Goal: Information Seeking & Learning: Find specific fact

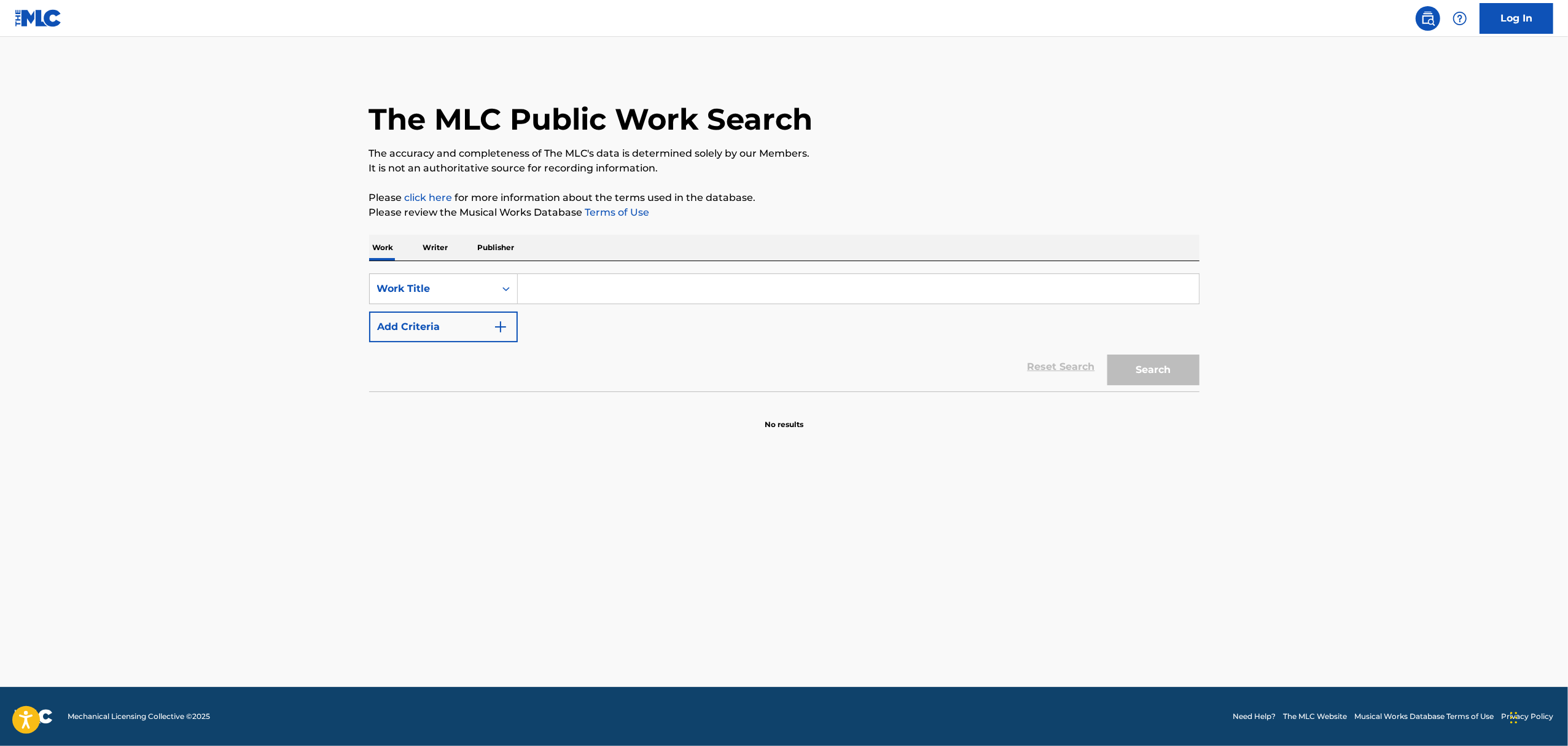
click at [575, 290] on input "Search Form" at bounding box center [858, 288] width 681 height 29
type input "b"
type input "stand by me"
click at [501, 289] on icon "Search Form" at bounding box center [506, 289] width 12 height 12
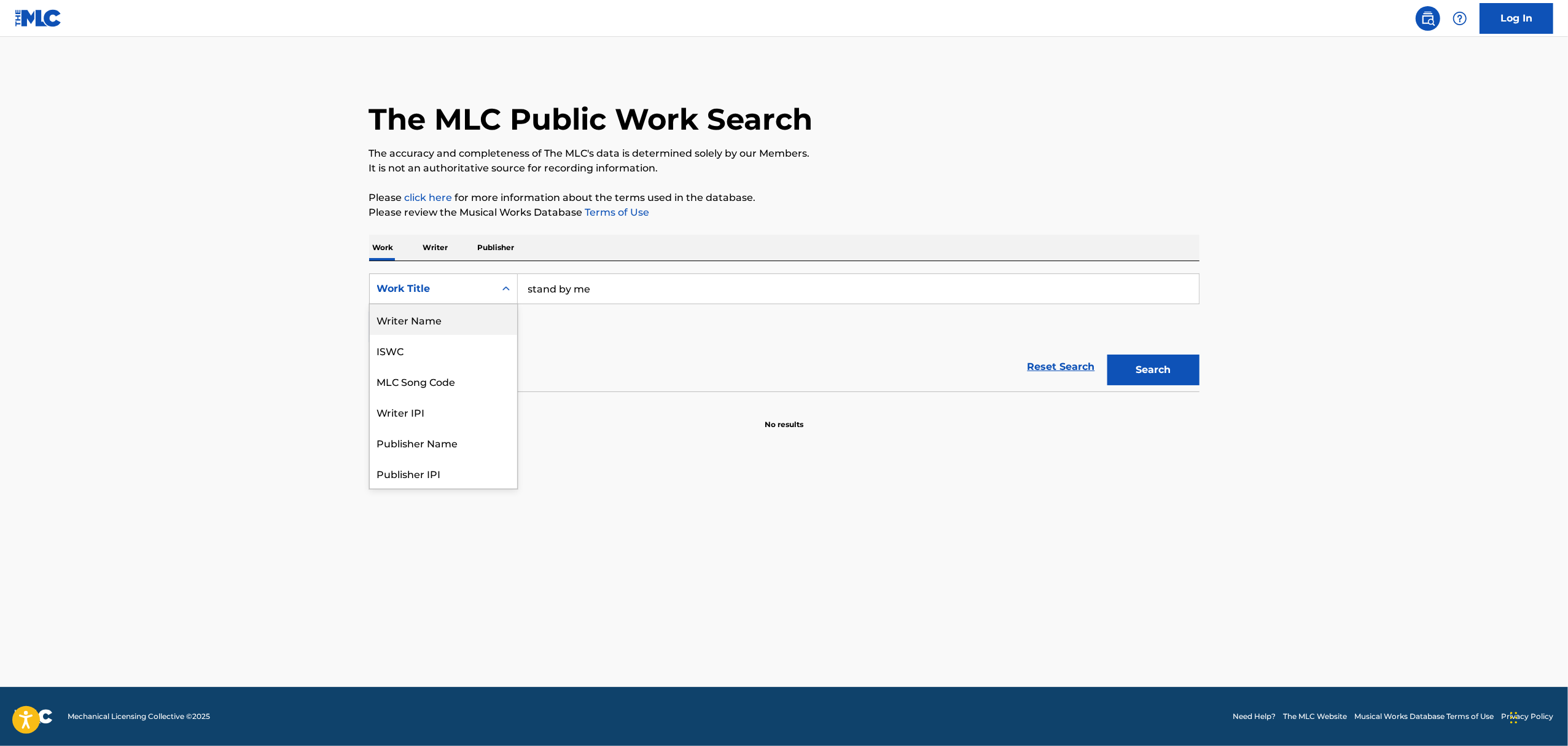
click at [460, 329] on div "Writer Name" at bounding box center [443, 319] width 147 height 31
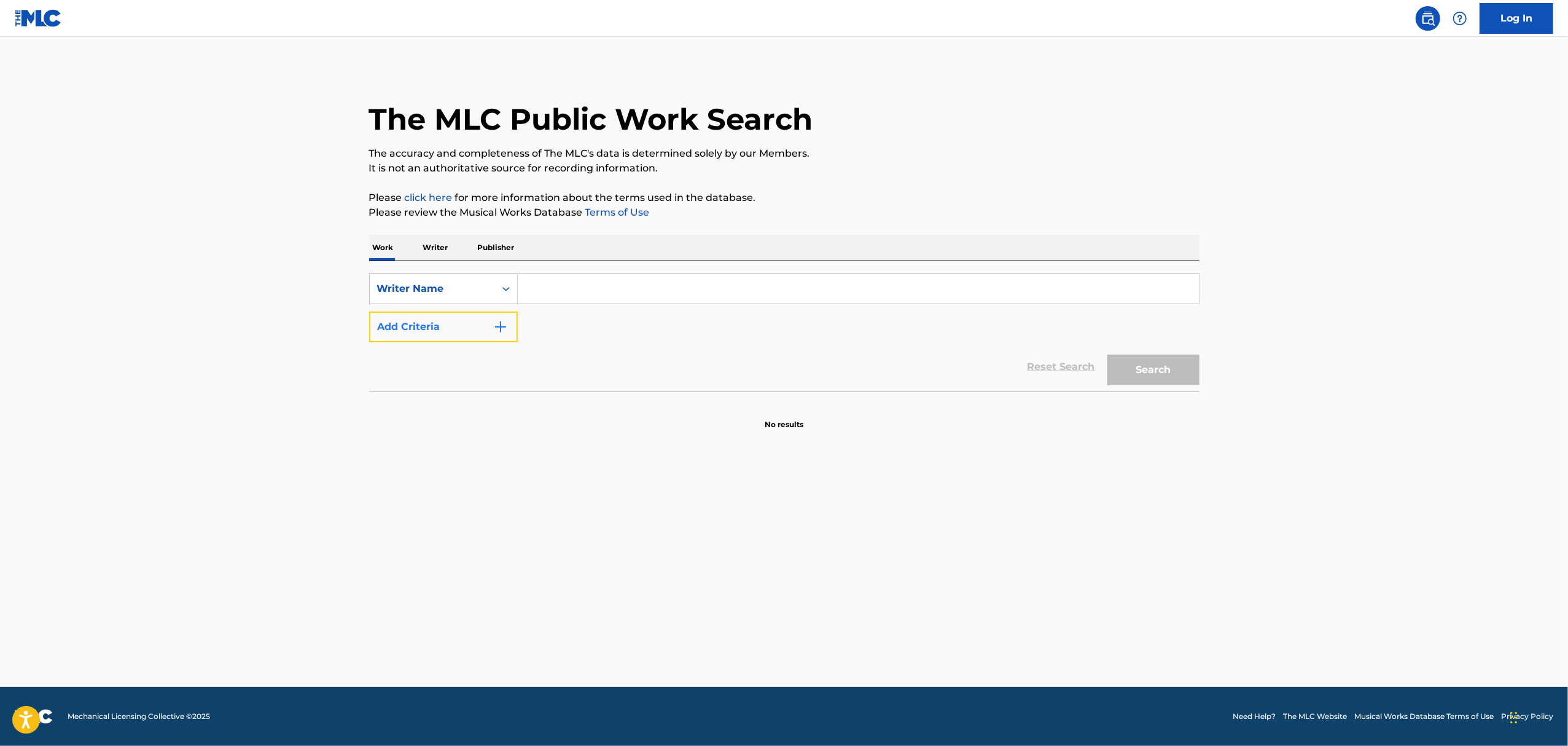
click at [498, 329] on img "Search Form" at bounding box center [501, 327] width 15 height 15
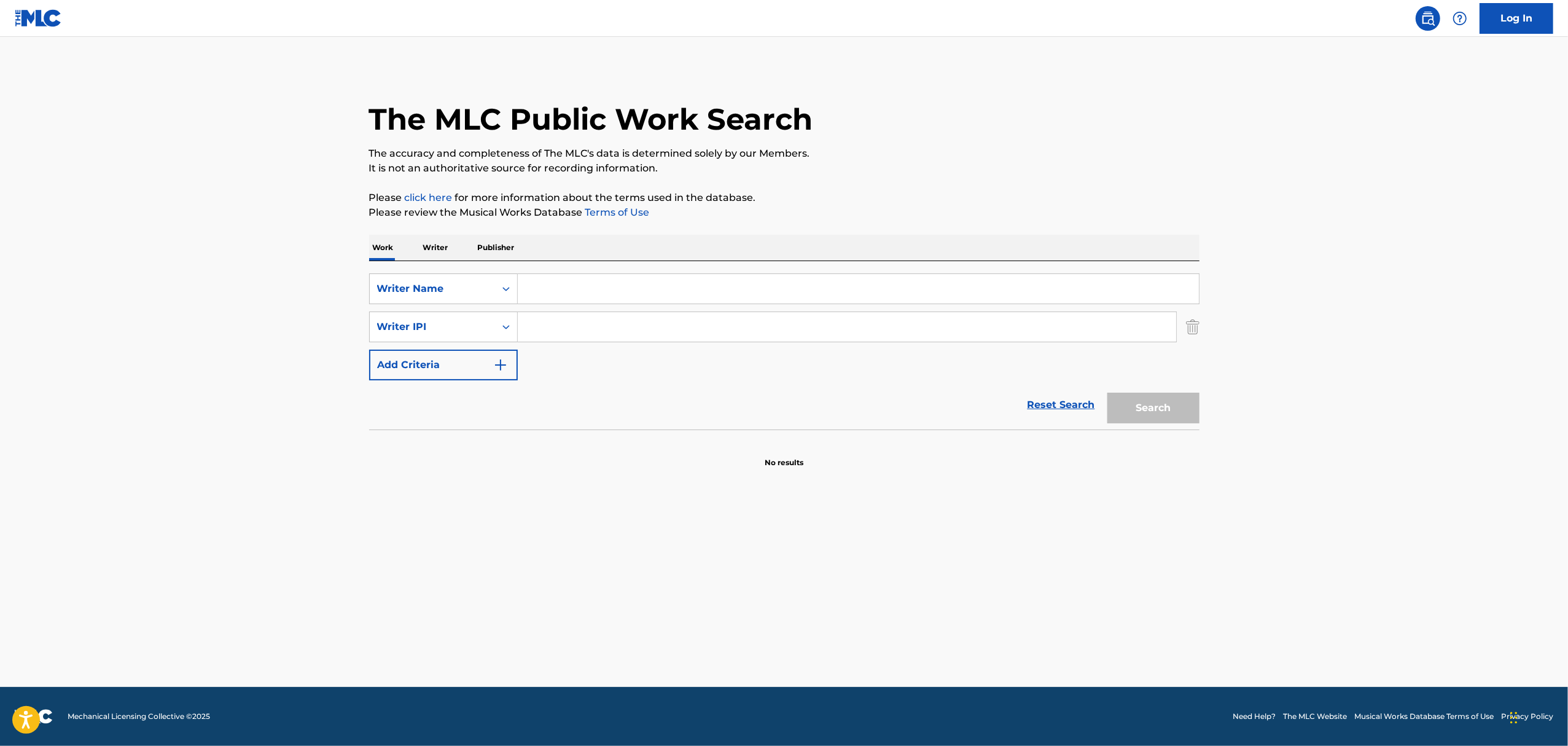
click at [537, 321] on input "Search Form" at bounding box center [847, 326] width 658 height 29
type input "i"
type input "l"
type input "king"
click at [543, 296] on input "Search Form" at bounding box center [858, 288] width 681 height 29
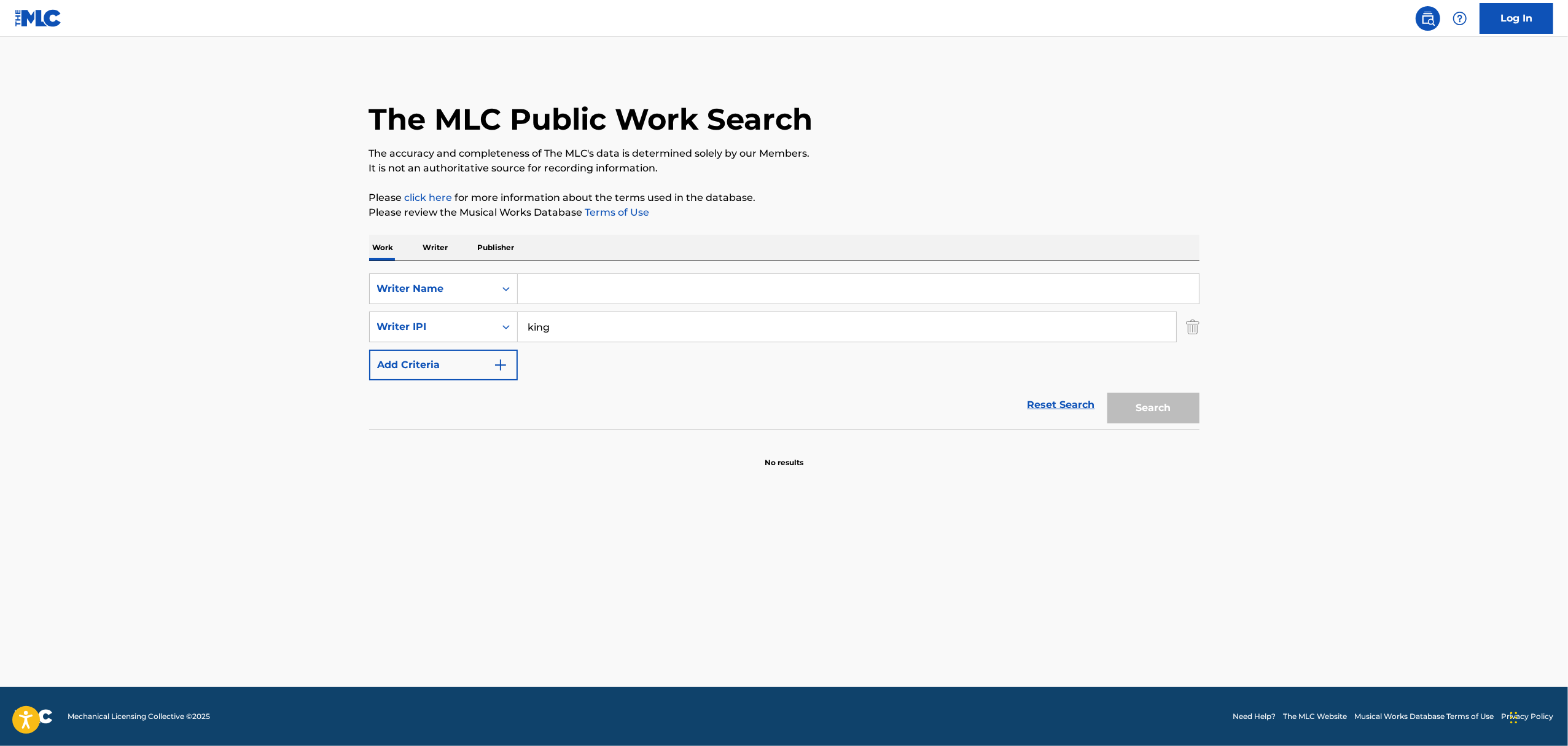
type input "s"
type input "stand by me"
drag, startPoint x: 555, startPoint y: 330, endPoint x: 404, endPoint y: 322, distance: 151.2
click at [407, 327] on div "SearchWithCriteriaaf9dae2f-ce0c-4cbc-b658-da5ec1a628b4 Writer IPI king" at bounding box center [784, 326] width 830 height 31
click at [1107, 393] on button "Search" at bounding box center [1153, 408] width 92 height 31
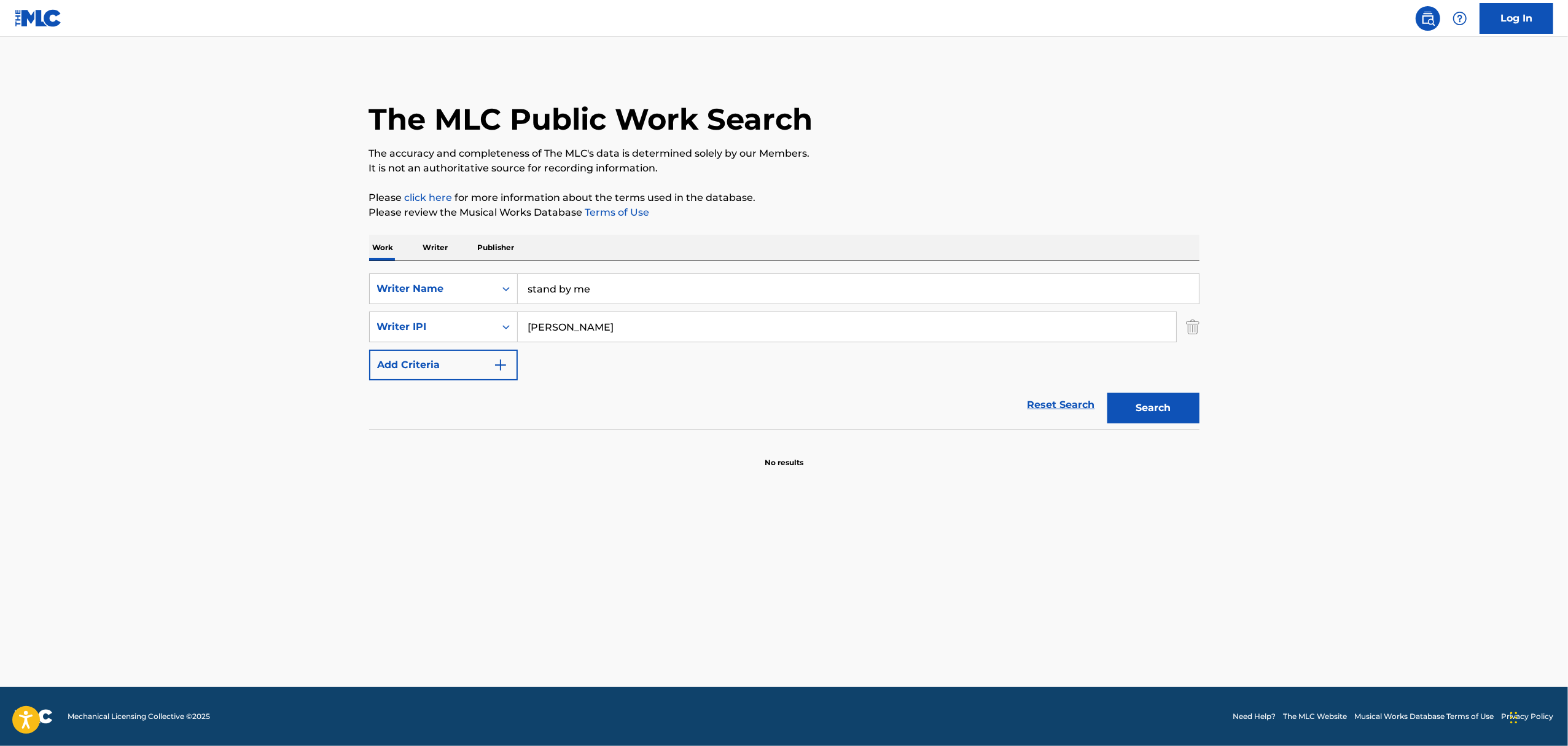
drag, startPoint x: 573, startPoint y: 327, endPoint x: 340, endPoint y: 315, distance: 233.3
click at [346, 320] on main "The MLC Public Work Search The accuracy and completeness of The MLC's data is d…" at bounding box center [784, 362] width 1568 height 650
type input "stoller"
click at [1107, 393] on button "Search" at bounding box center [1153, 408] width 92 height 31
click at [506, 337] on div "Search Form" at bounding box center [506, 326] width 22 height 22
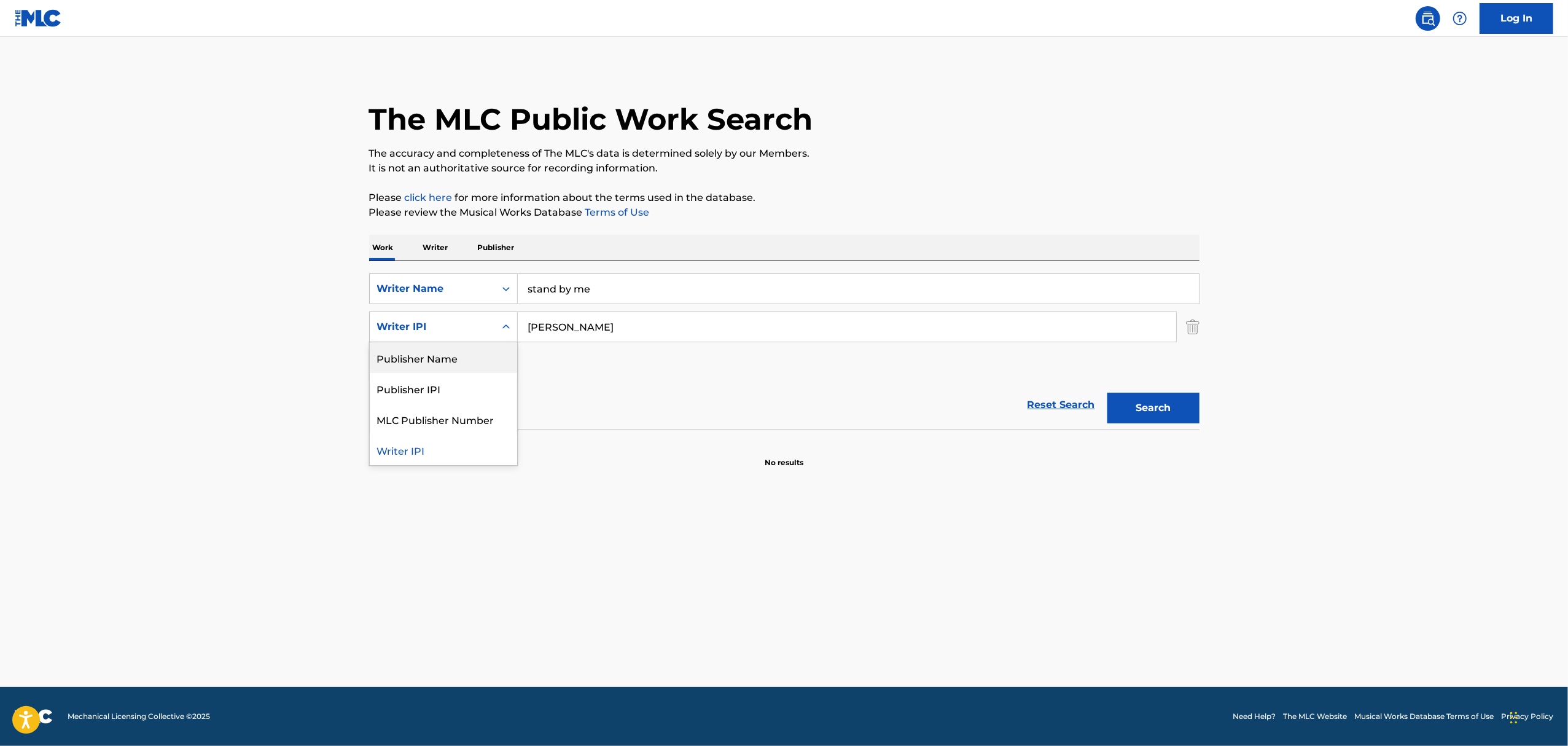
click at [428, 331] on div "Writer IPI" at bounding box center [433, 327] width 111 height 15
click at [506, 292] on icon "Search Form" at bounding box center [506, 289] width 12 height 12
click at [462, 315] on div "Work Title" at bounding box center [443, 319] width 147 height 31
click at [509, 329] on icon "Search Form" at bounding box center [506, 327] width 12 height 12
click at [472, 357] on div "Writer Name" at bounding box center [443, 357] width 147 height 31
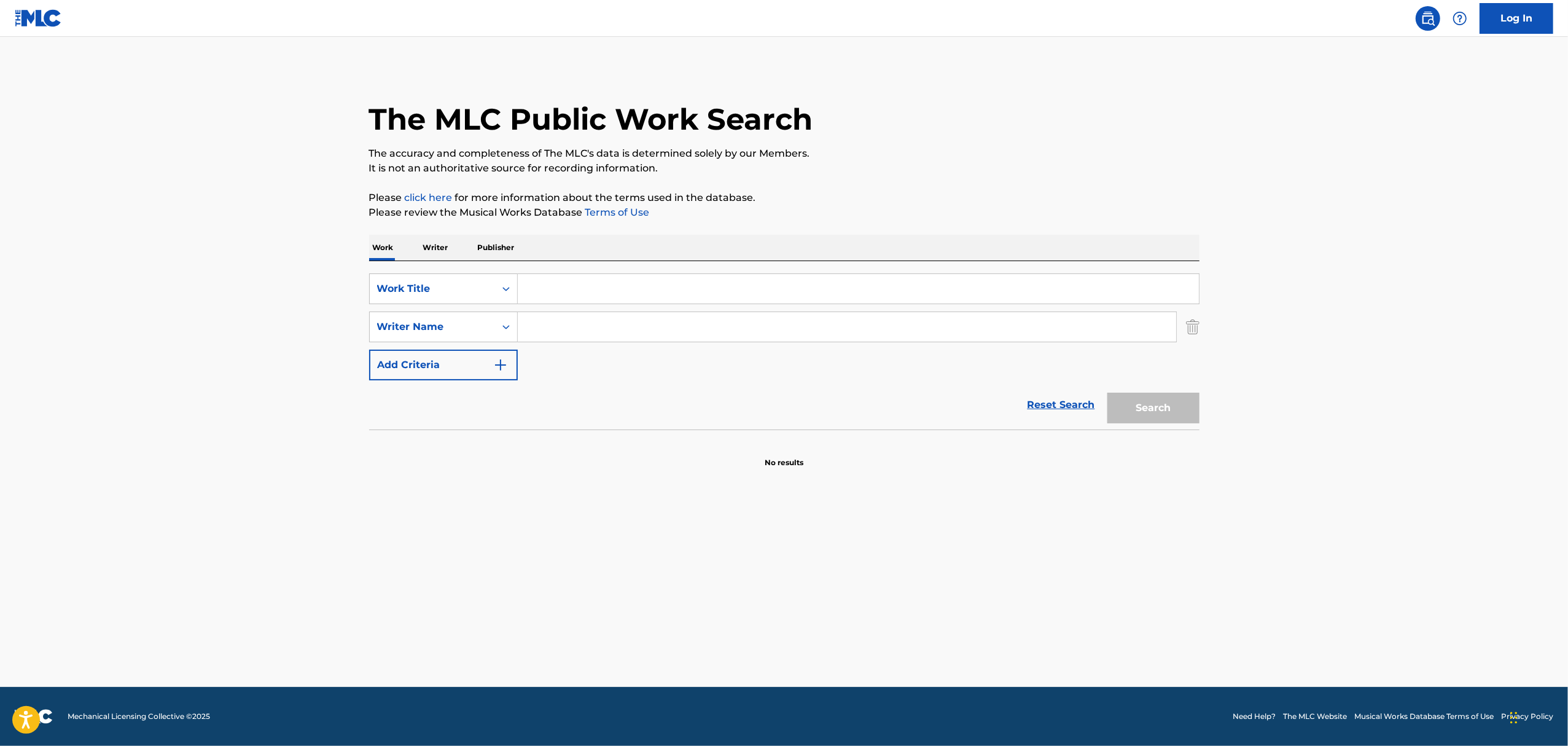
click at [530, 293] on input "Search Form" at bounding box center [858, 288] width 681 height 29
type input "stand by me"
click at [535, 323] on input "Search Form" at bounding box center [847, 326] width 658 height 29
type input "stoller"
click at [1107, 393] on button "Search" at bounding box center [1153, 408] width 92 height 31
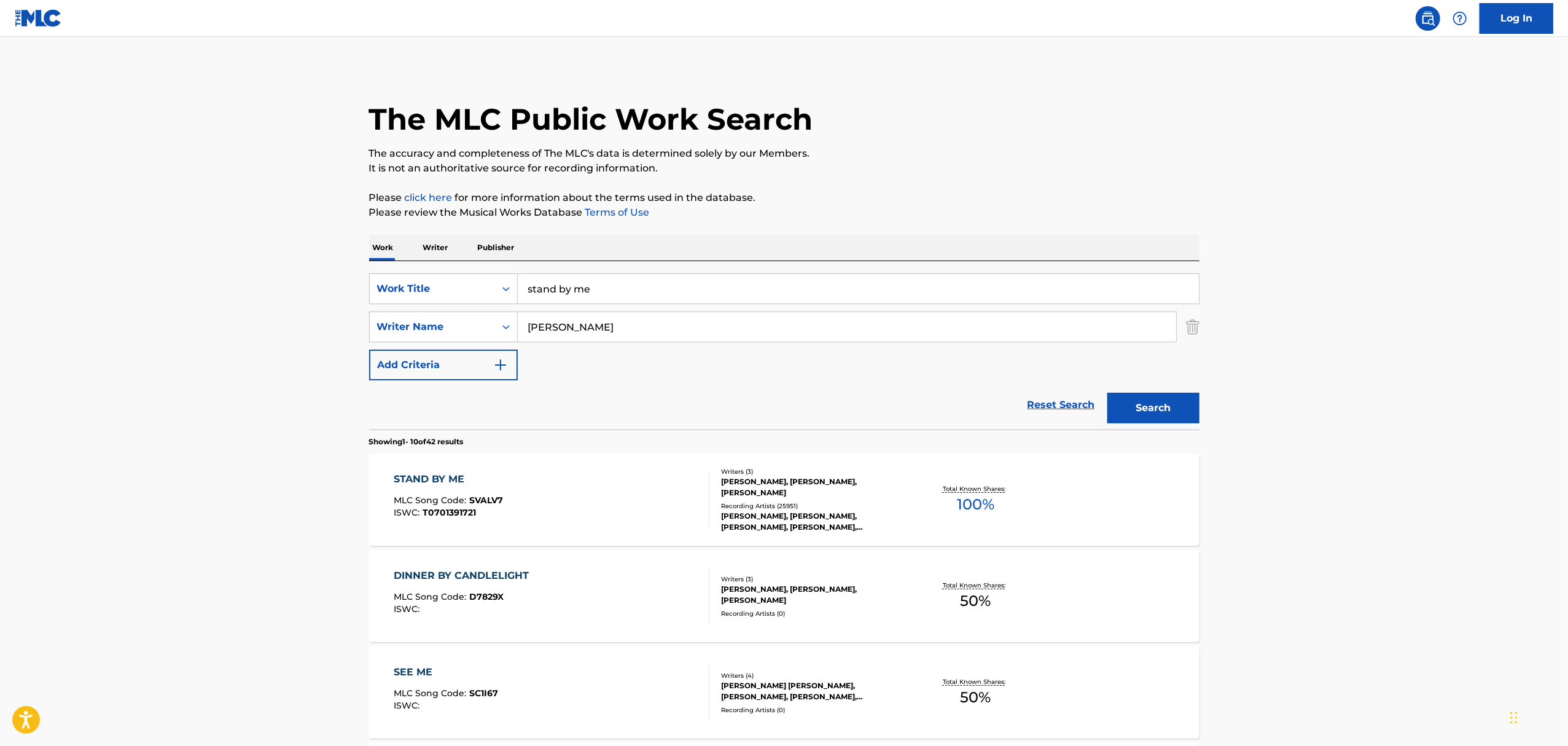
click at [811, 511] on div "BEN E. KING, BEN E. KING, BEN E. KING, BEN E. KING, BEN E. KING" at bounding box center [814, 522] width 185 height 22
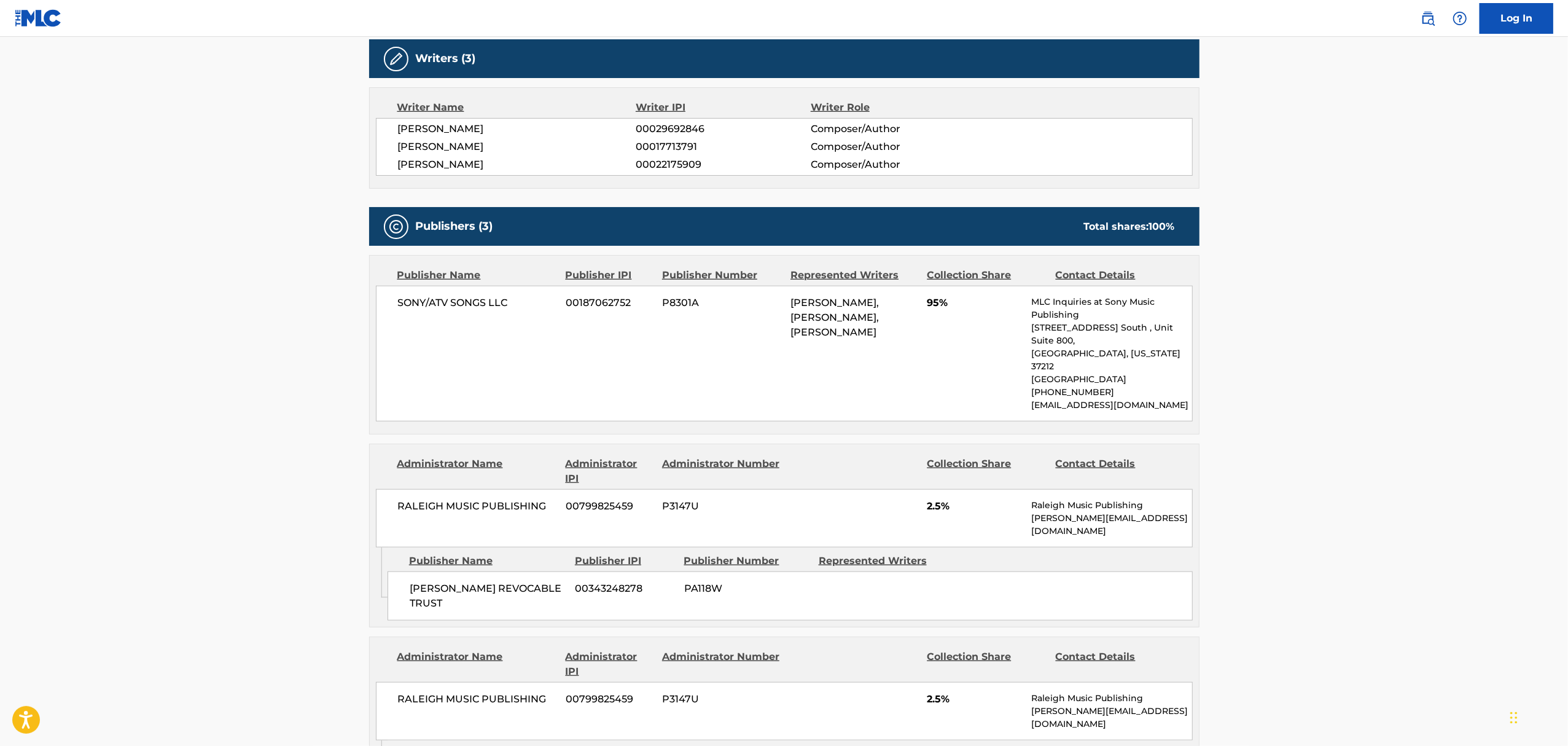
scroll to position [1146, 0]
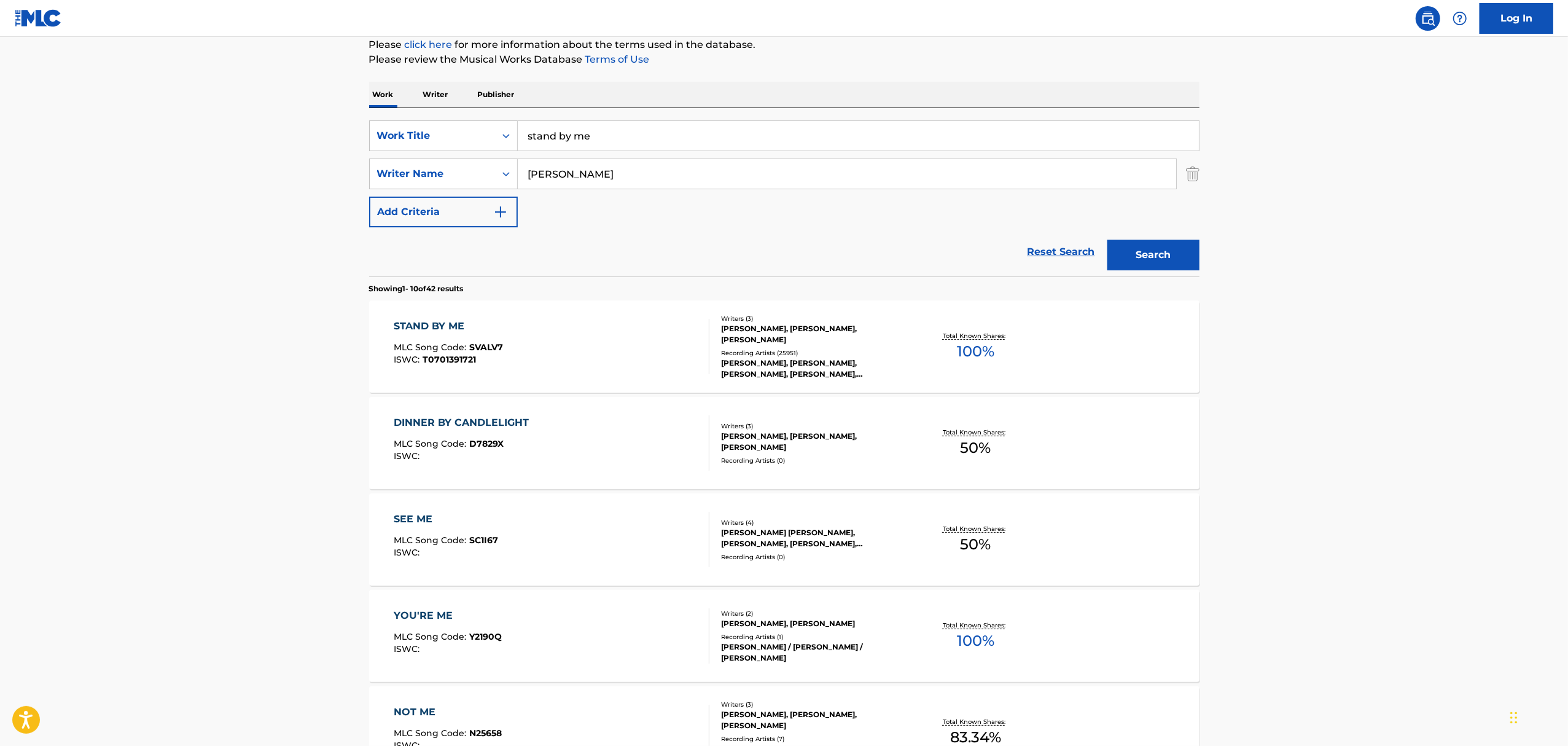
scroll to position [164, 0]
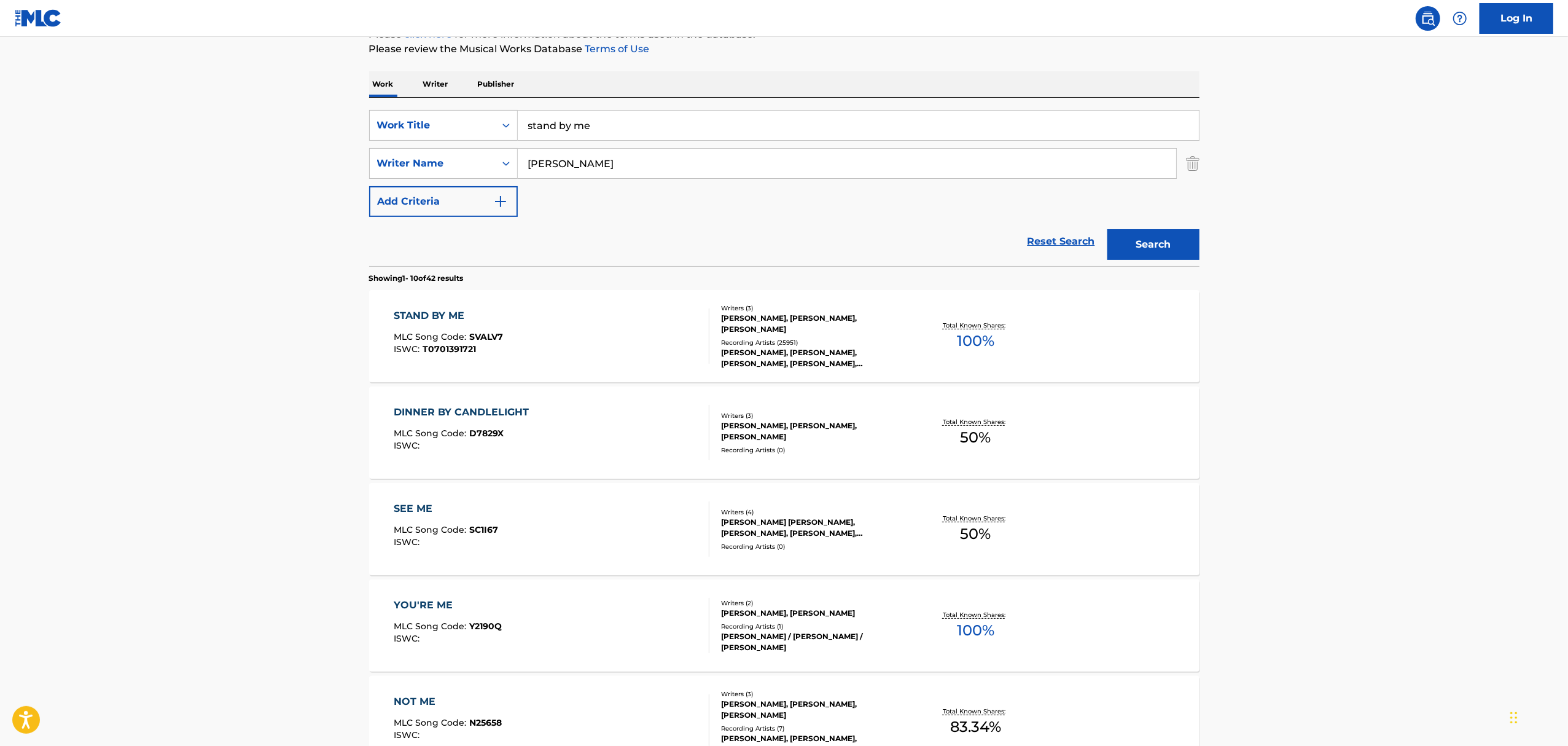
click at [764, 324] on div "MIKE STOLLER, JERRY LEIBER, BEN KING" at bounding box center [814, 324] width 185 height 22
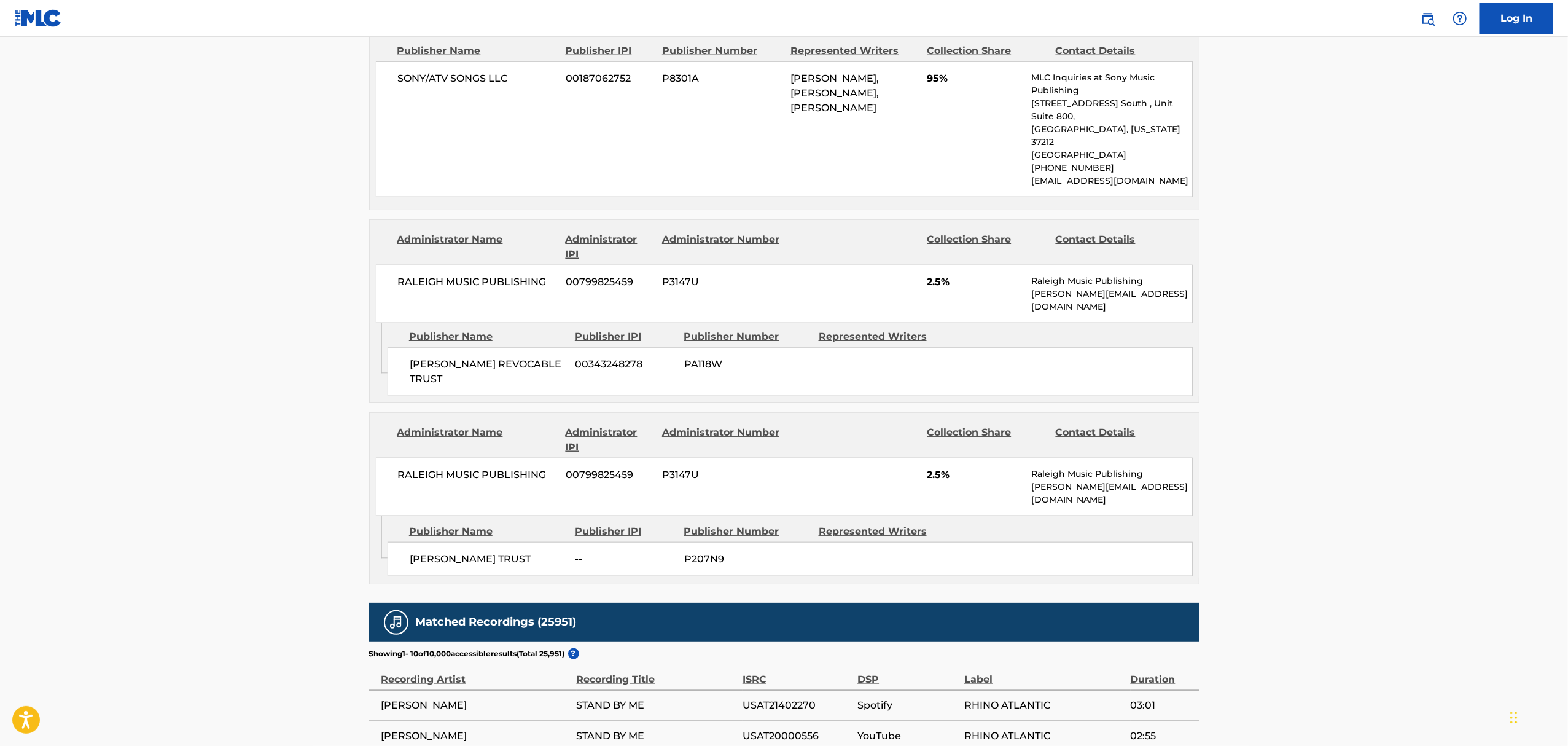
scroll to position [1229, 0]
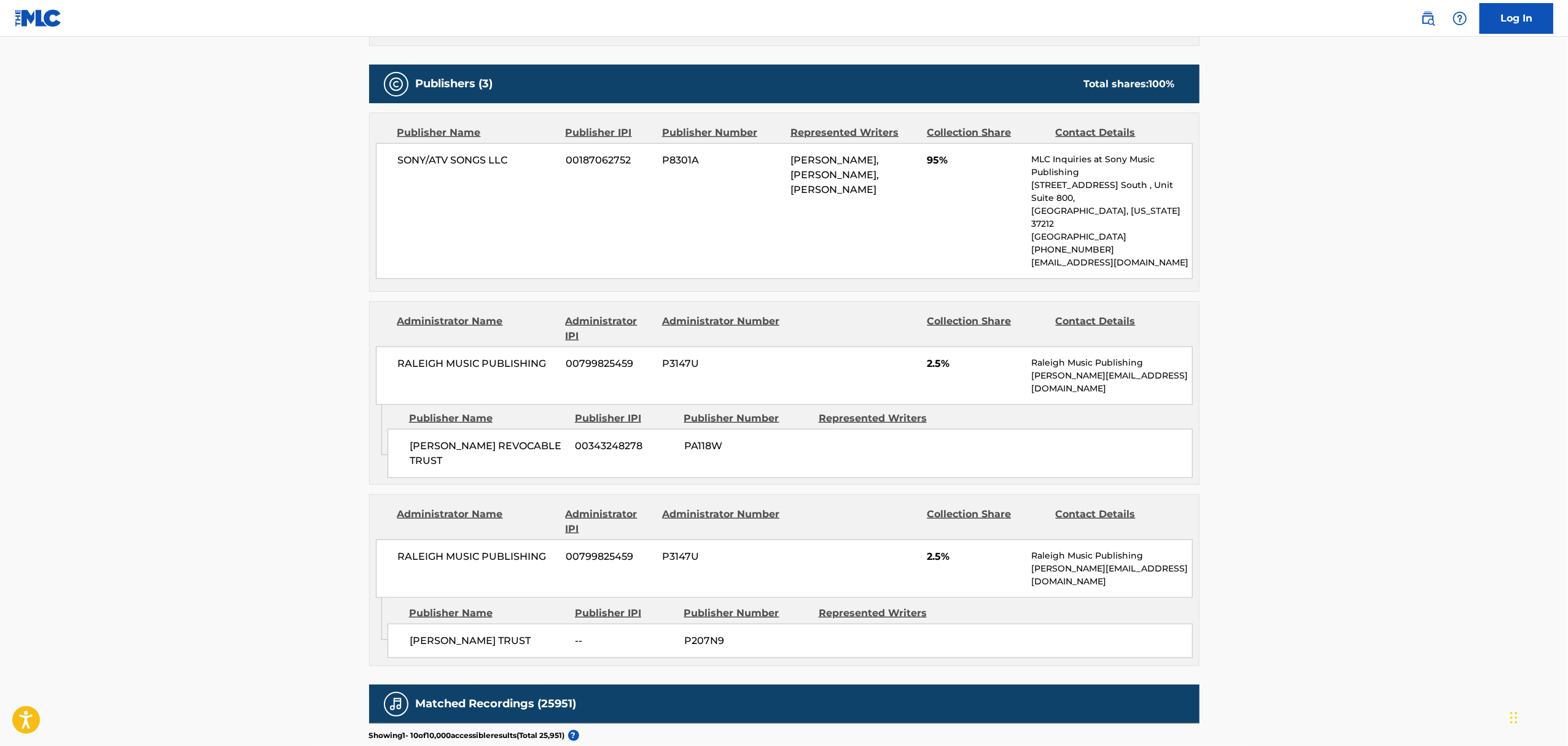
drag, startPoint x: 411, startPoint y: 585, endPoint x: 545, endPoint y: 583, distance: 134.0
click at [555, 633] on span "BELINDA ABERBACH TRUST" at bounding box center [488, 641] width 157 height 15
copy span "BELINDA ABERBACH TRUST"
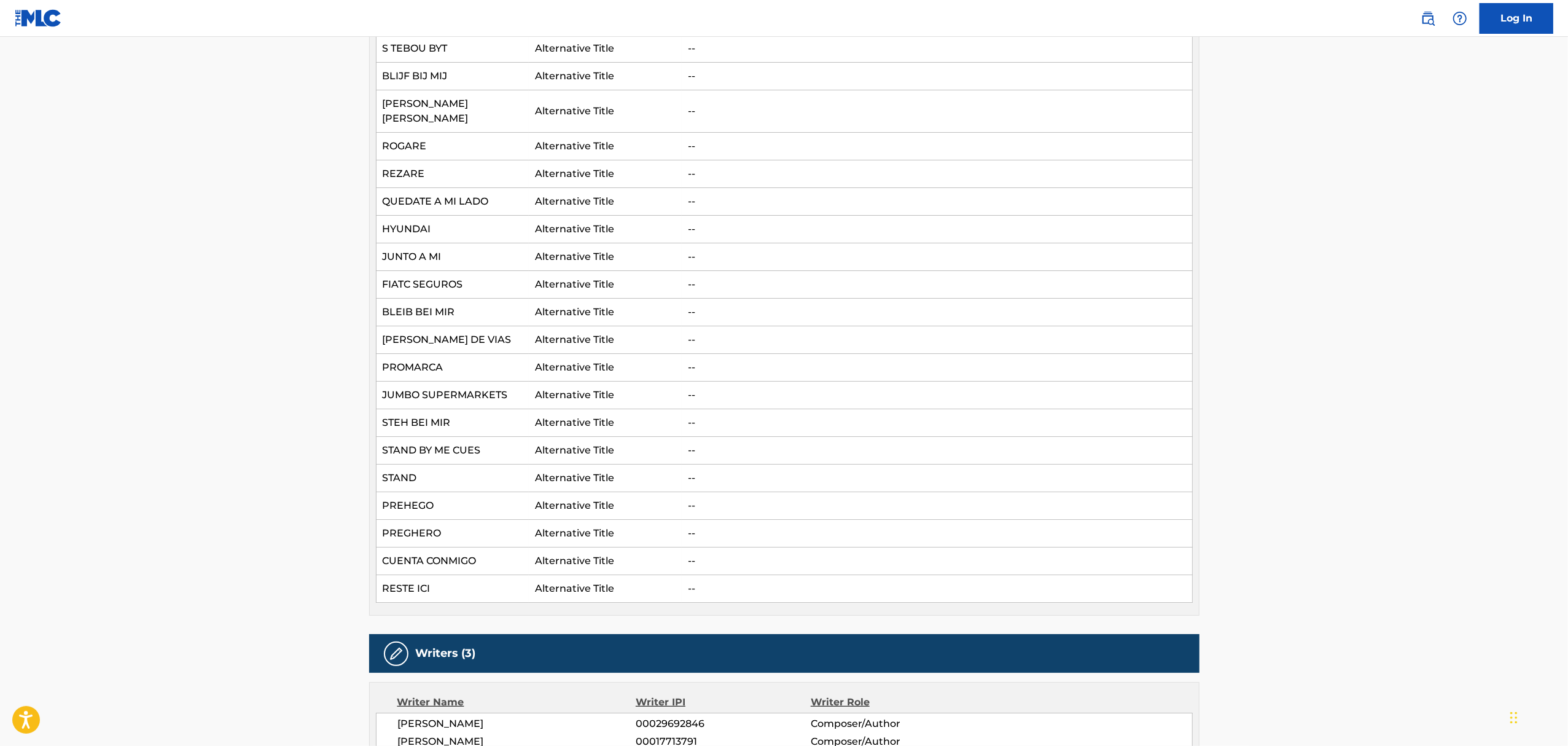
scroll to position [0, 0]
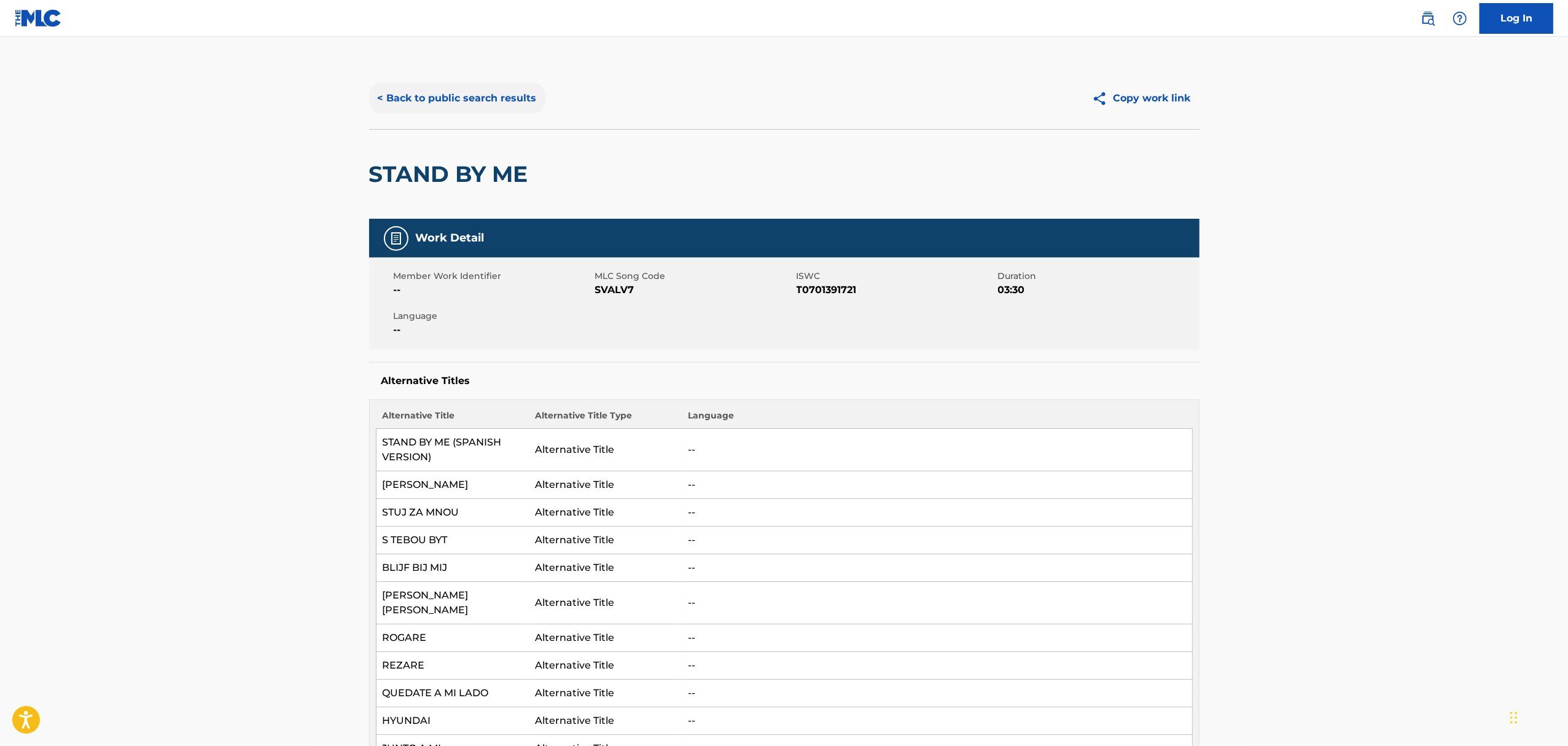
click at [483, 94] on button "< Back to public search results" at bounding box center [457, 98] width 177 height 31
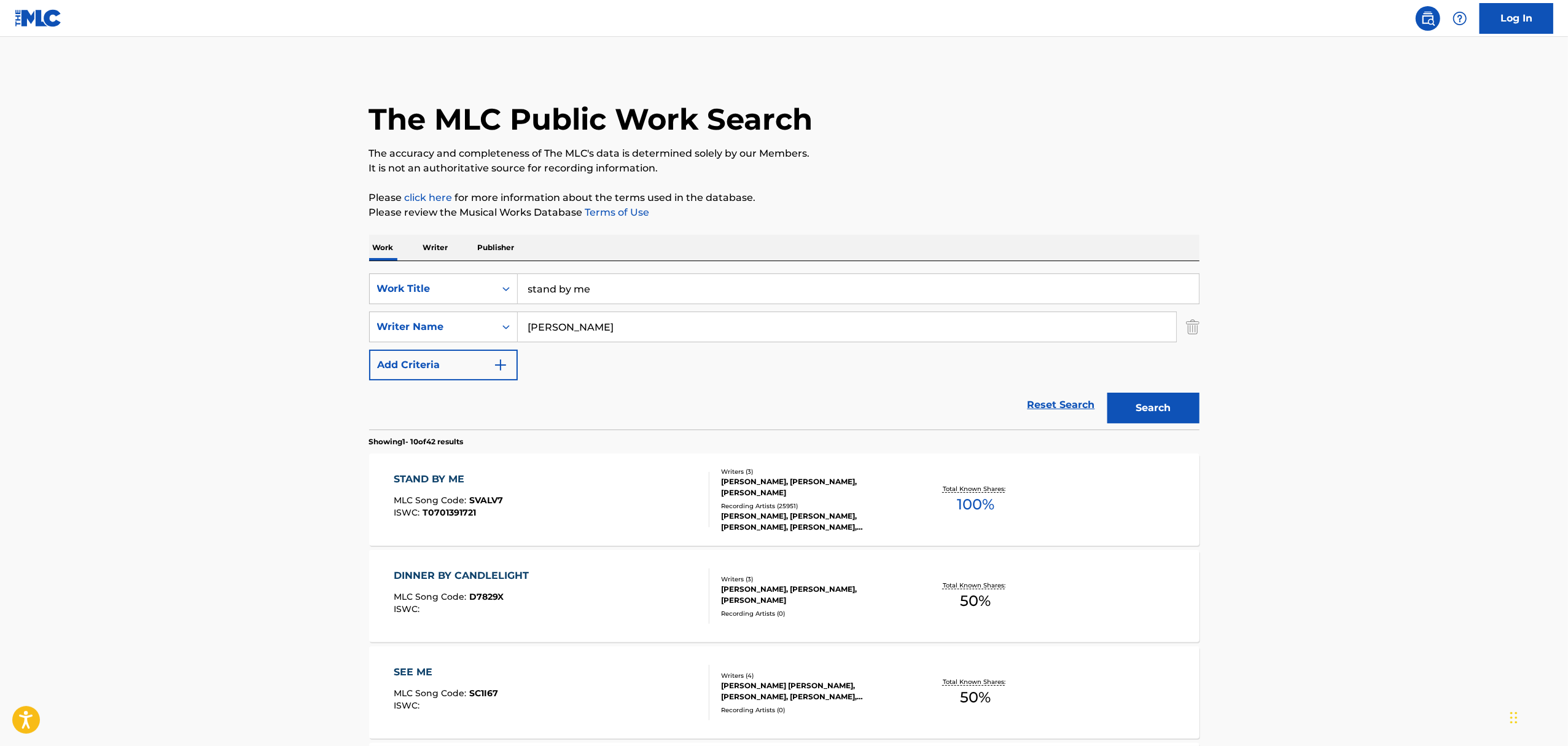
scroll to position [164, 0]
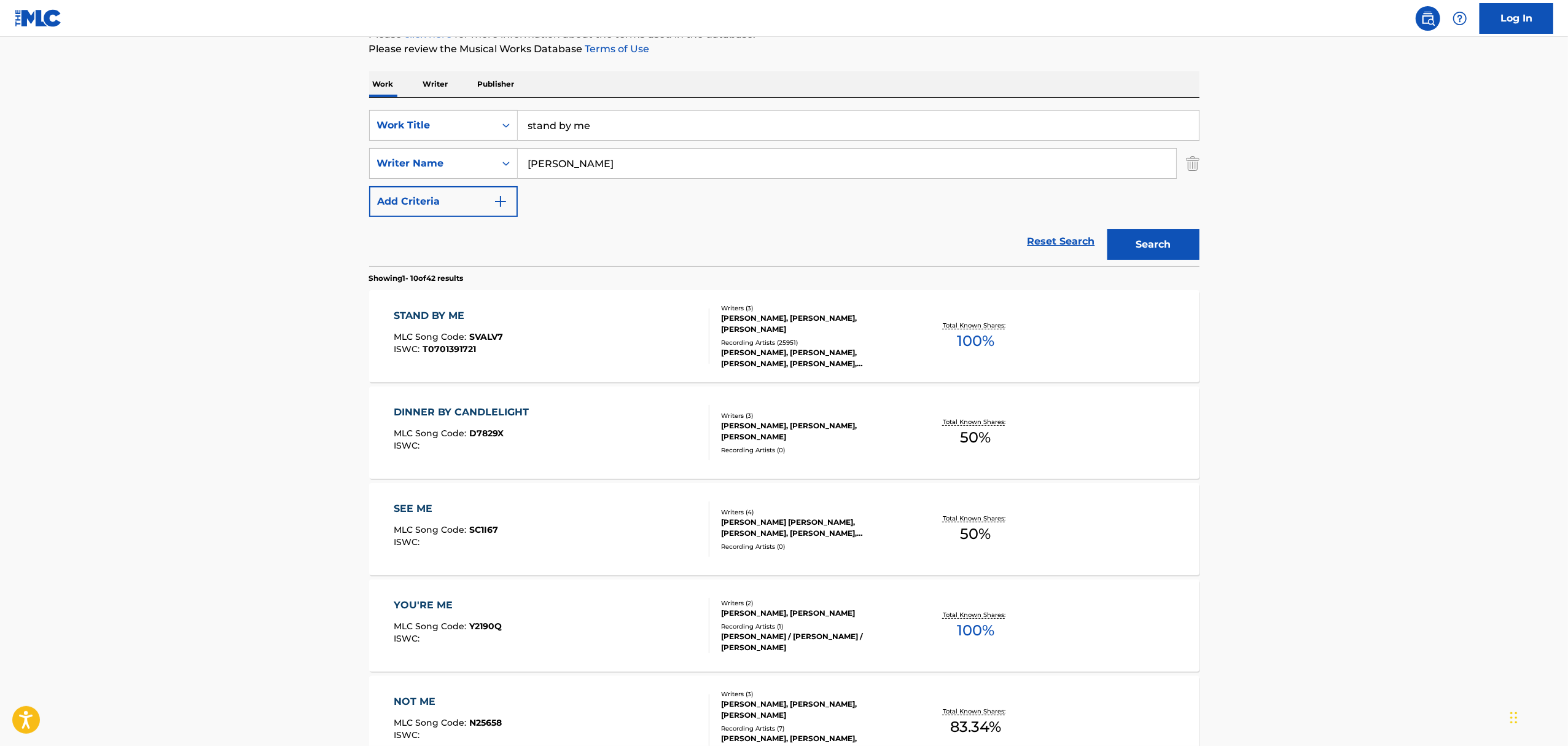
drag, startPoint x: 630, startPoint y: 131, endPoint x: 116, endPoint y: 75, distance: 517.0
click at [209, 99] on main "The MLC Public Work Search The accuracy and completeness of The MLC's data is d…" at bounding box center [784, 596] width 1568 height 1446
type input "never gonna give you up"
type input "waterman"
click at [1107, 229] on button "Search" at bounding box center [1153, 244] width 92 height 31
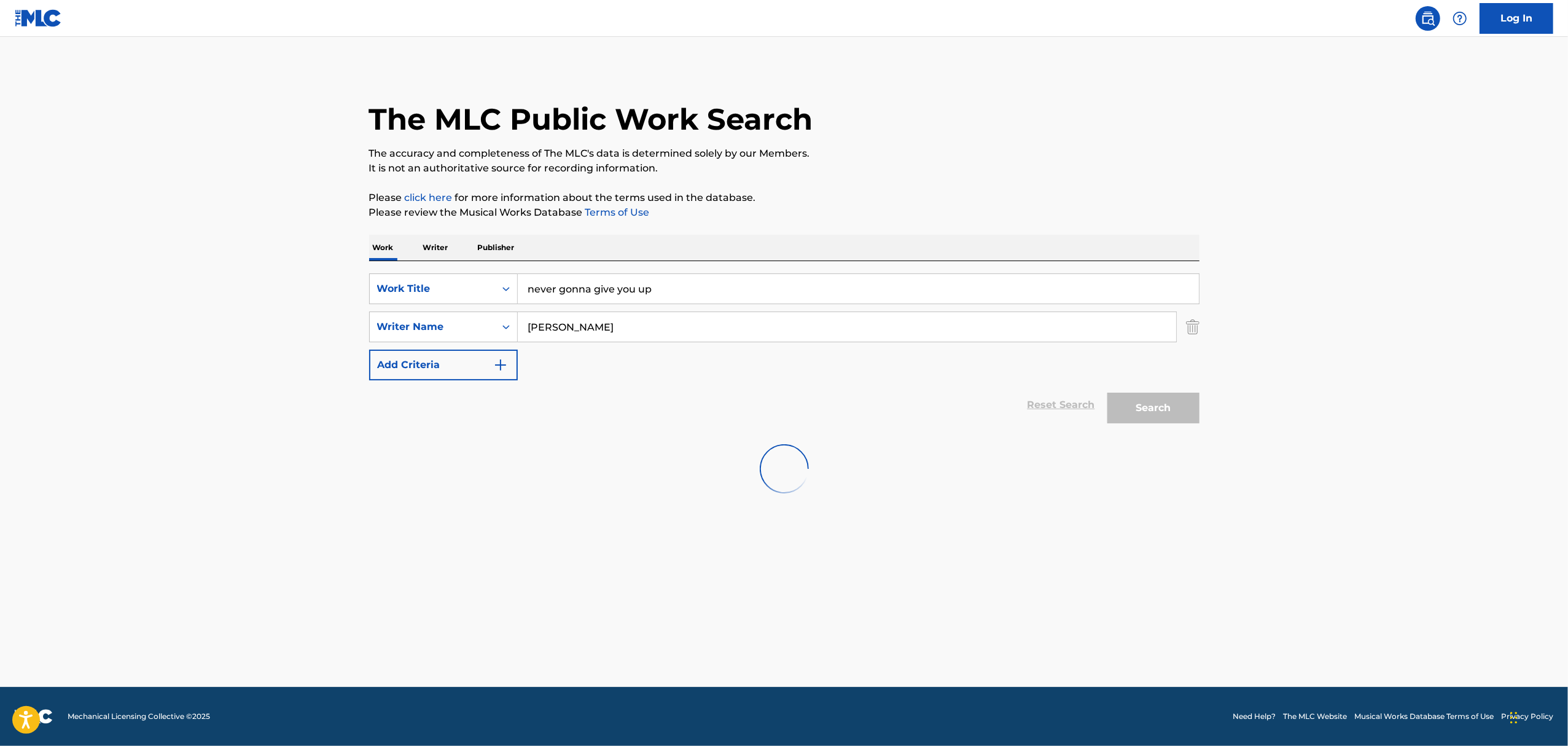
scroll to position [0, 0]
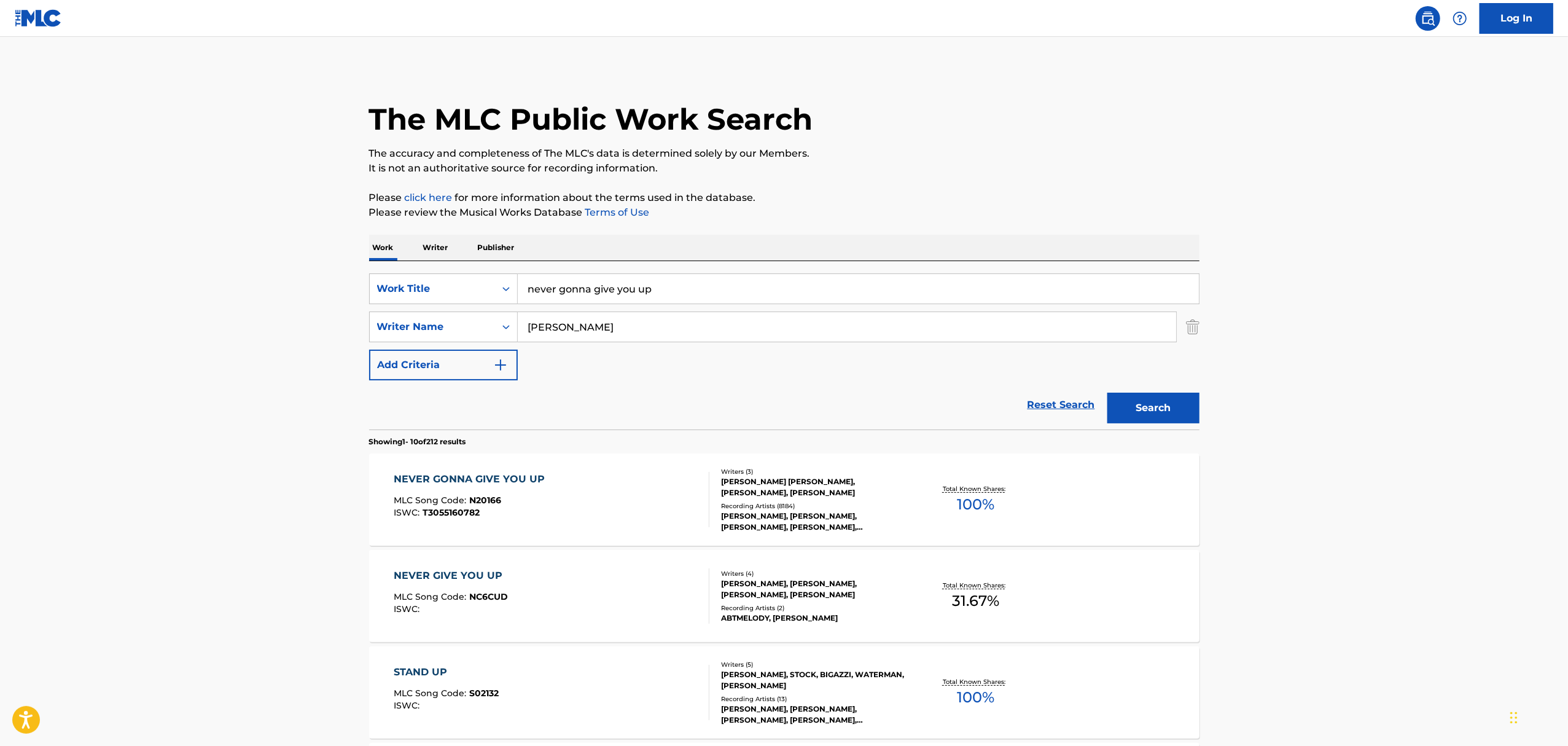
click at [780, 502] on div "Recording Artists ( 8184 )" at bounding box center [814, 505] width 185 height 9
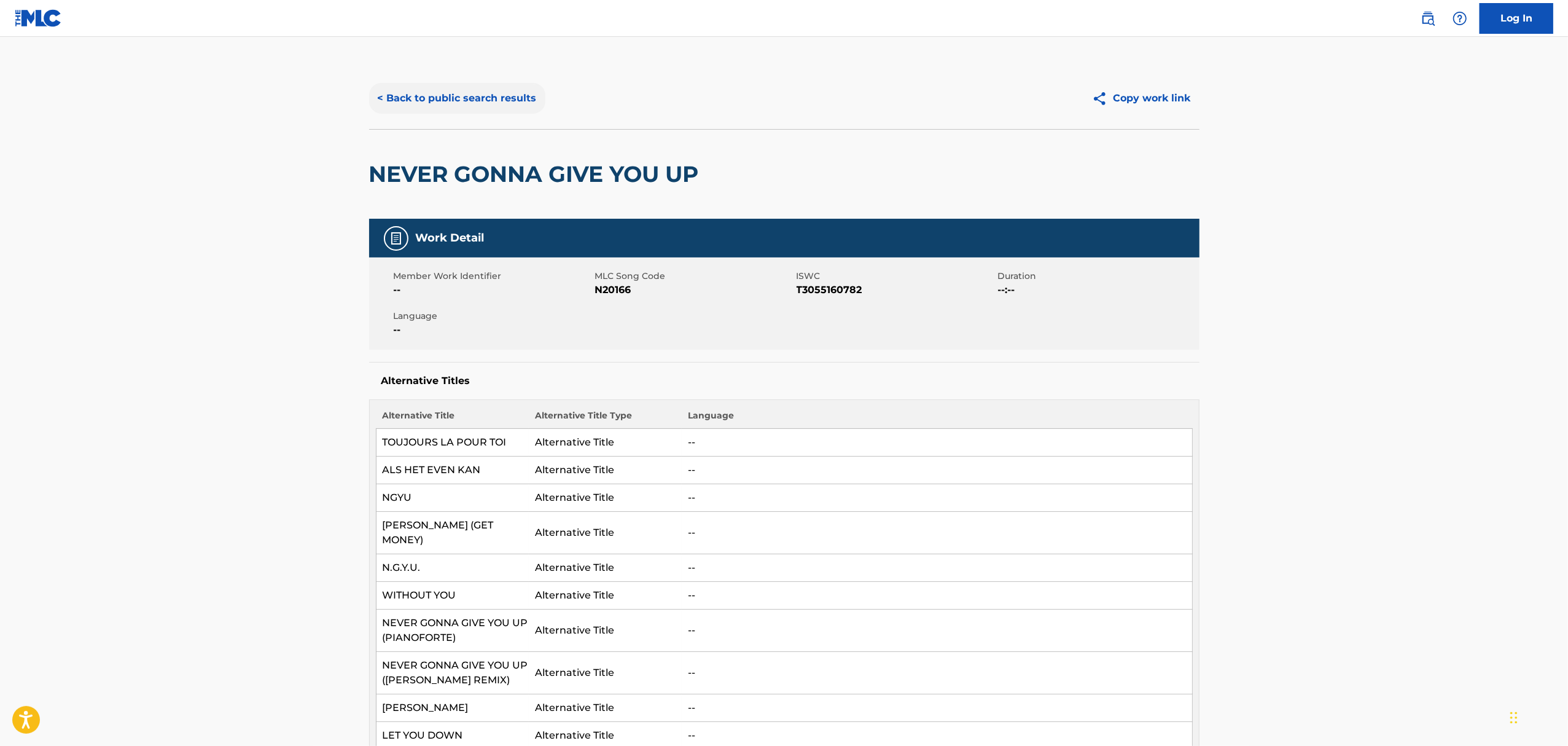
click at [496, 99] on button "< Back to public search results" at bounding box center [457, 98] width 177 height 31
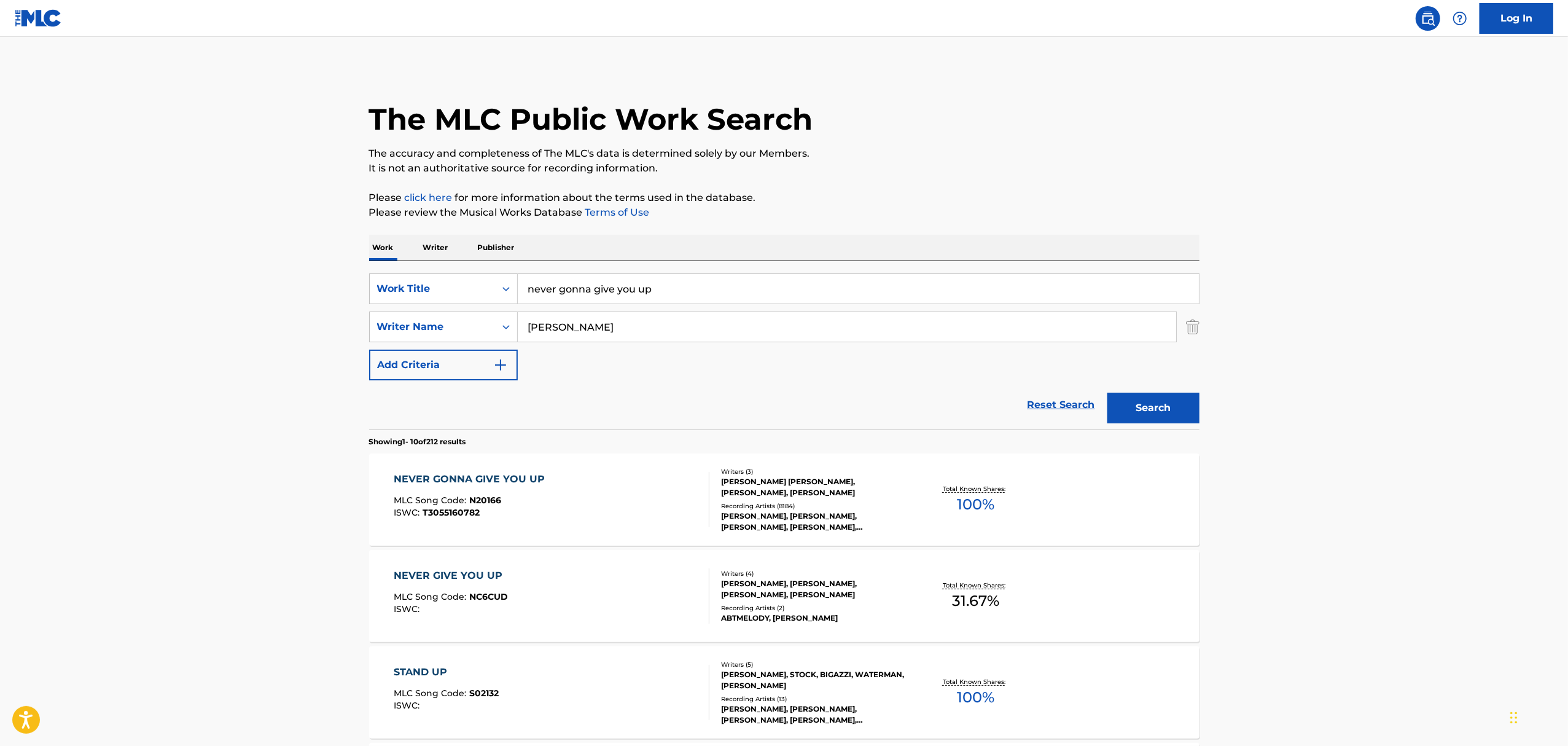
drag, startPoint x: 660, startPoint y: 291, endPoint x: 54, endPoint y: 255, distance: 607.1
click at [116, 276] on main "The MLC Public Work Search The accuracy and completeness of The MLC's data is d…" at bounding box center [784, 760] width 1568 height 1446
type input "bad habits"
type input "sheeran"
click at [1107, 393] on button "Search" at bounding box center [1153, 408] width 92 height 31
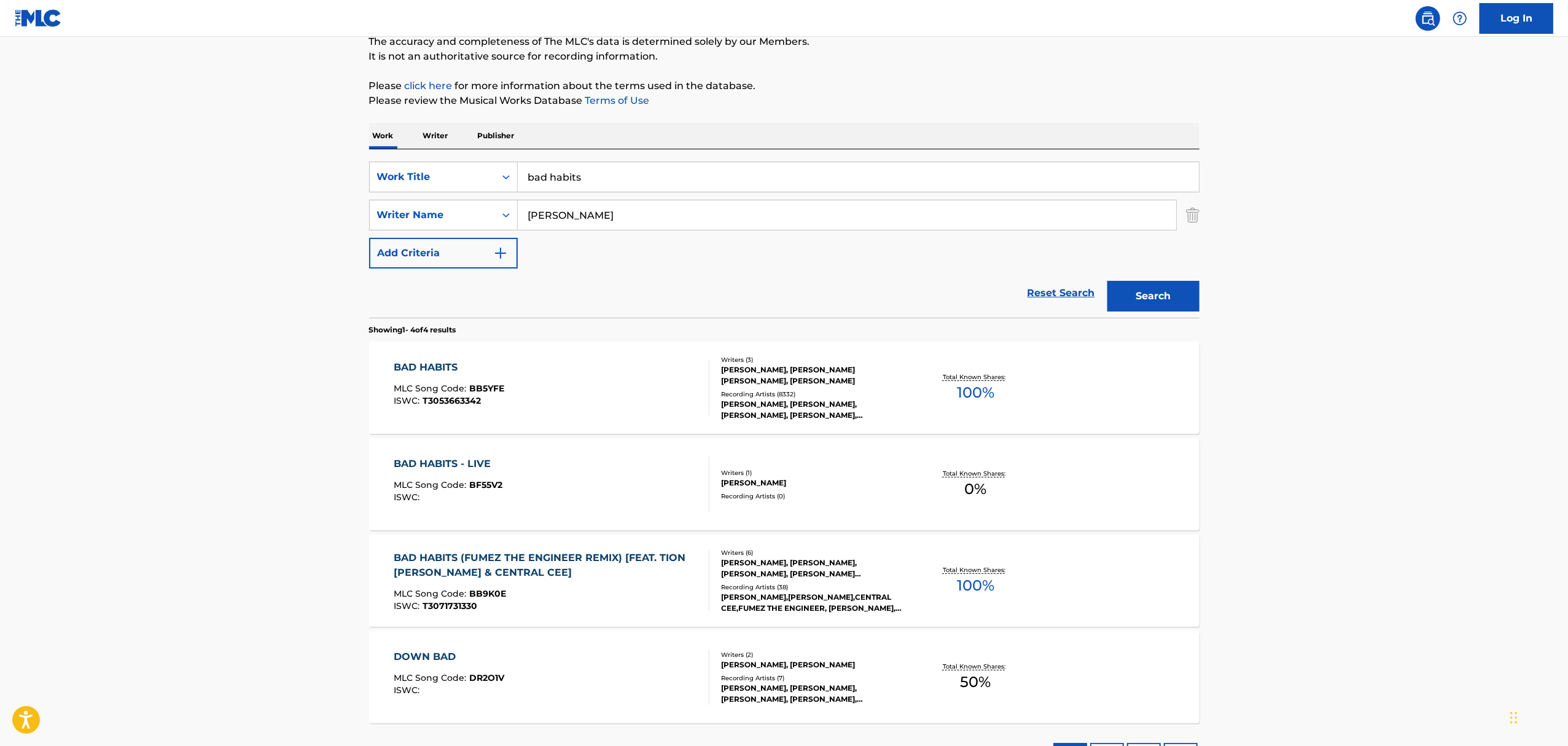
scroll to position [164, 0]
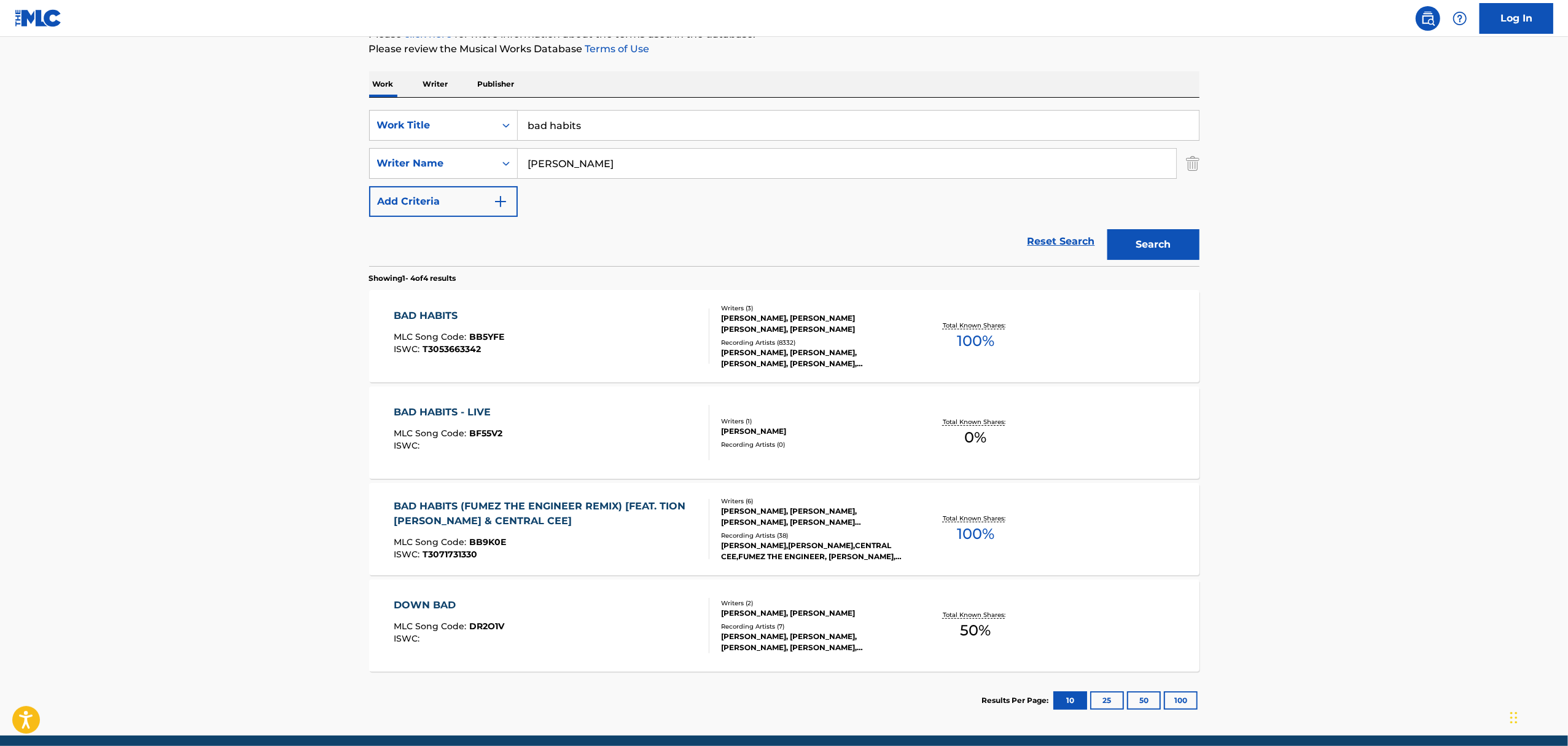
click at [743, 313] on div "FRED GIBSON, MCDAID JOHNNY MCDAID JOHNNY, EDWARD CHRISTOPHER SHEERAN" at bounding box center [814, 324] width 185 height 22
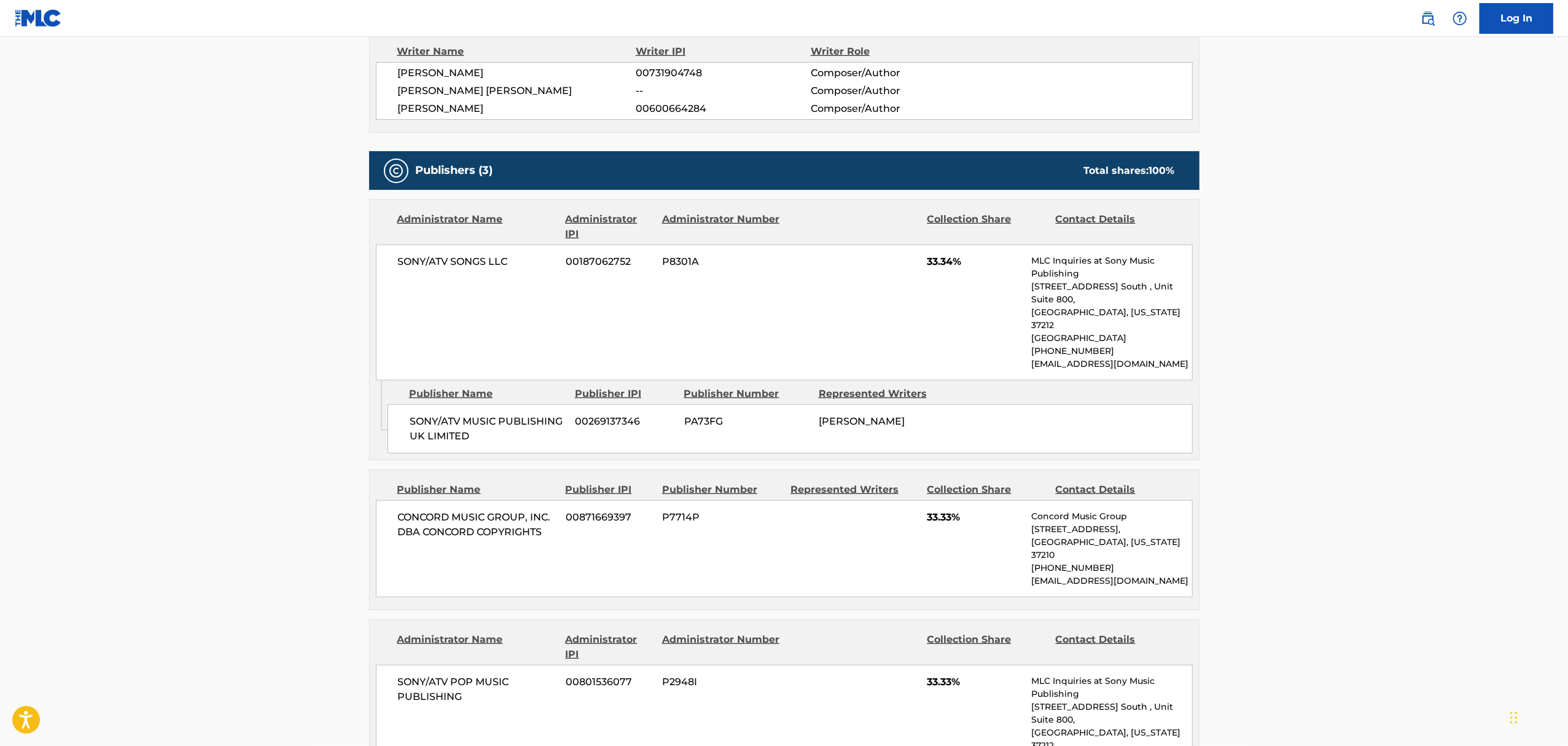
scroll to position [819, 0]
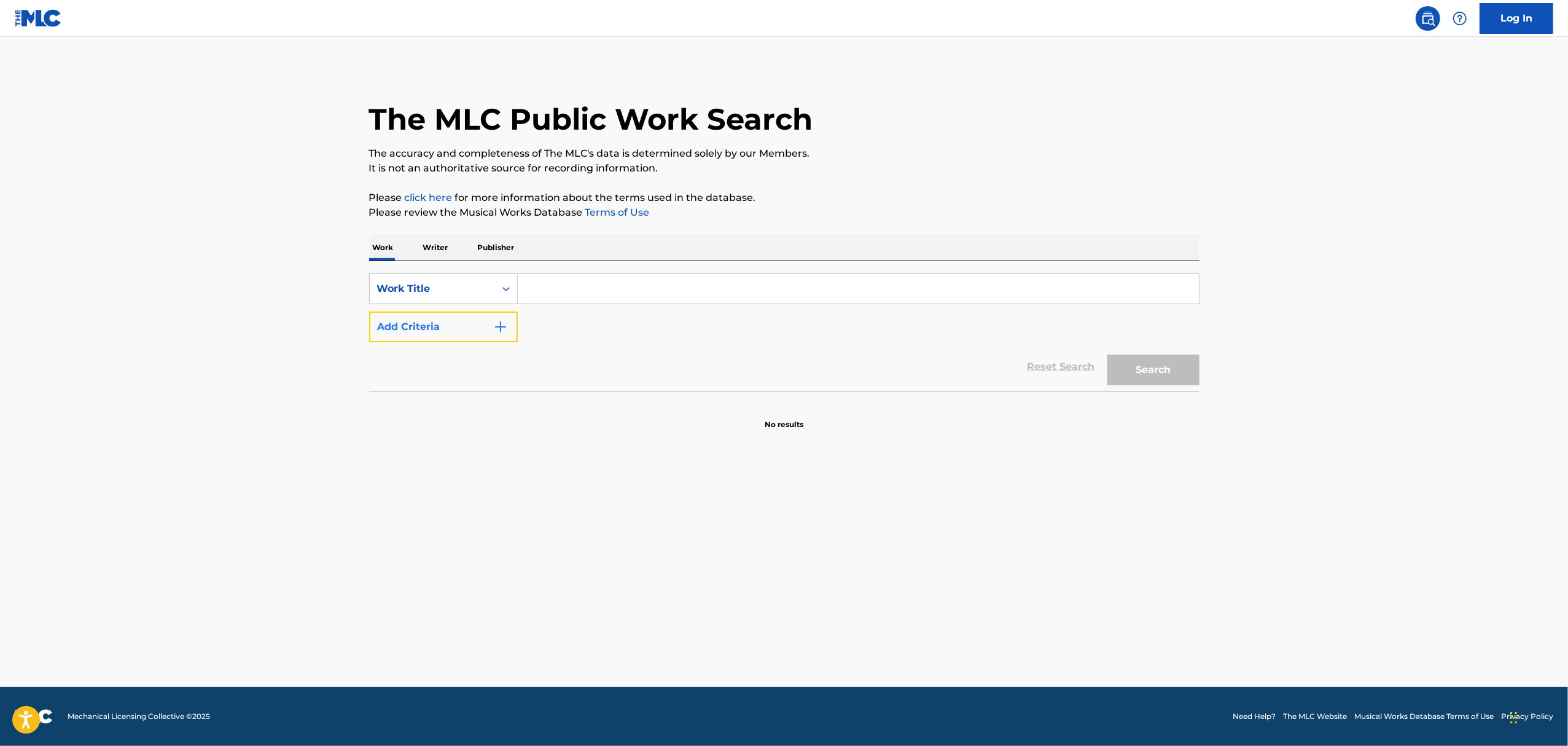
click at [504, 337] on button "Add Criteria" at bounding box center [443, 326] width 149 height 31
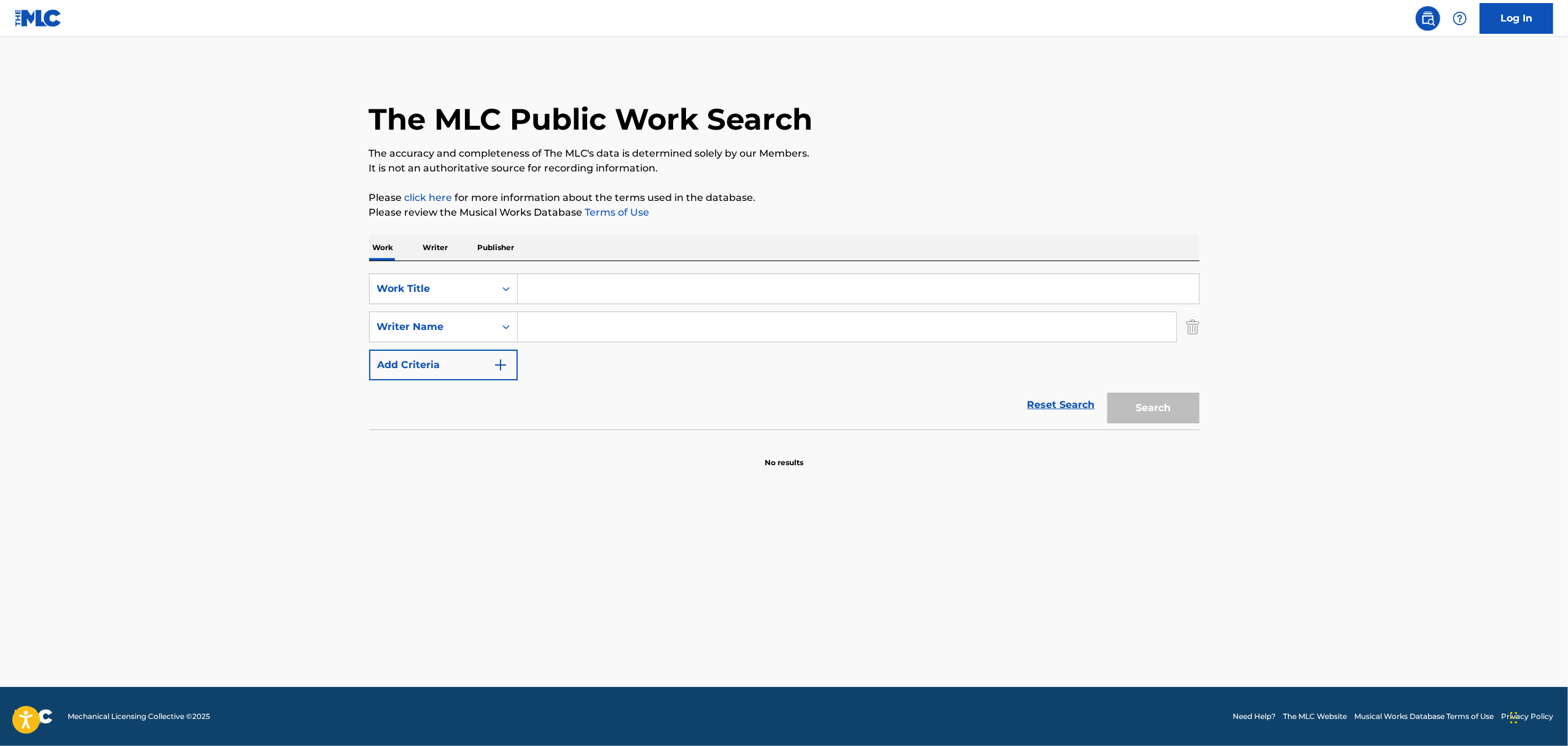
click at [551, 279] on input "Search Form" at bounding box center [858, 288] width 681 height 29
type input "rocket man"
click at [529, 337] on input "Search Form" at bounding box center [847, 326] width 658 height 29
type input "taupin"
click at [1107, 393] on button "Search" at bounding box center [1153, 408] width 92 height 31
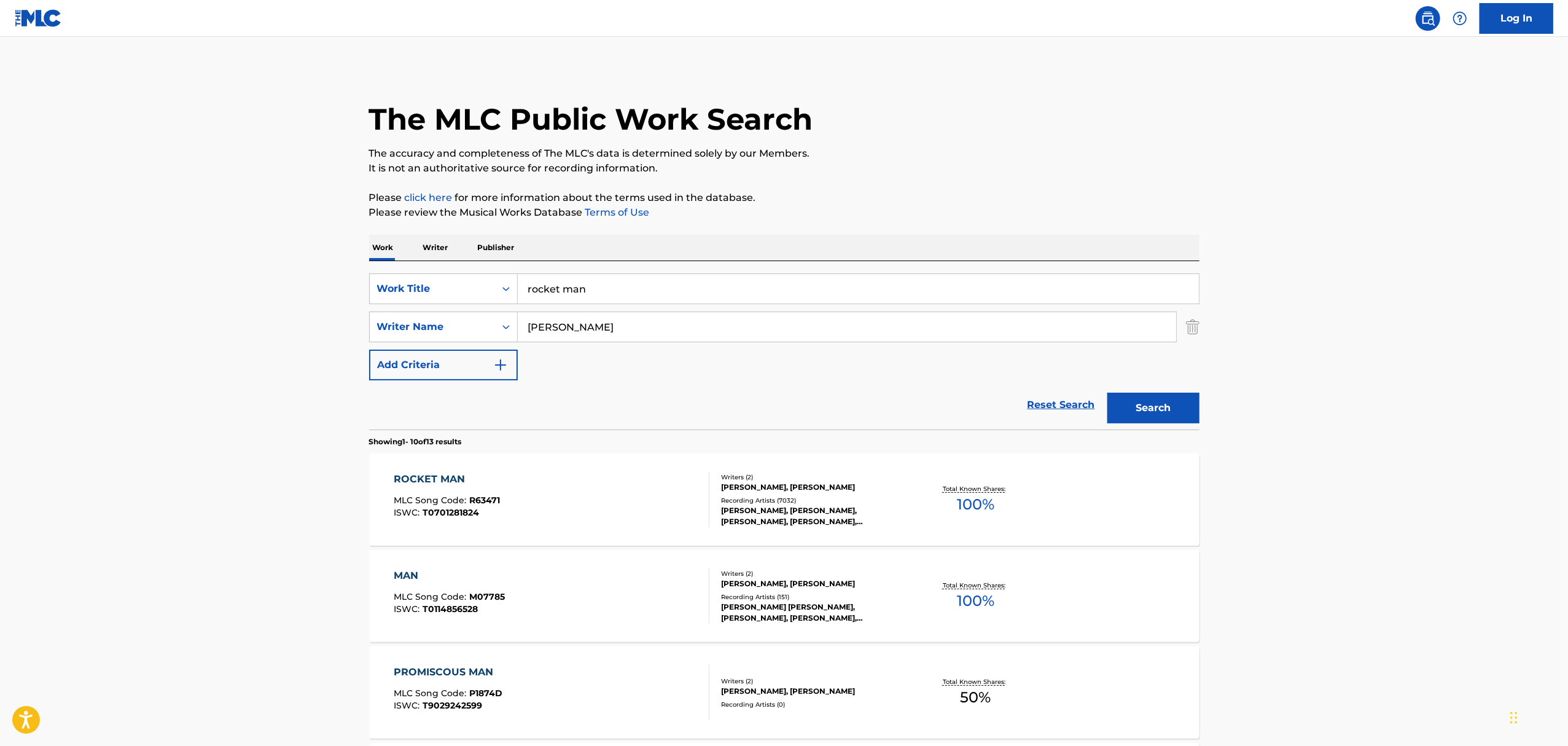
click at [789, 487] on div "ELTON JOHN, BERNIE TAUPIN" at bounding box center [814, 487] width 185 height 11
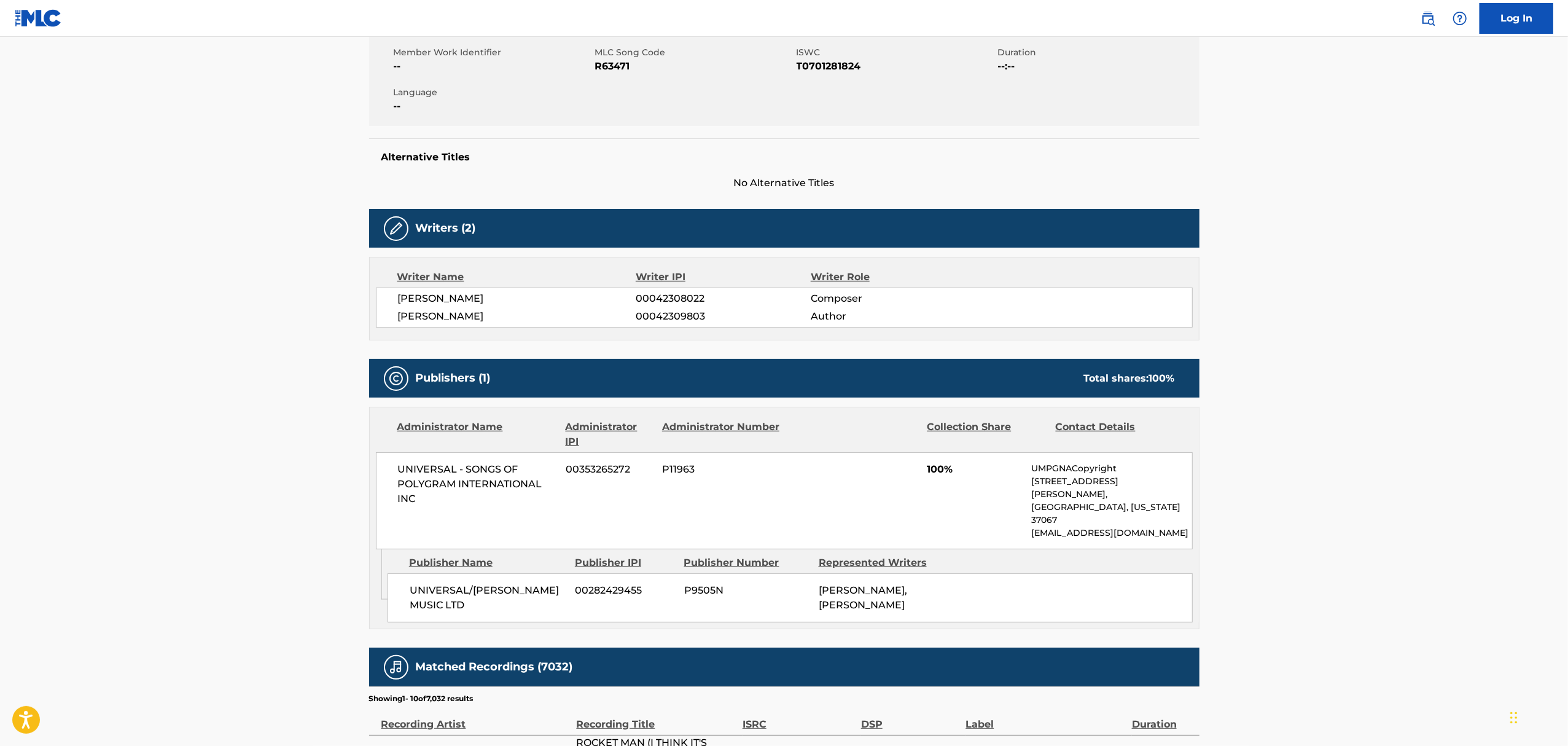
scroll to position [327, 0]
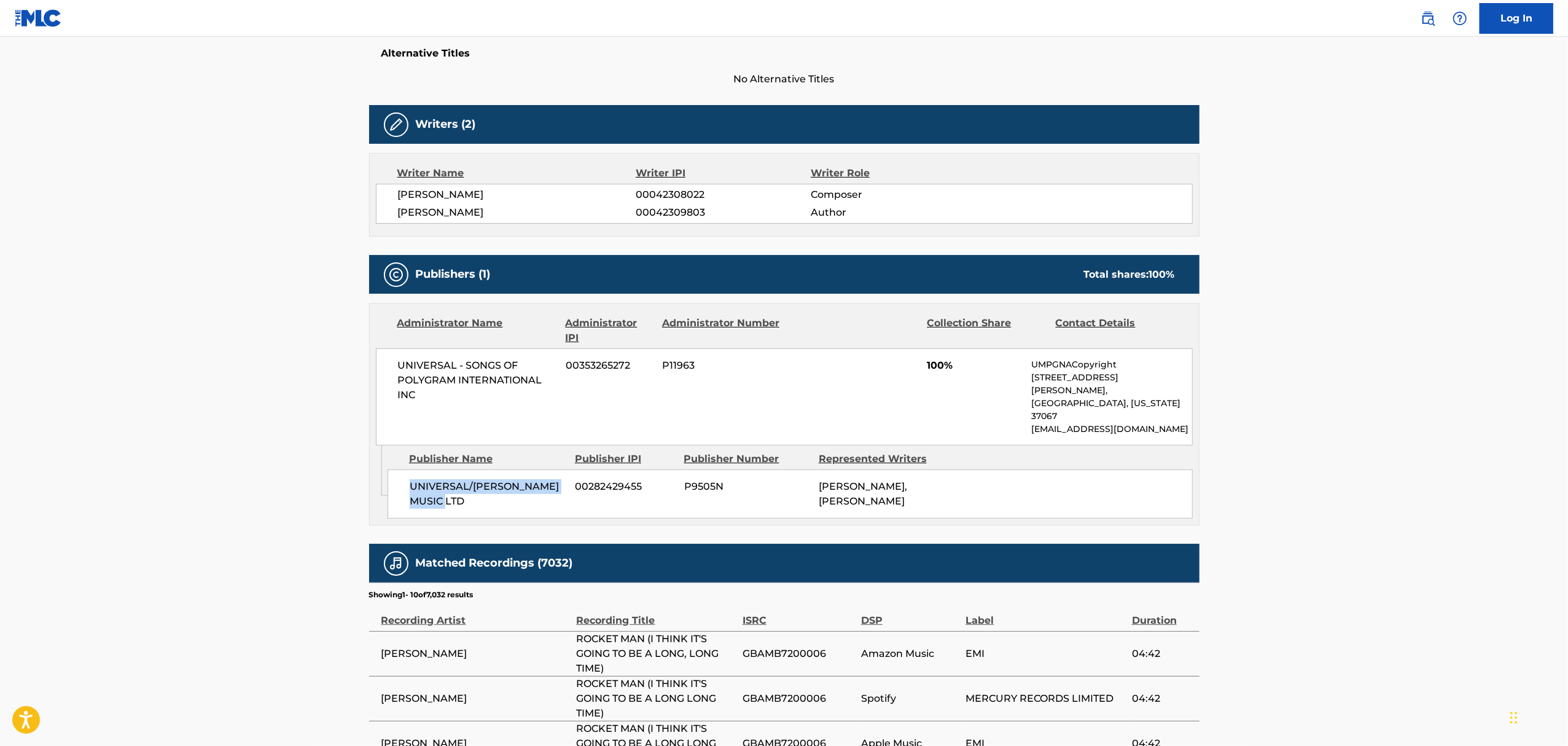
drag, startPoint x: 417, startPoint y: 463, endPoint x: 514, endPoint y: 478, distance: 98.2
click at [514, 479] on span "UNIVERSAL/DICK JAMES MUSIC LTD" at bounding box center [488, 493] width 157 height 29
copy span "UNIVERSAL/DICK JAMES MUSIC LTD"
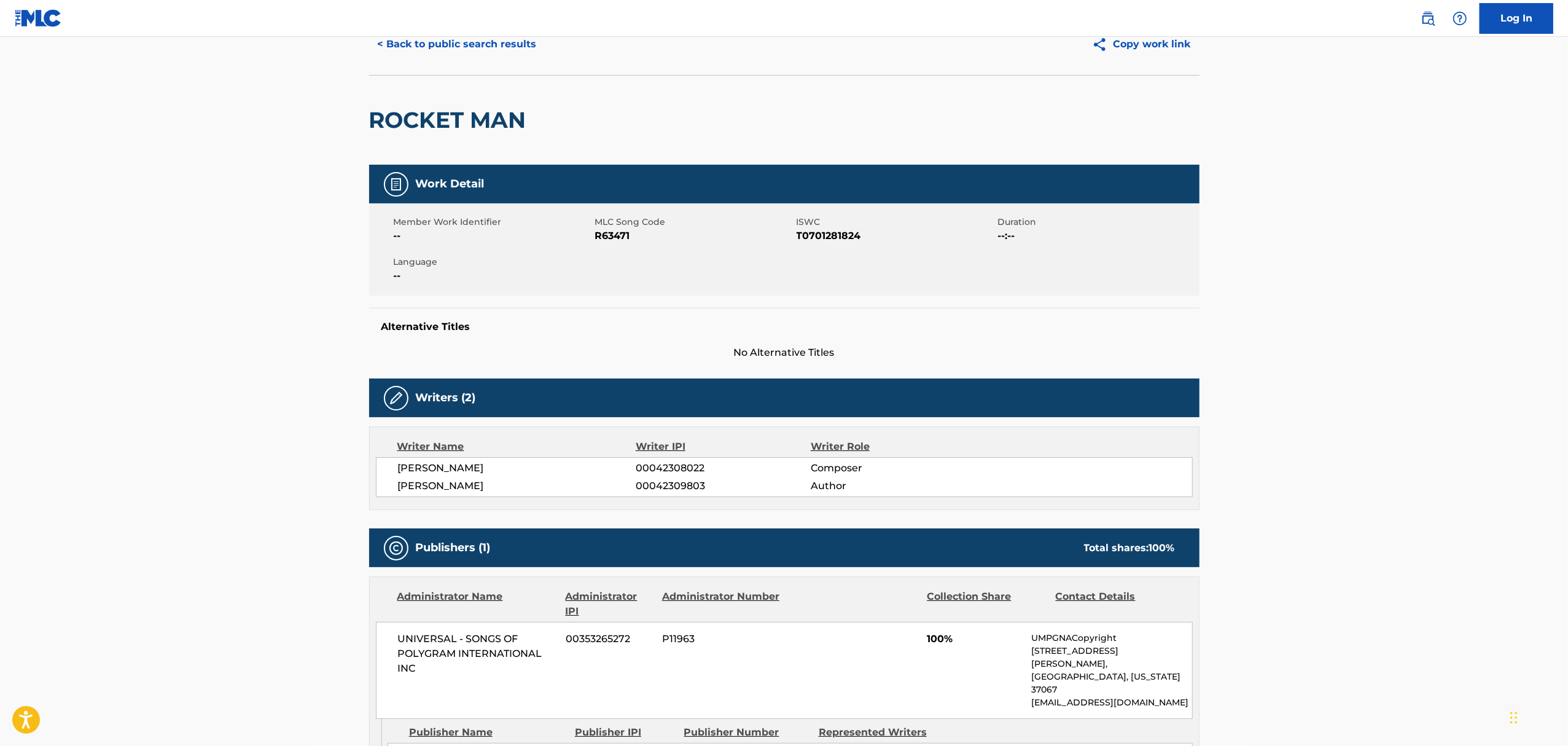
scroll to position [0, 0]
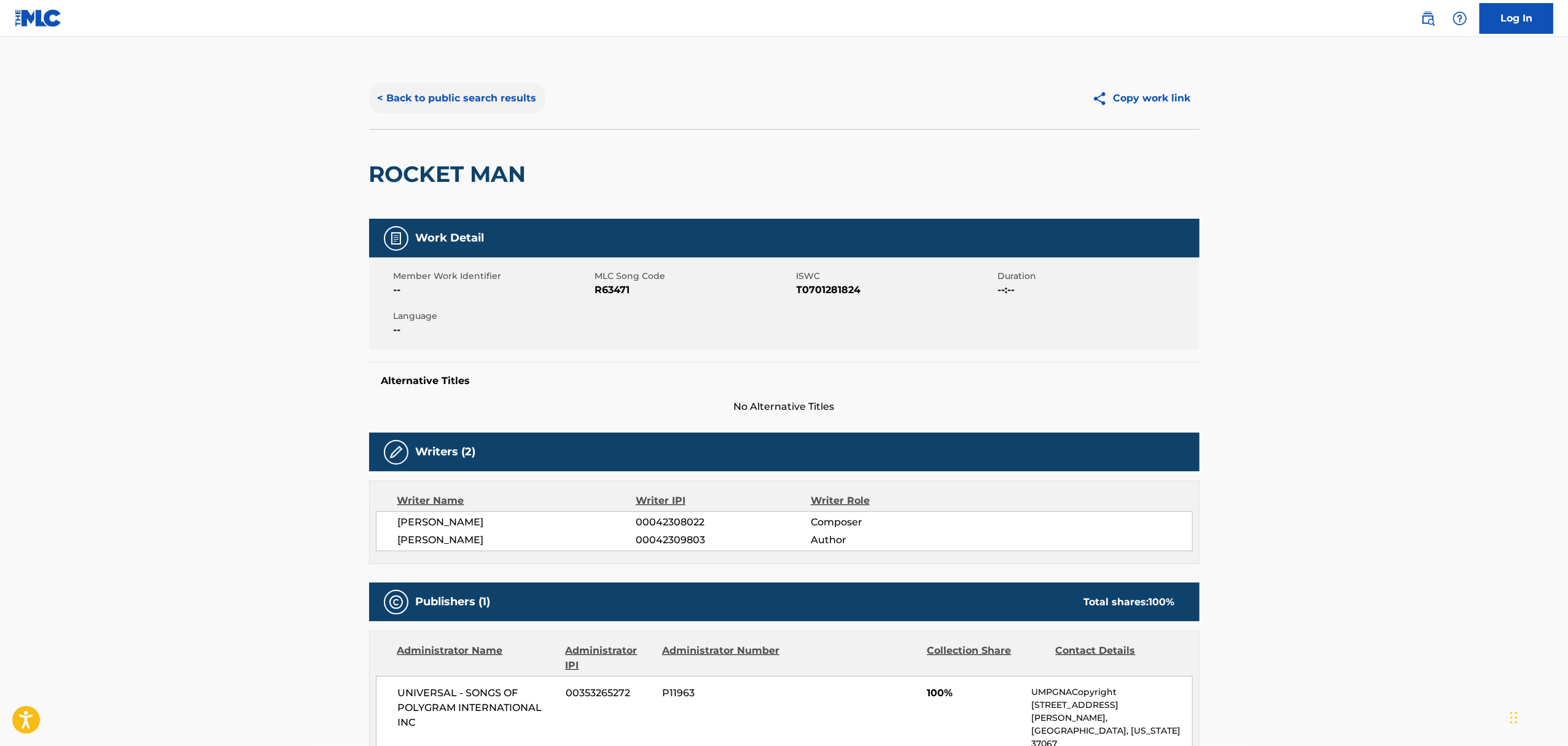
click at [400, 96] on button "< Back to public search results" at bounding box center [457, 98] width 177 height 31
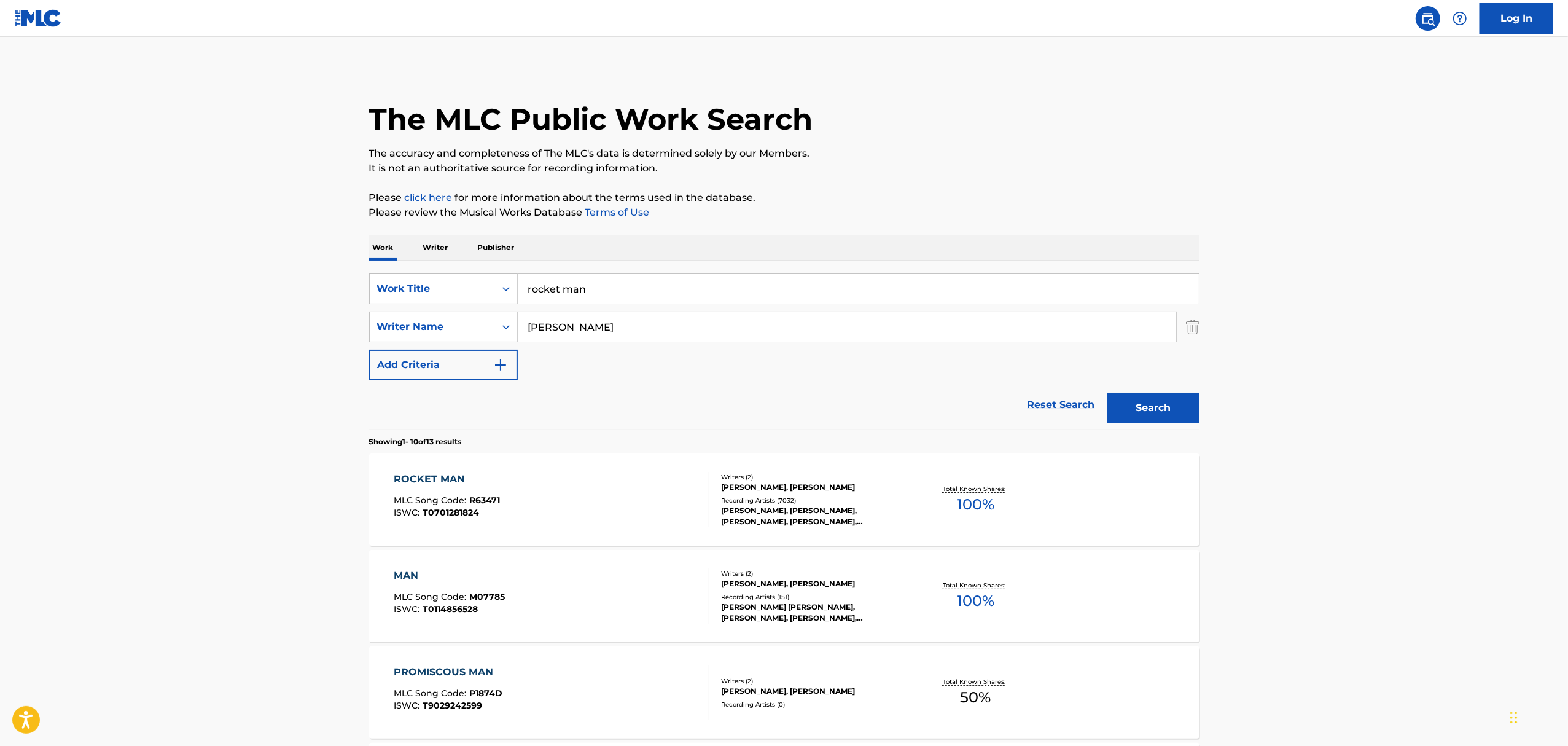
drag, startPoint x: 257, startPoint y: 296, endPoint x: 38, endPoint y: 281, distance: 219.5
click at [50, 289] on main "The MLC Public Work Search The accuracy and completeness of The MLC's data is d…" at bounding box center [784, 760] width 1568 height 1446
paste input "Ain’t No Mountain High Enough"
type input "Ain’t No Mountain High Enough"
click at [1107, 393] on button "Search" at bounding box center [1153, 408] width 92 height 31
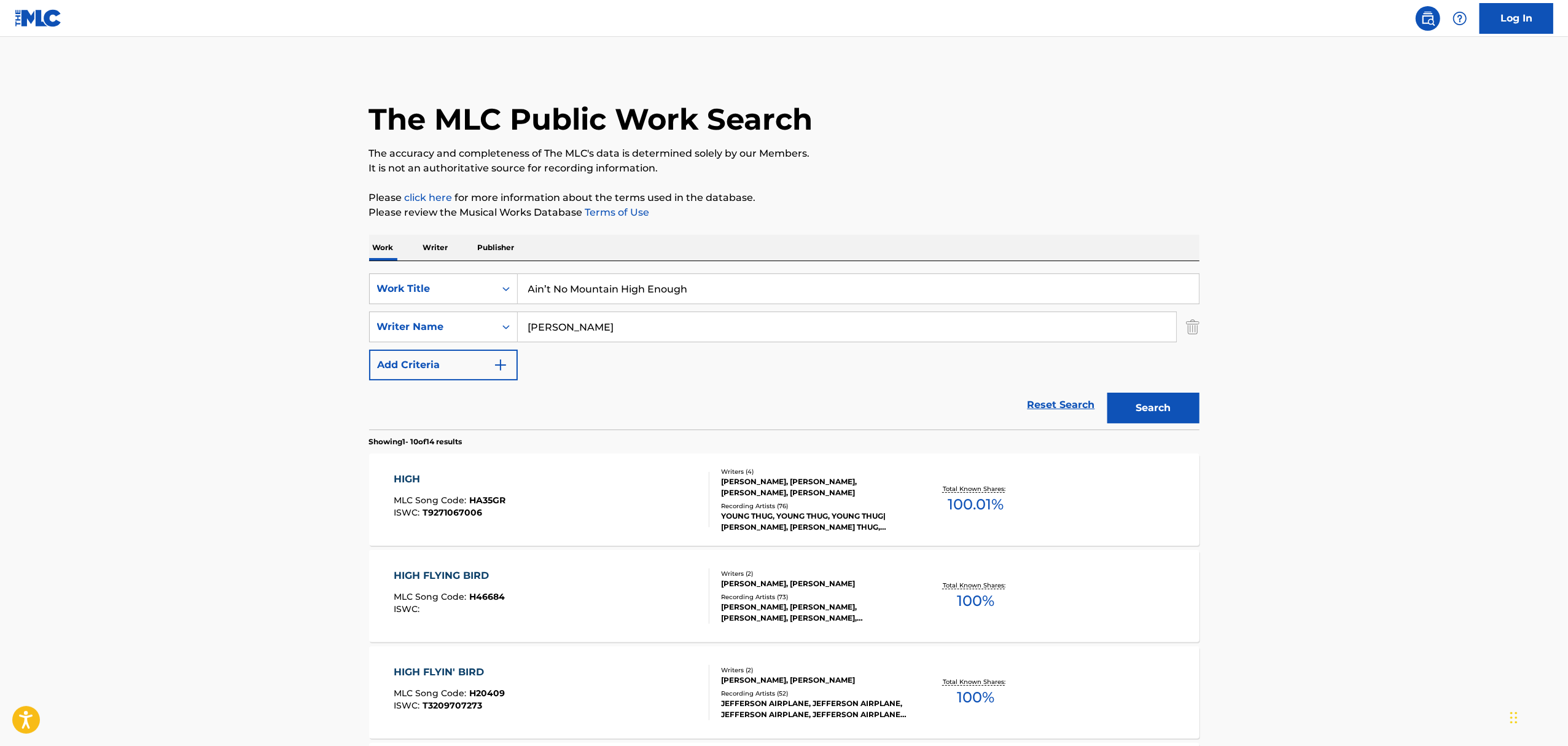
click at [113, 315] on main "The MLC Public Work Search The accuracy and completeness of The MLC's data is d…" at bounding box center [784, 760] width 1568 height 1446
type input "simpson"
click at [1107, 393] on button "Search" at bounding box center [1153, 408] width 92 height 31
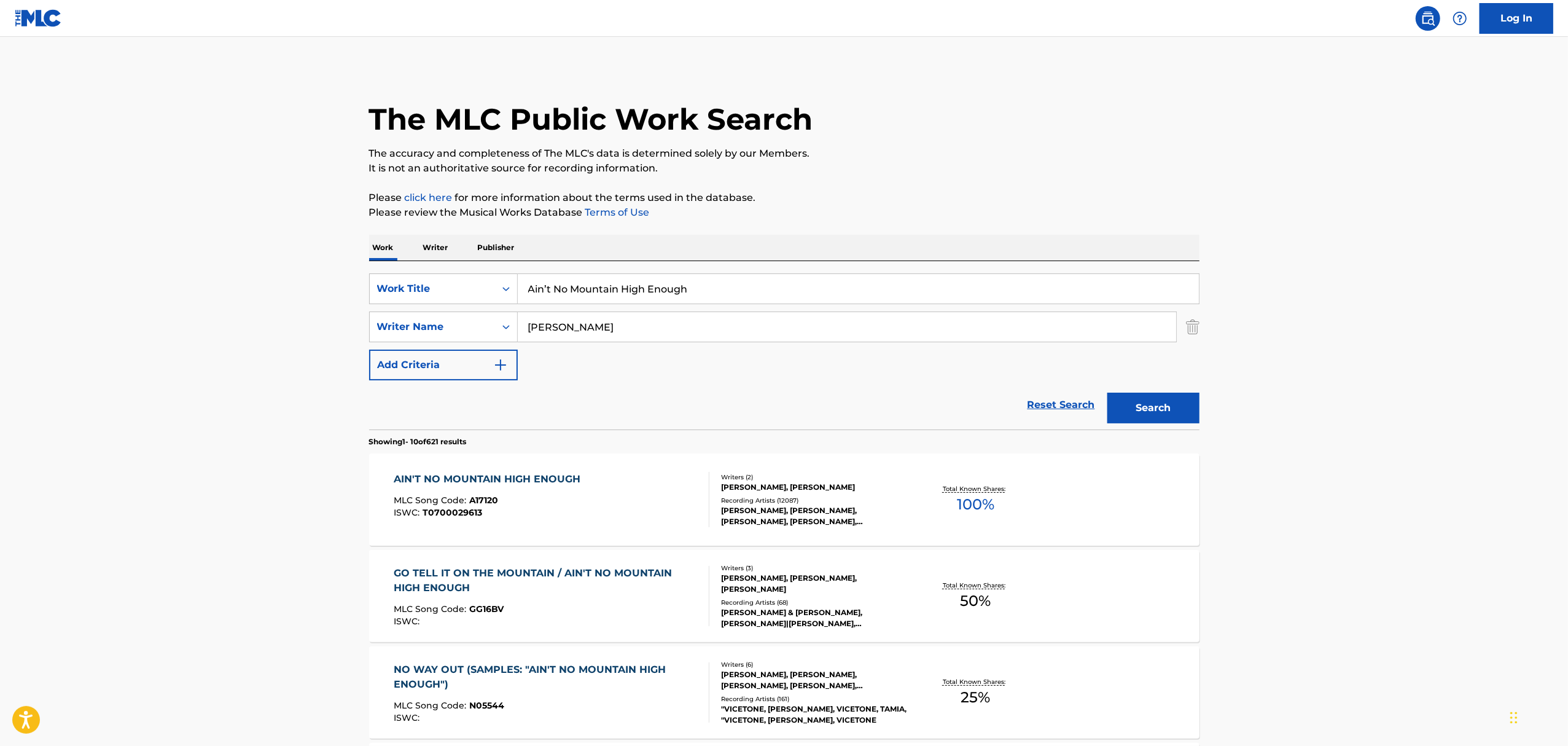
click at [782, 507] on div "MARVIN GAYE, TAMMI TERRELL, JOHNNY BRISTOL, HARVEY FUQUA, MARVIN GAYE & TAMMI T…" at bounding box center [814, 516] width 185 height 22
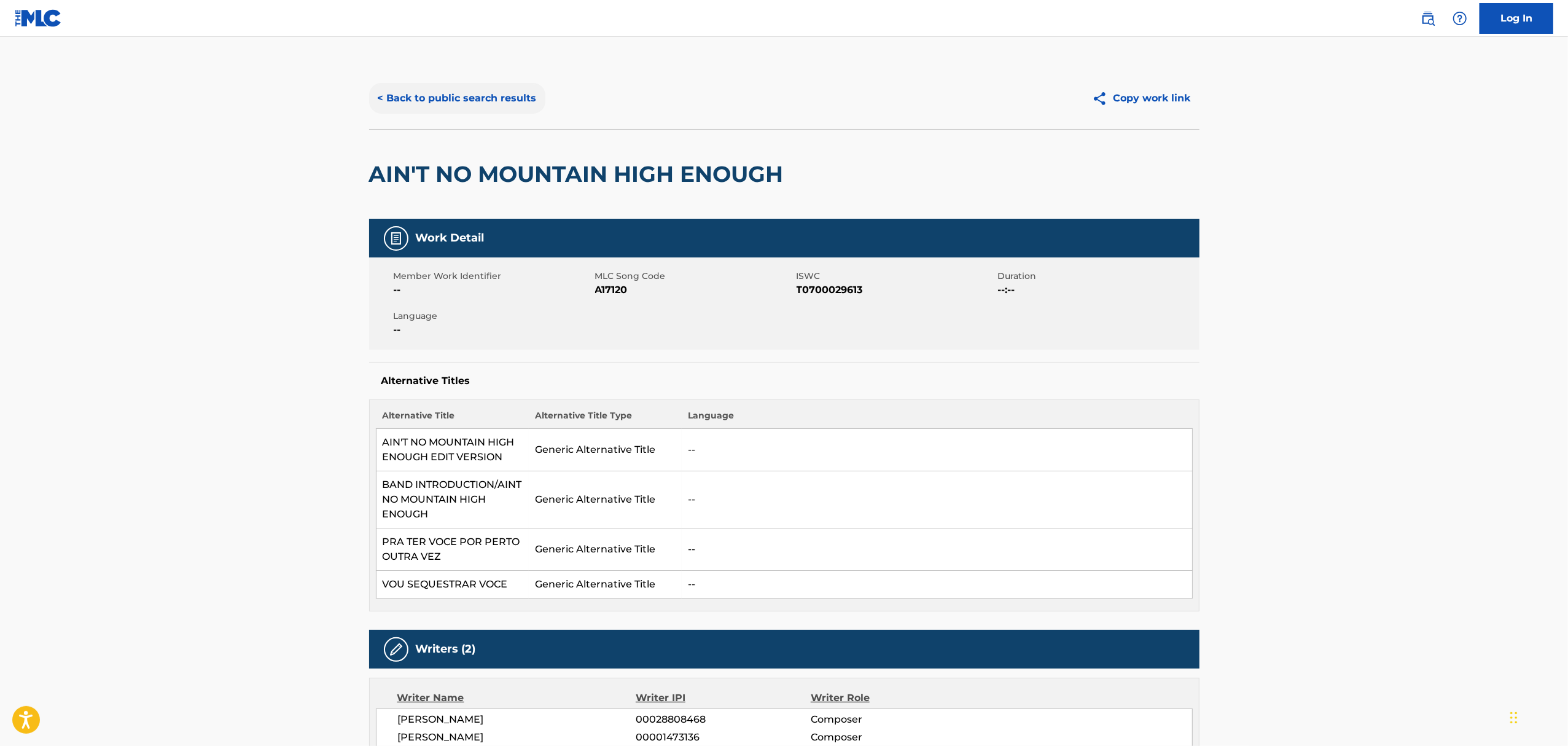
click at [500, 97] on button "< Back to public search results" at bounding box center [457, 98] width 177 height 31
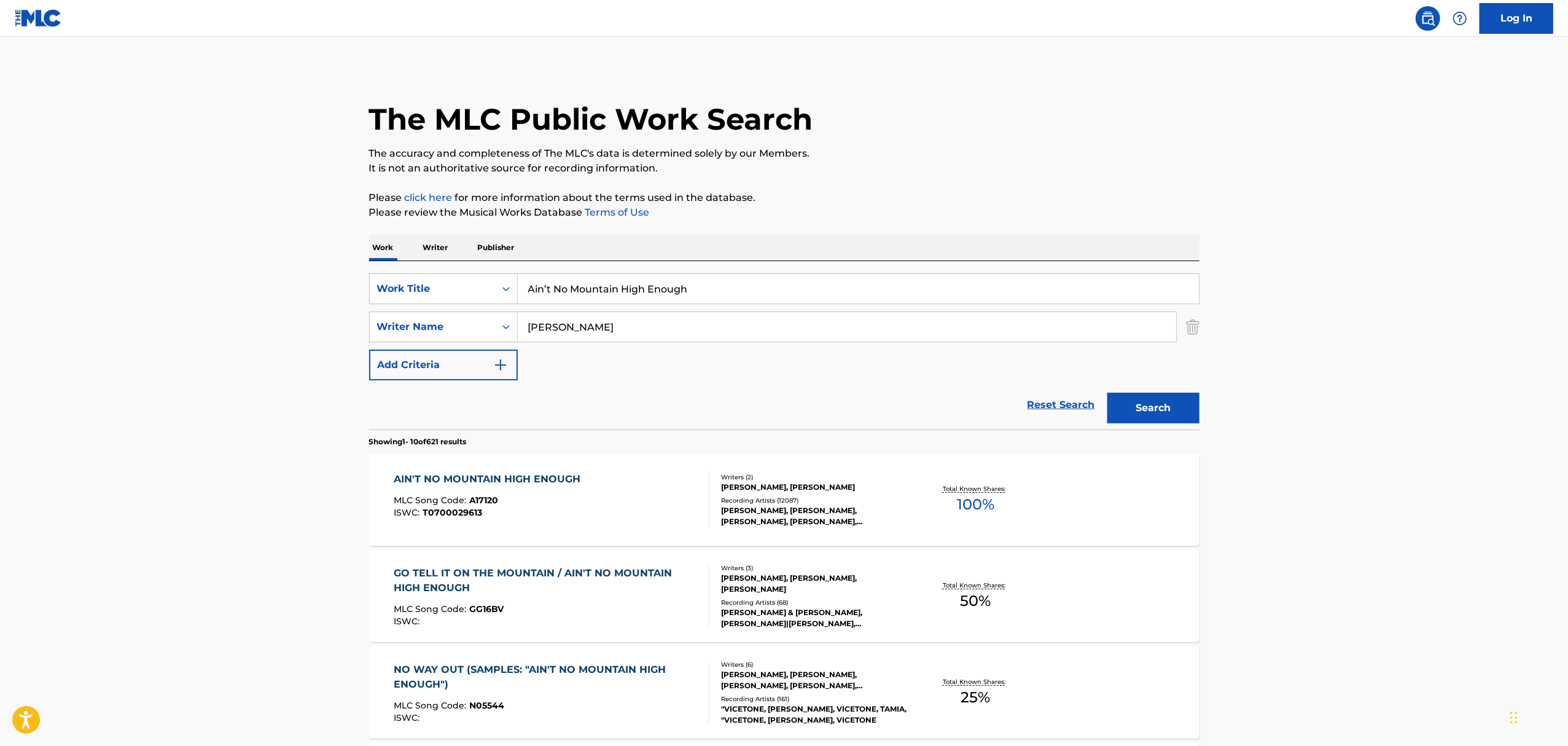
drag, startPoint x: 726, startPoint y: 285, endPoint x: 202, endPoint y: 273, distance: 524.1
click at [221, 288] on main "The MLC Public Work Search The accuracy and completeness of The MLC's data is d…" at bounding box center [784, 760] width 1568 height 1446
paste input "6. Isn’t She Lovely"
drag, startPoint x: 546, startPoint y: 286, endPoint x: 97, endPoint y: 255, distance: 450.1
click at [111, 271] on main "The MLC Public Work Search The accuracy and completeness of The MLC's data is d…" at bounding box center [784, 760] width 1568 height 1446
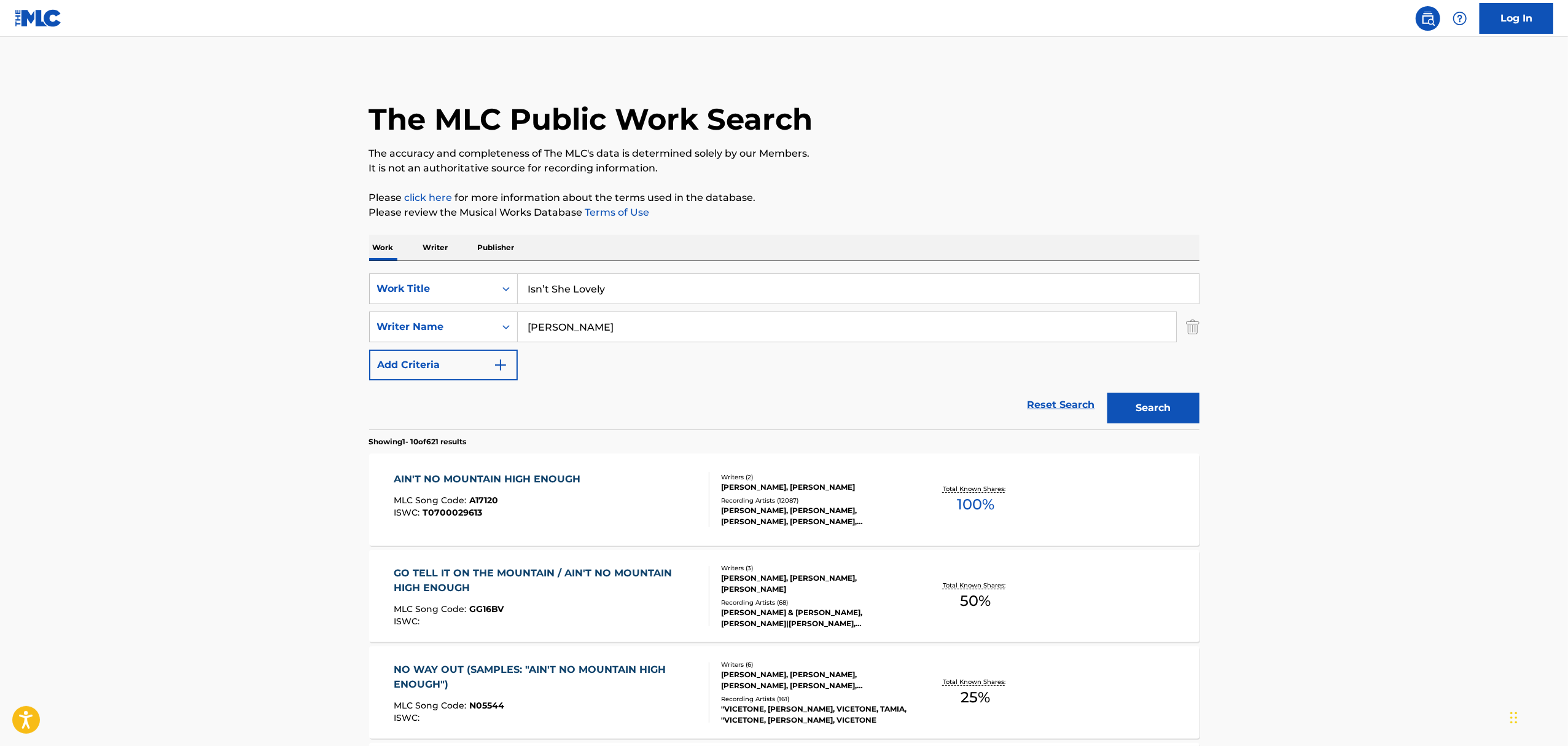
type input "Isn’t She Lovely"
drag, startPoint x: 584, startPoint y: 324, endPoint x: 238, endPoint y: 315, distance: 346.1
click at [242, 323] on main "The MLC Public Work Search The accuracy and completeness of The MLC's data is d…" at bounding box center [784, 760] width 1568 height 1446
type input "wonder"
click at [1107, 393] on button "Search" at bounding box center [1153, 408] width 92 height 31
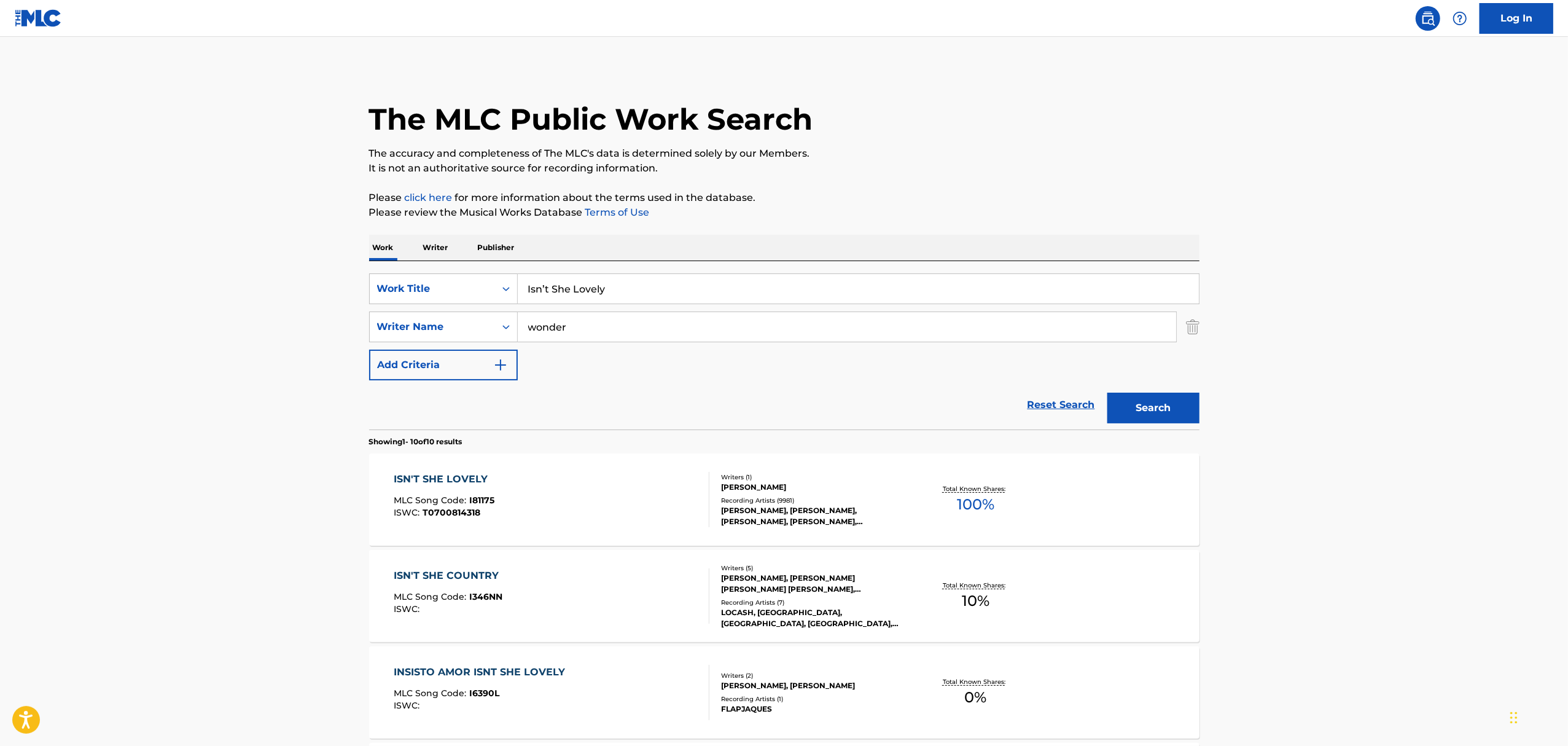
click at [753, 510] on div "STEVIE WONDER, STEVIE WONDER, STEVIE WONDER, STEVIE WONDER, STEVIE WONDER" at bounding box center [814, 516] width 185 height 22
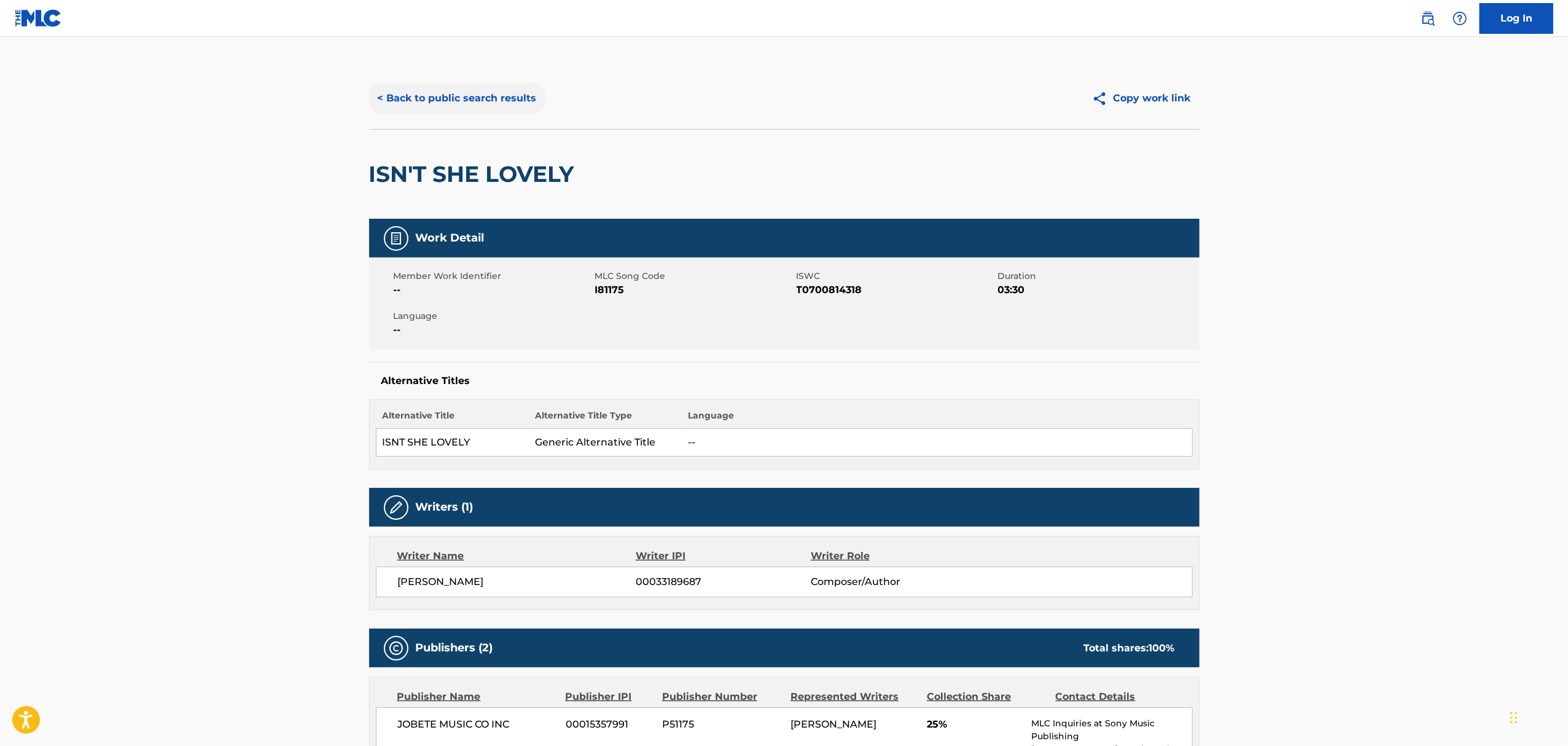
click at [453, 97] on button "< Back to public search results" at bounding box center [457, 98] width 177 height 31
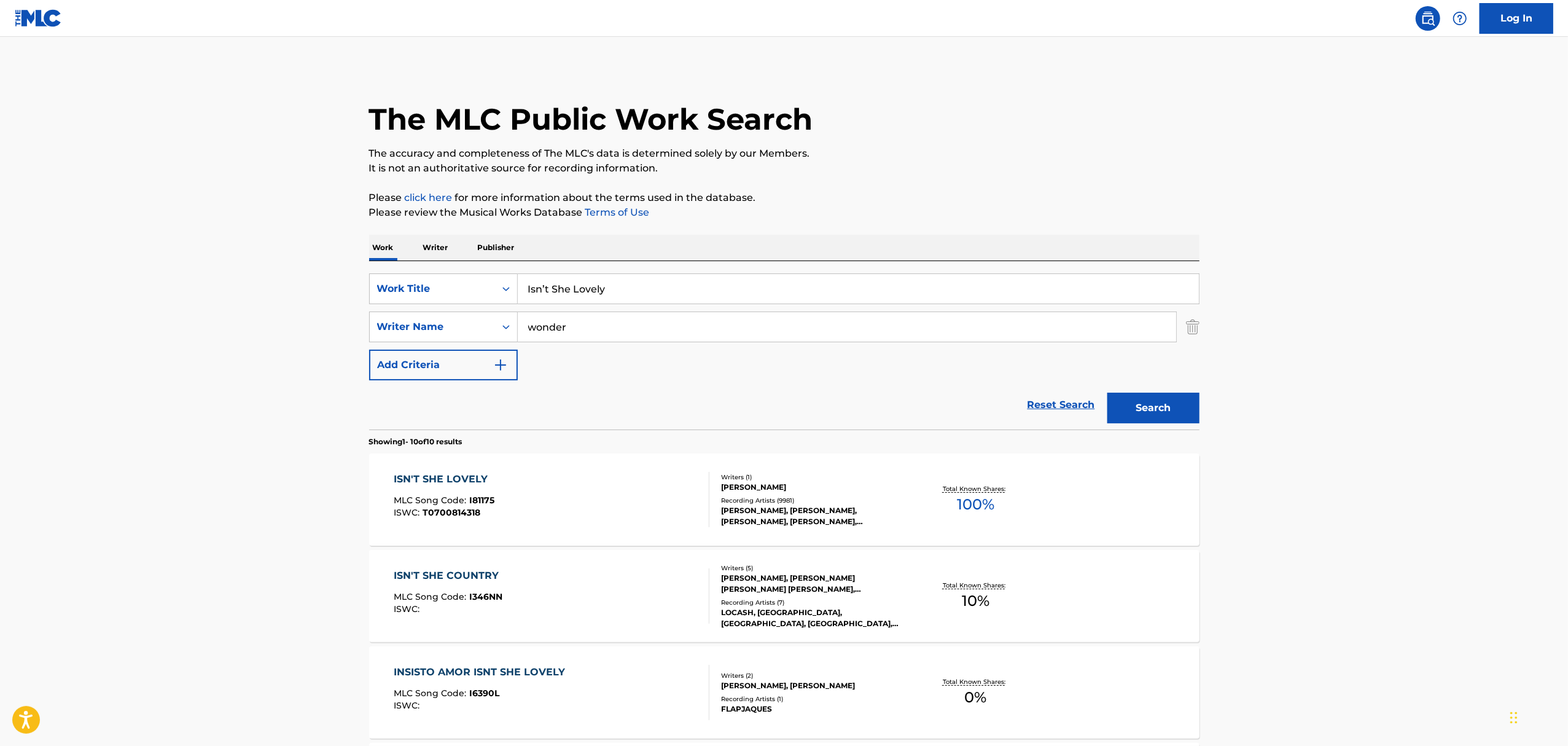
drag, startPoint x: 634, startPoint y: 286, endPoint x: 26, endPoint y: 275, distance: 608.1
click at [26, 275] on main "The MLC Public Work Search The accuracy and completeness of The MLC's data is d…" at bounding box center [784, 757] width 1568 height 1441
type input "piano man"
type input "joel"
click at [1107, 393] on button "Search" at bounding box center [1153, 408] width 92 height 31
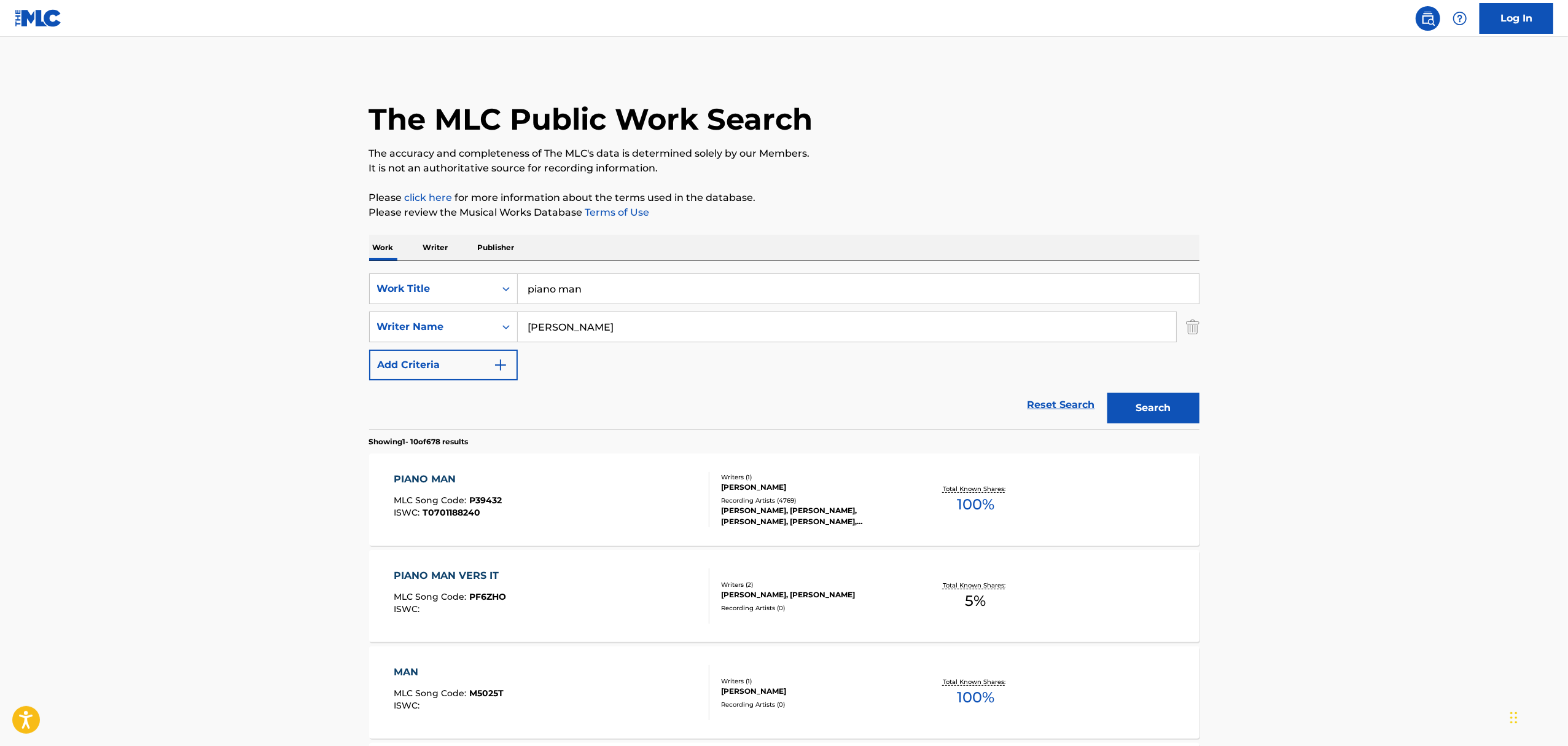
click at [756, 498] on div "Recording Artists ( 4769 )" at bounding box center [814, 500] width 185 height 9
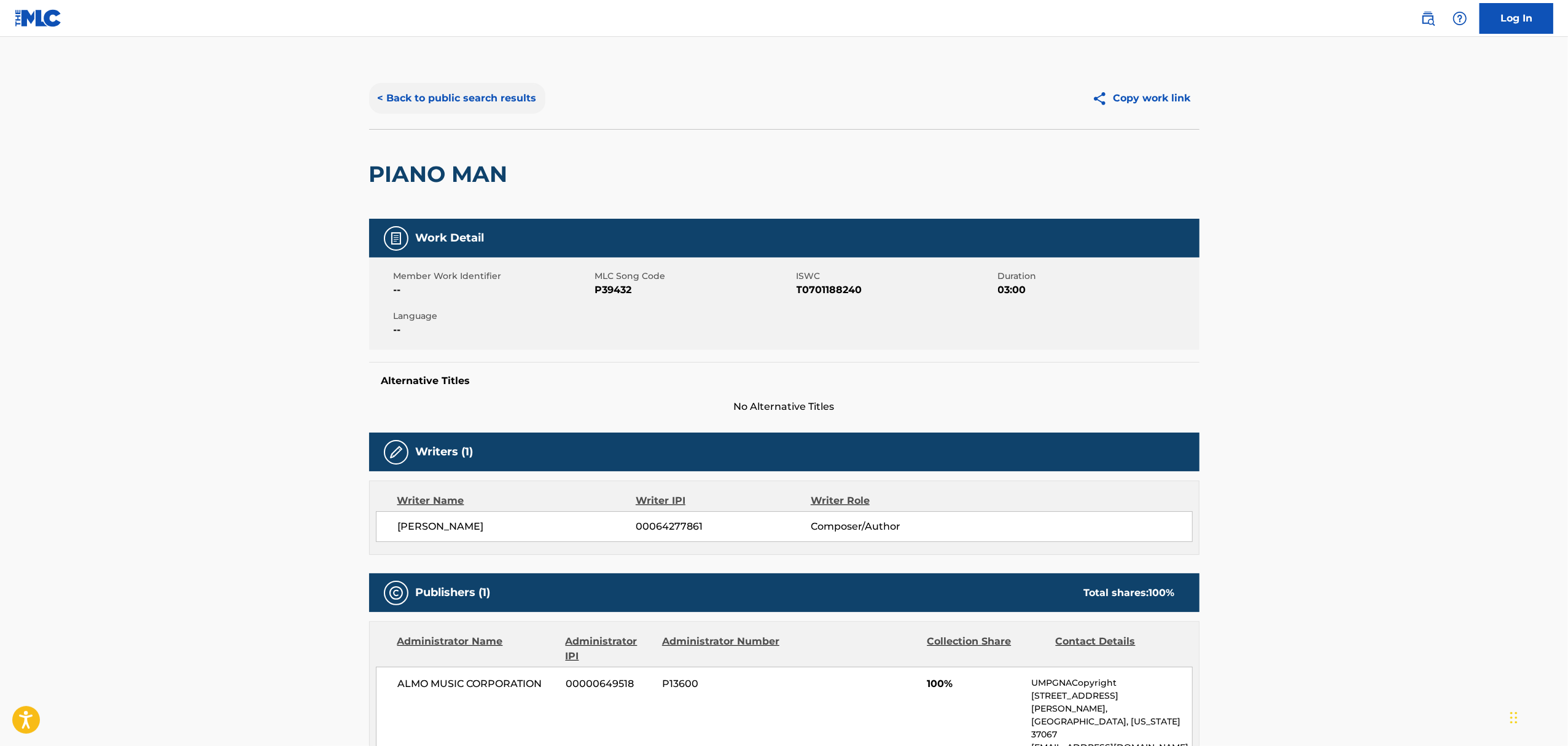
click at [497, 107] on button "< Back to public search results" at bounding box center [457, 98] width 177 height 31
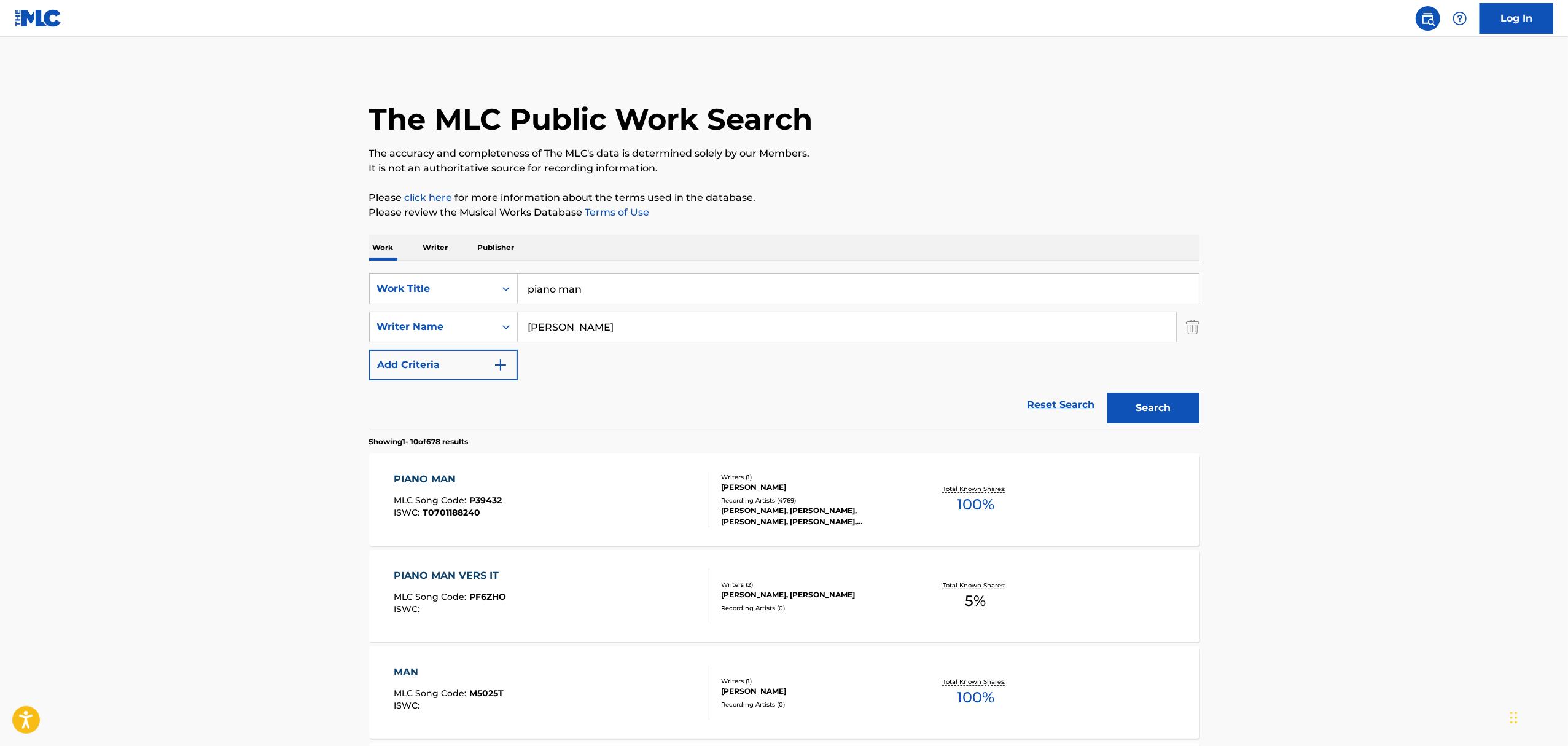
drag, startPoint x: 597, startPoint y: 286, endPoint x: 290, endPoint y: 288, distance: 307.0
click at [293, 292] on main "The MLC Public Work Search The accuracy and completeness of The MLC's data is d…" at bounding box center [784, 760] width 1568 height 1446
type input "thriller"
type input "temperton"
click at [1107, 393] on button "Search" at bounding box center [1153, 408] width 92 height 31
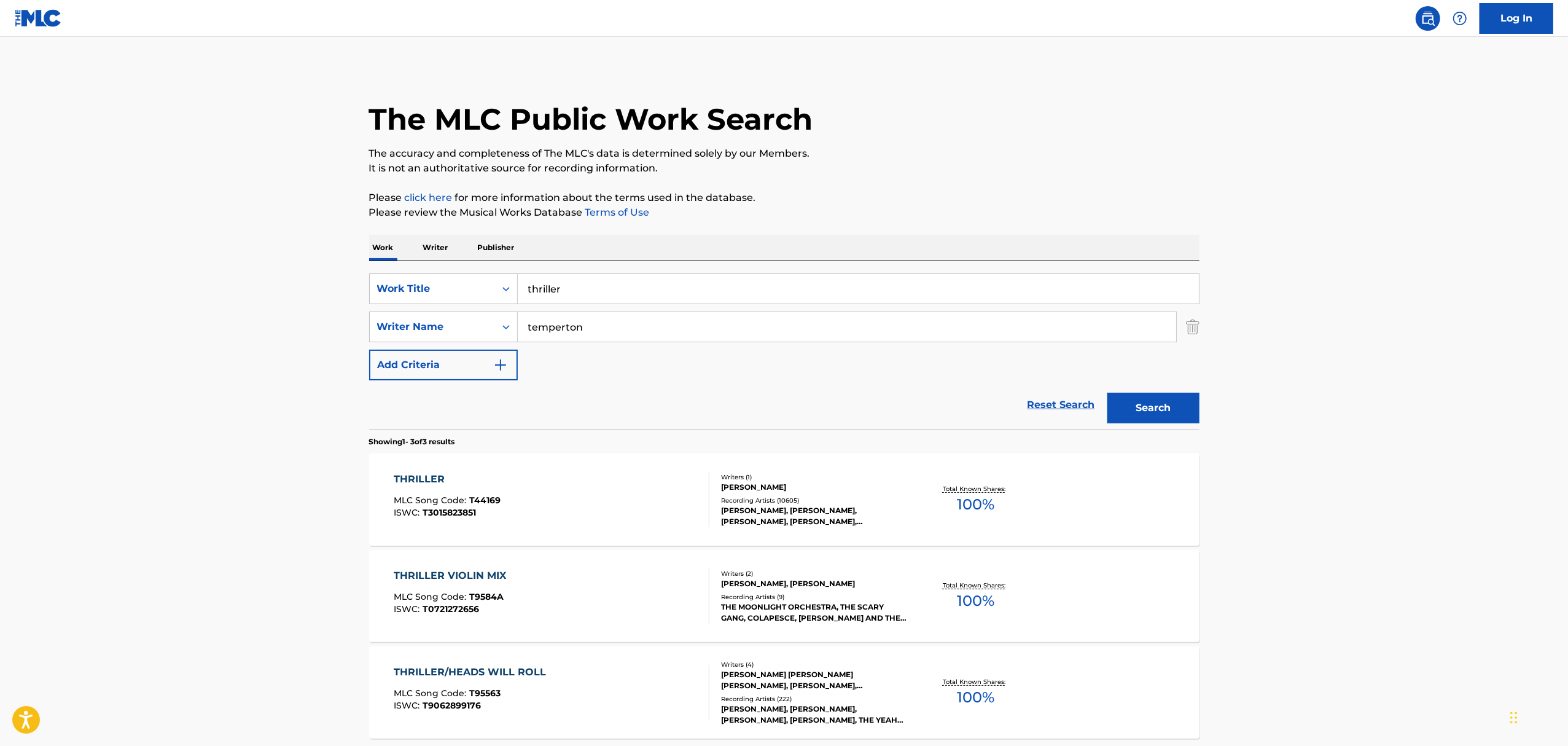
click at [799, 509] on div "MICHAEL JACKSON, MICHAEL JACKSON, MICHAEL JACKSON, MICHAEL JACKSON, MICHAEL JAC…" at bounding box center [814, 516] width 185 height 22
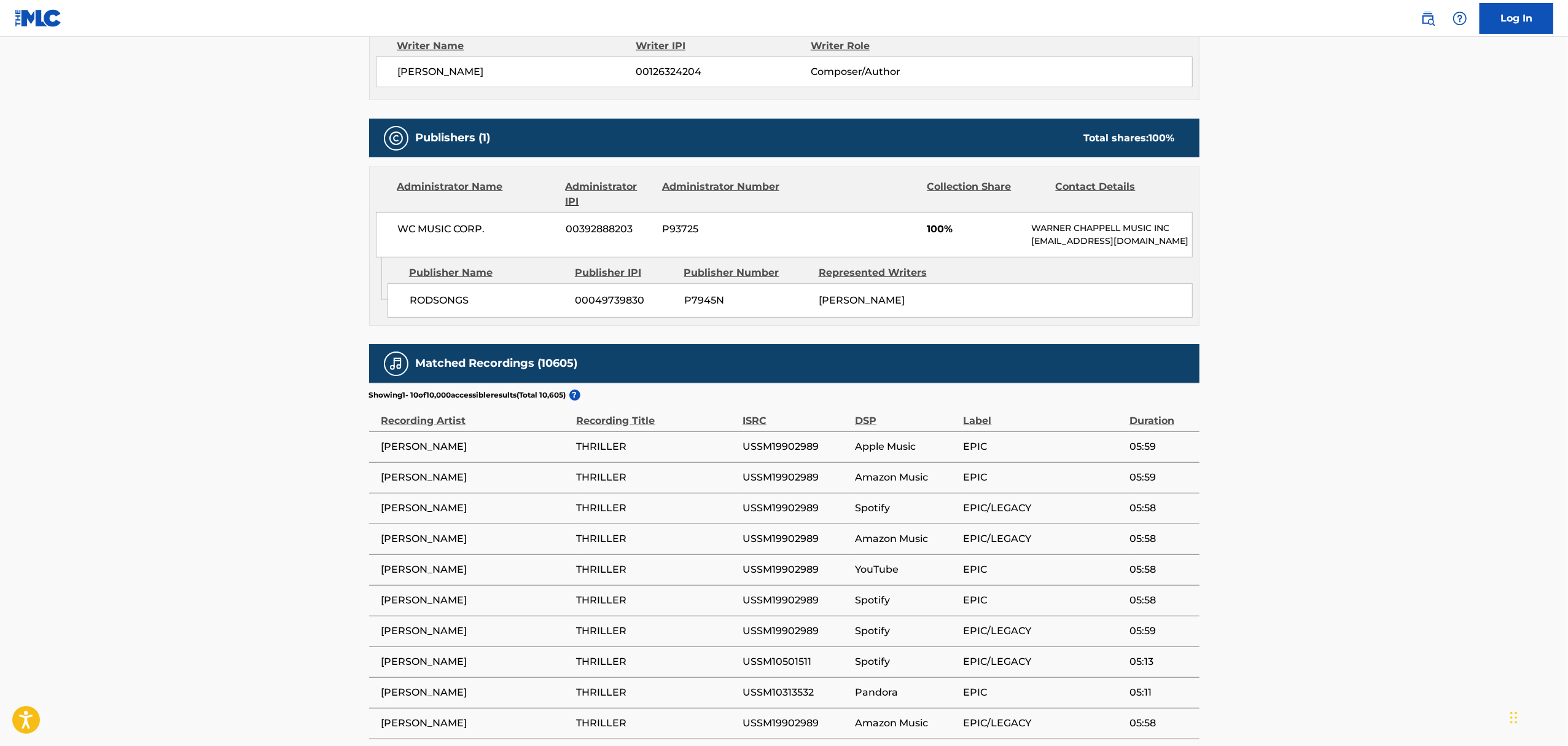
scroll to position [655, 0]
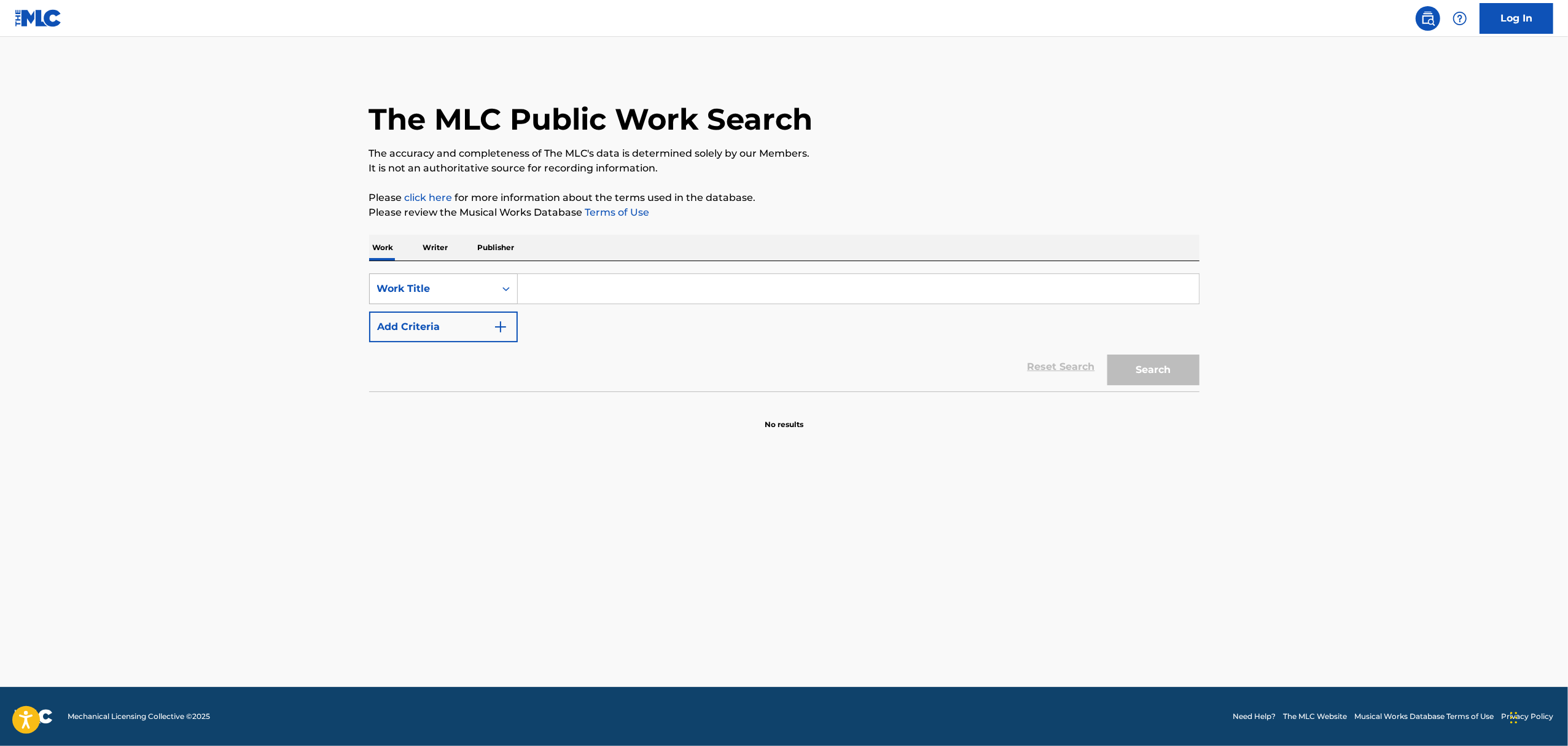
click at [505, 291] on icon "Search Form" at bounding box center [506, 289] width 12 height 12
click at [563, 291] on input "Search Form" at bounding box center [858, 288] width 681 height 29
type input "we are the champions"
click at [500, 333] on img "Search Form" at bounding box center [501, 327] width 15 height 15
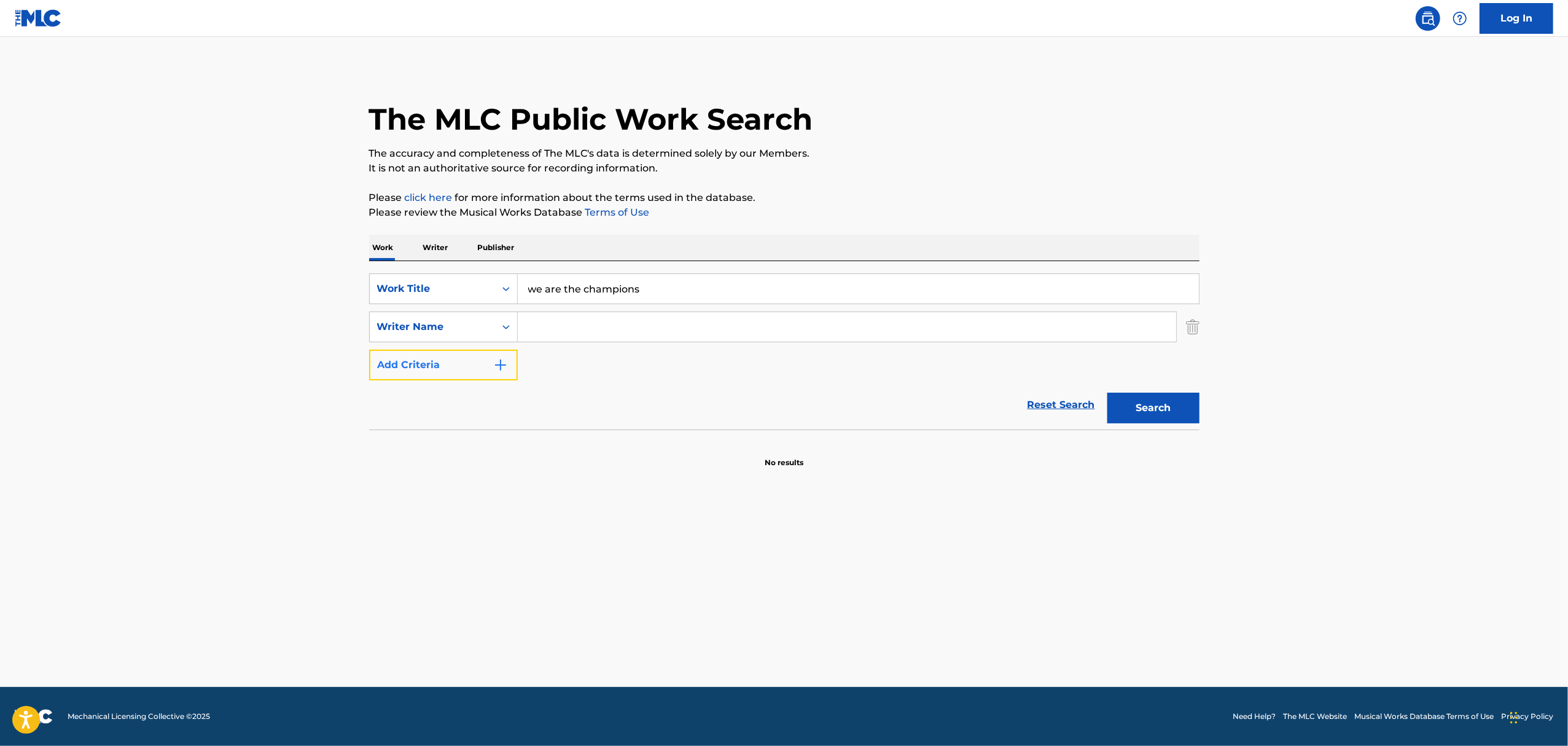
click at [477, 368] on button "Add Criteria" at bounding box center [443, 365] width 149 height 31
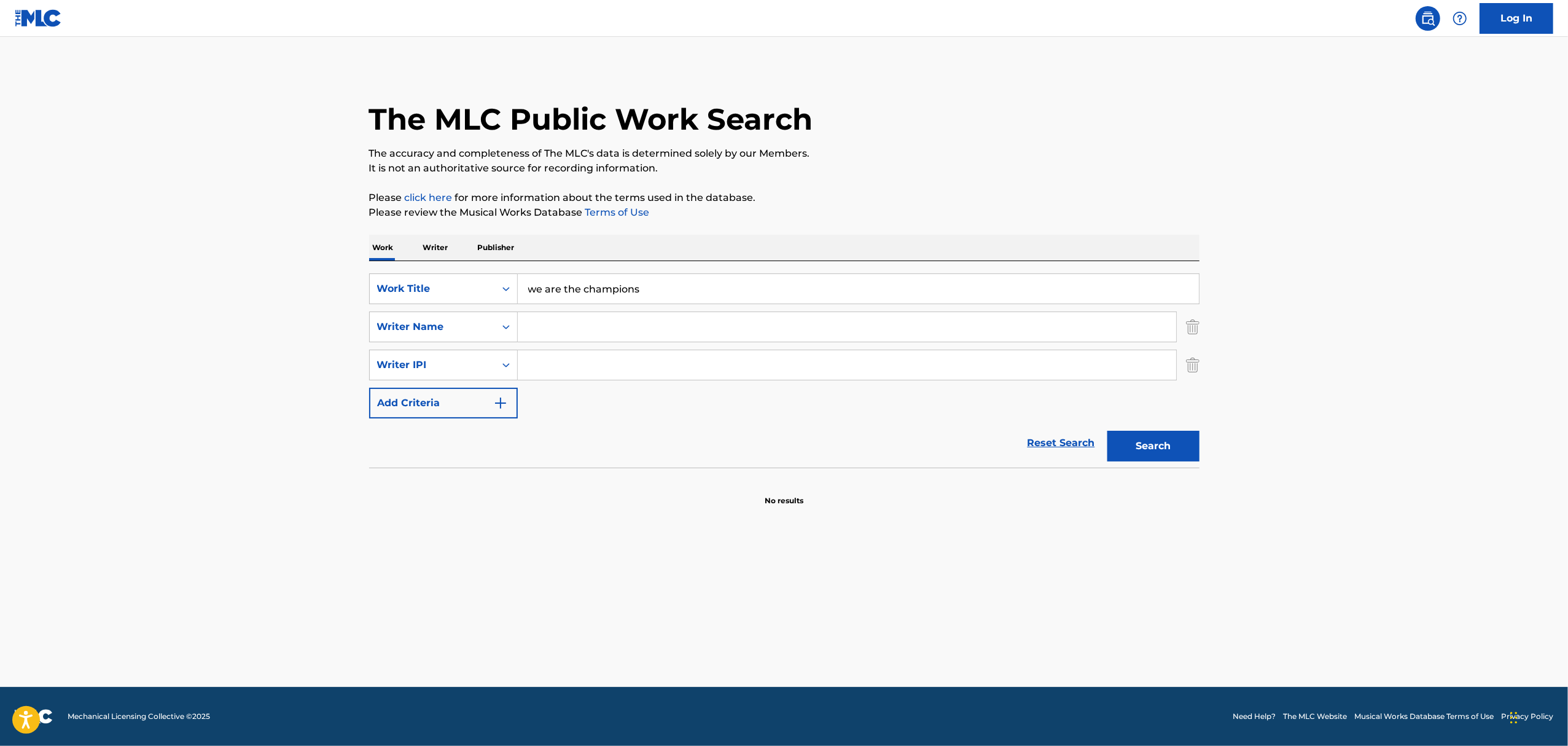
click at [531, 329] on input "Search Form" at bounding box center [847, 326] width 658 height 29
type input "mercury"
click at [1183, 448] on button "Search" at bounding box center [1153, 446] width 92 height 31
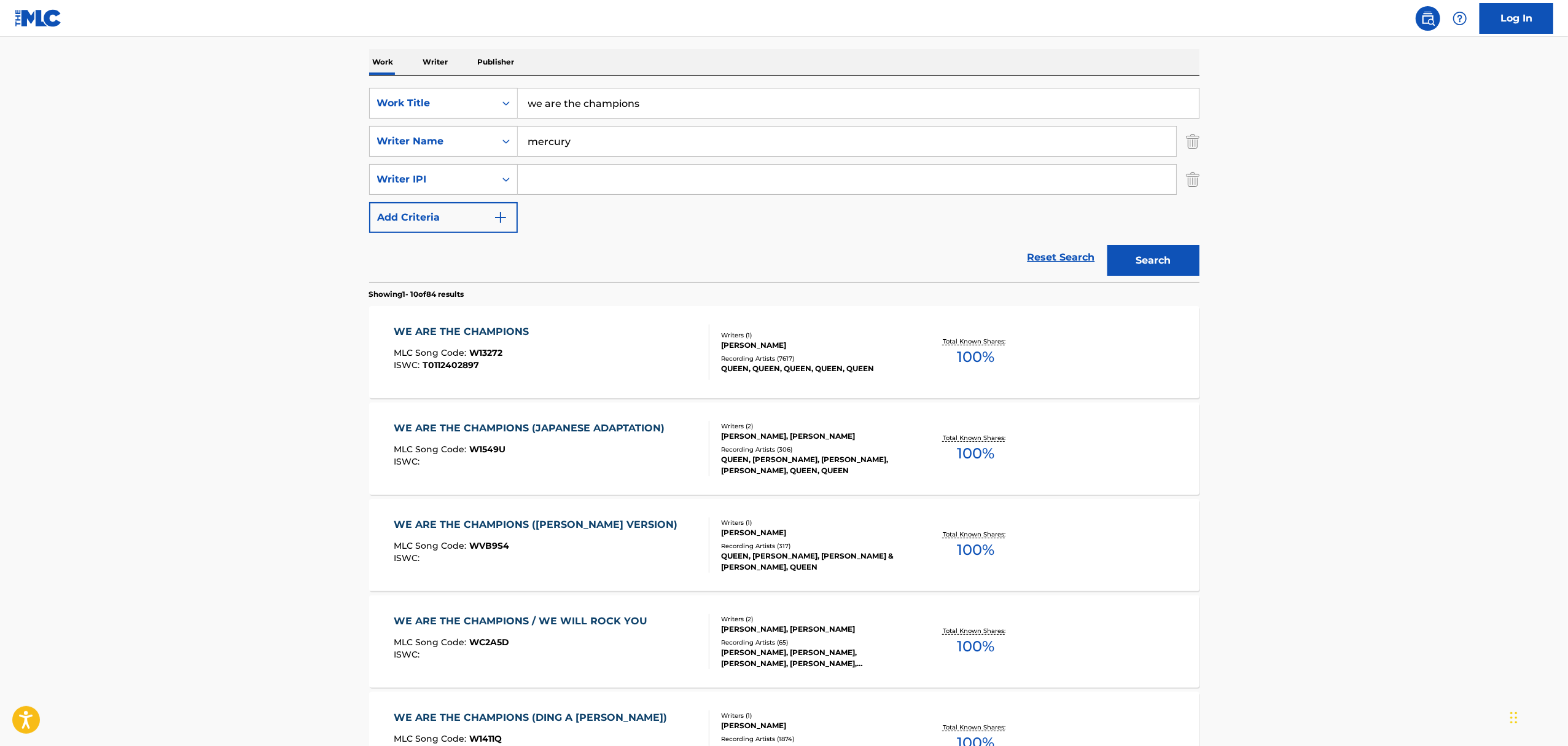
scroll to position [246, 0]
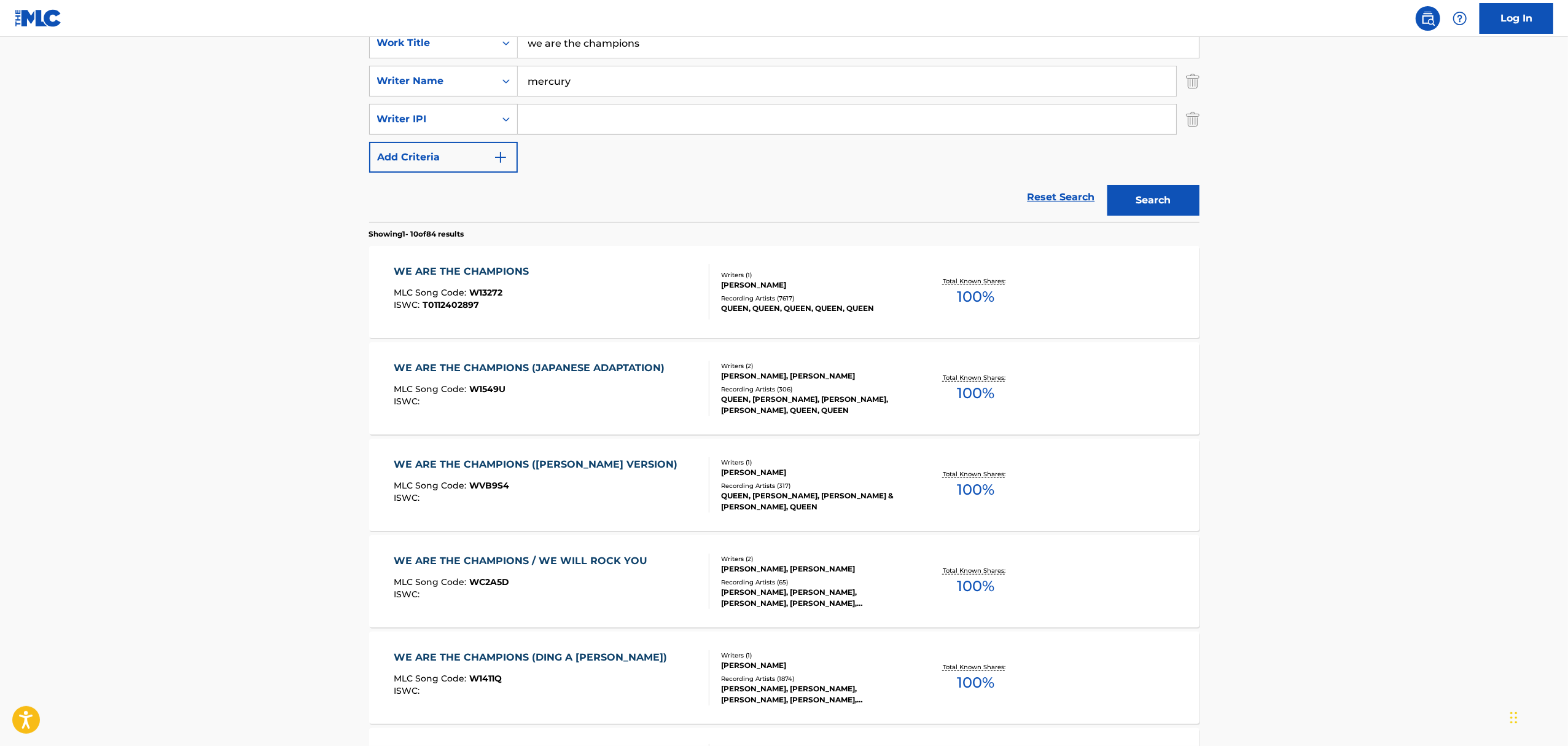
click at [782, 298] on div "Recording Artists ( 7617 )" at bounding box center [814, 298] width 185 height 9
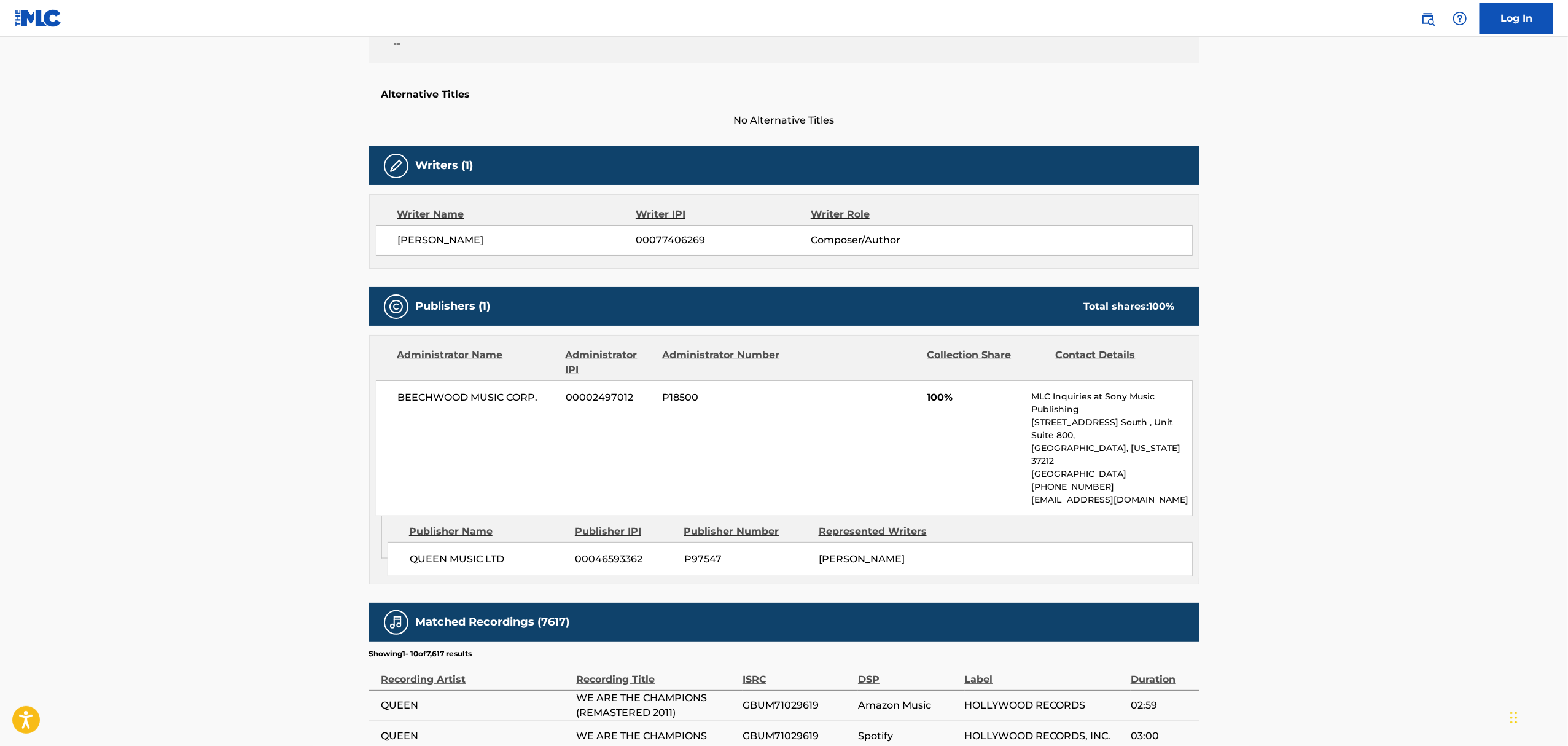
scroll to position [327, 0]
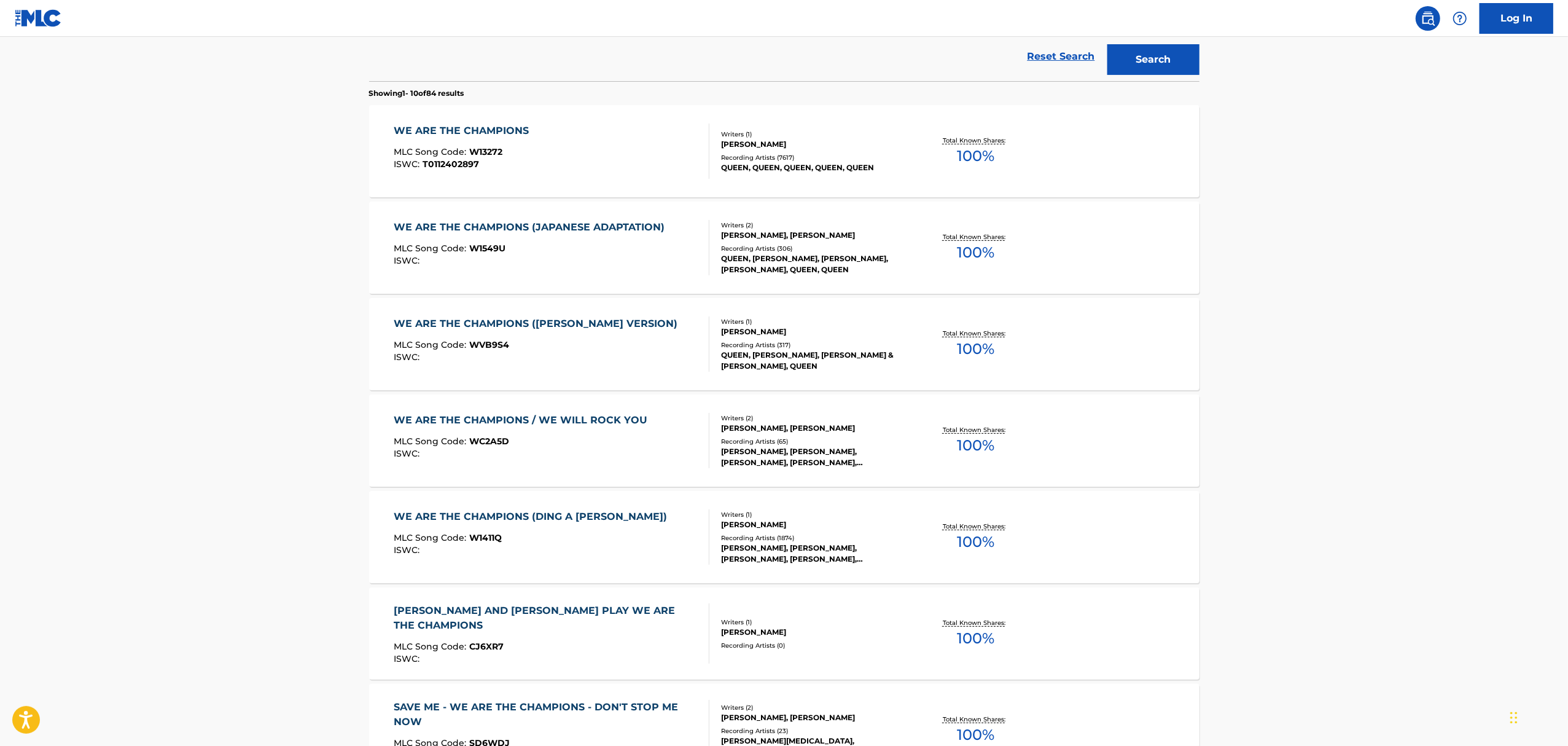
scroll to position [327, 0]
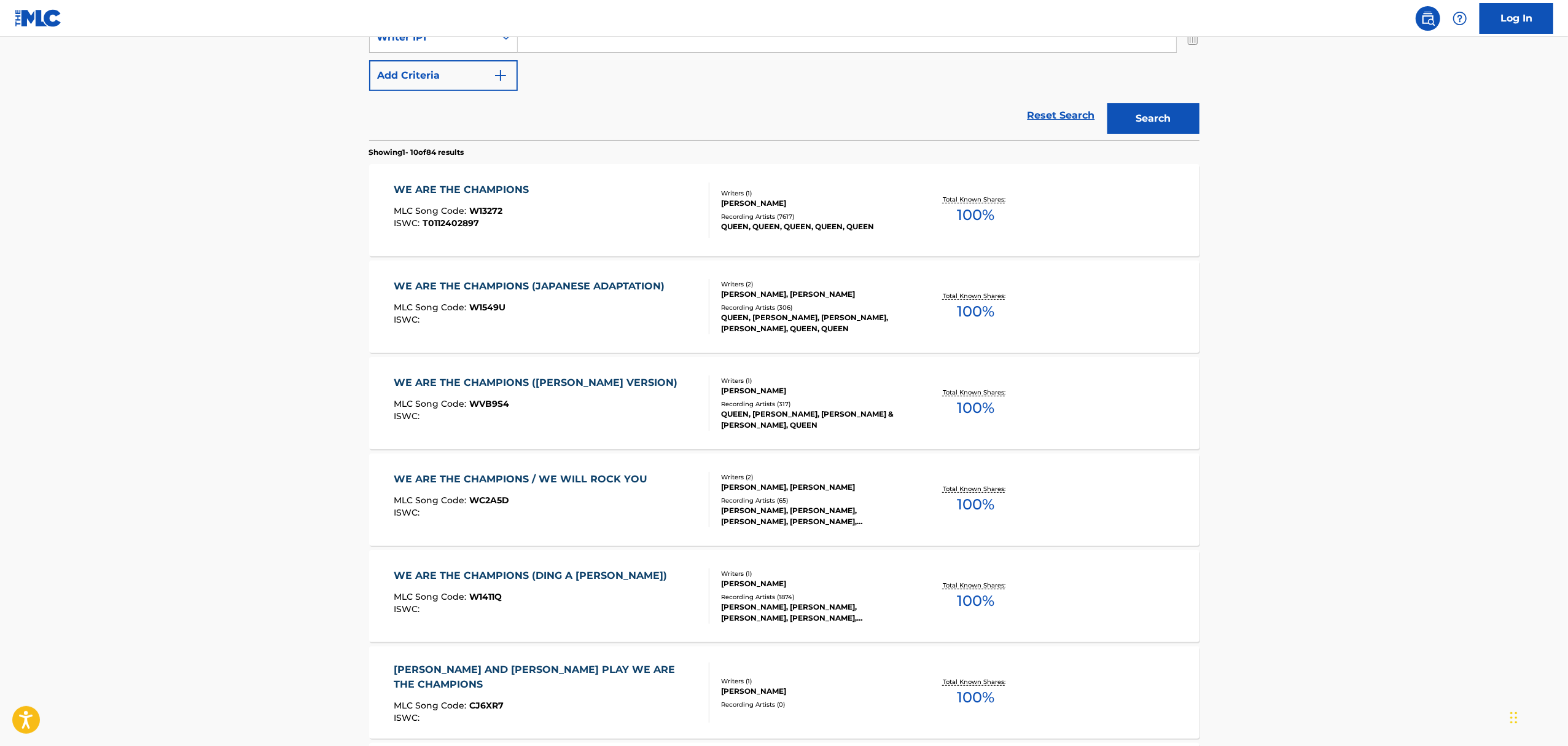
click at [771, 221] on div "QUEEN, QUEEN, QUEEN, QUEEN, QUEEN" at bounding box center [814, 227] width 185 height 11
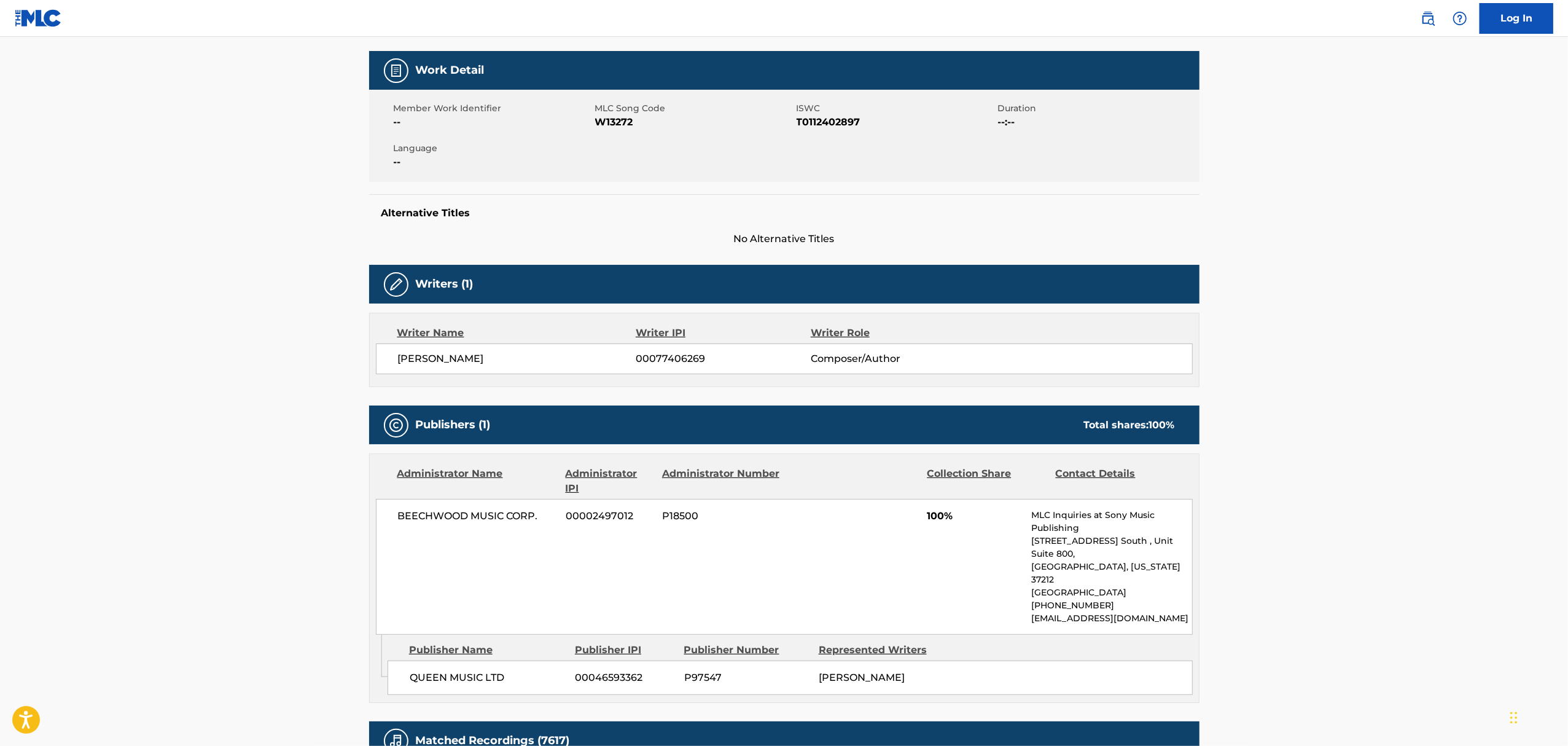
scroll to position [246, 0]
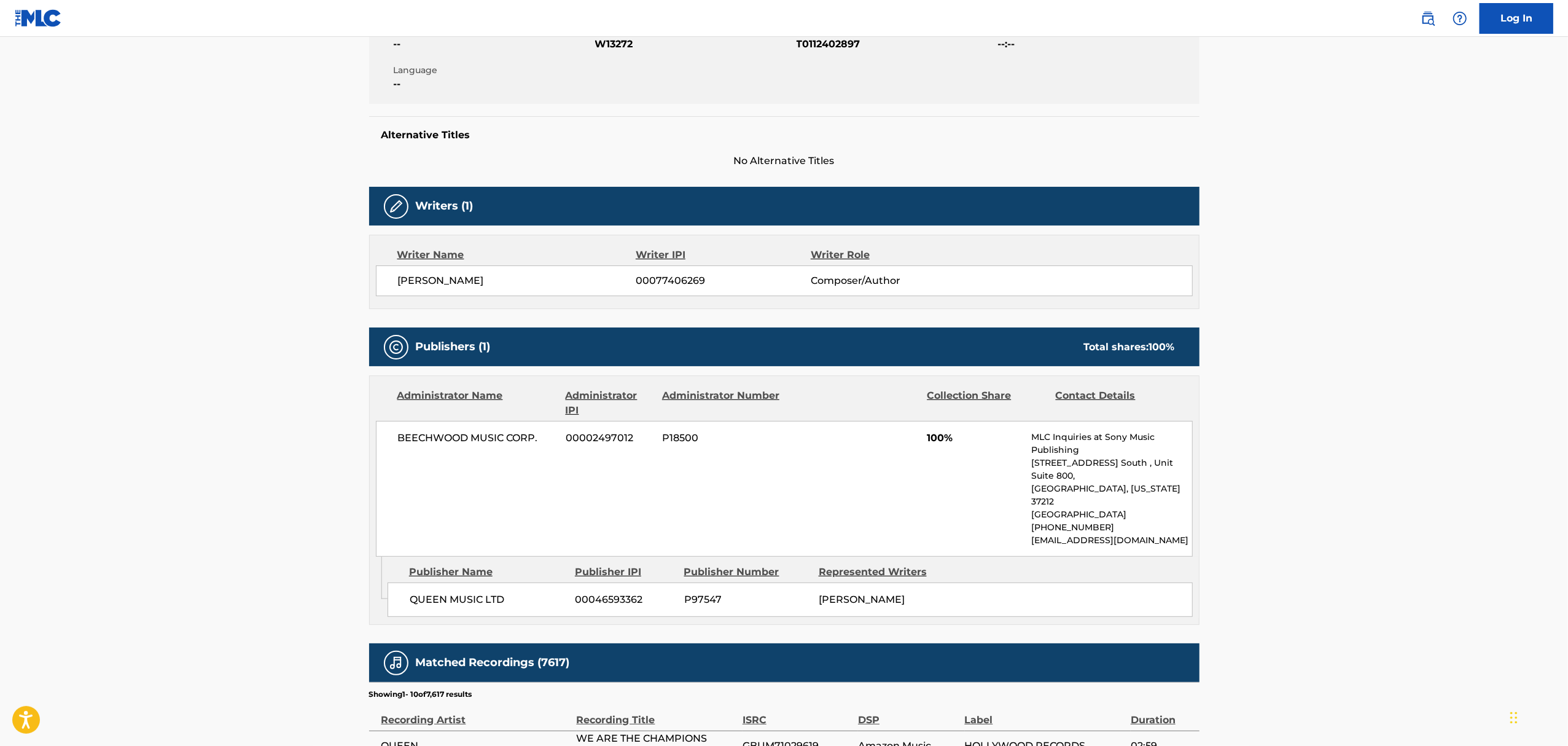
scroll to position [435, 0]
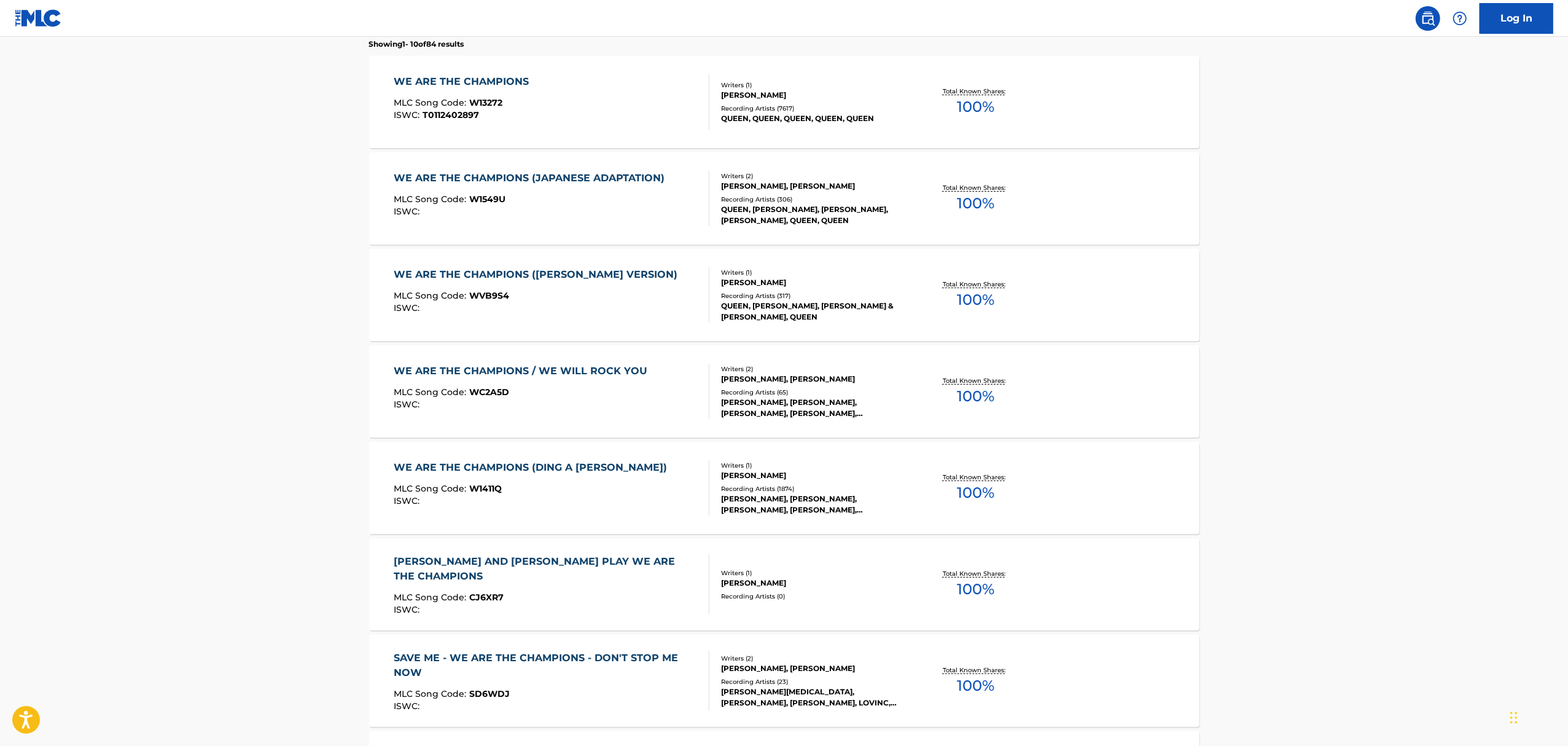
click at [771, 391] on div "Recording Artists ( 65 )" at bounding box center [814, 391] width 185 height 9
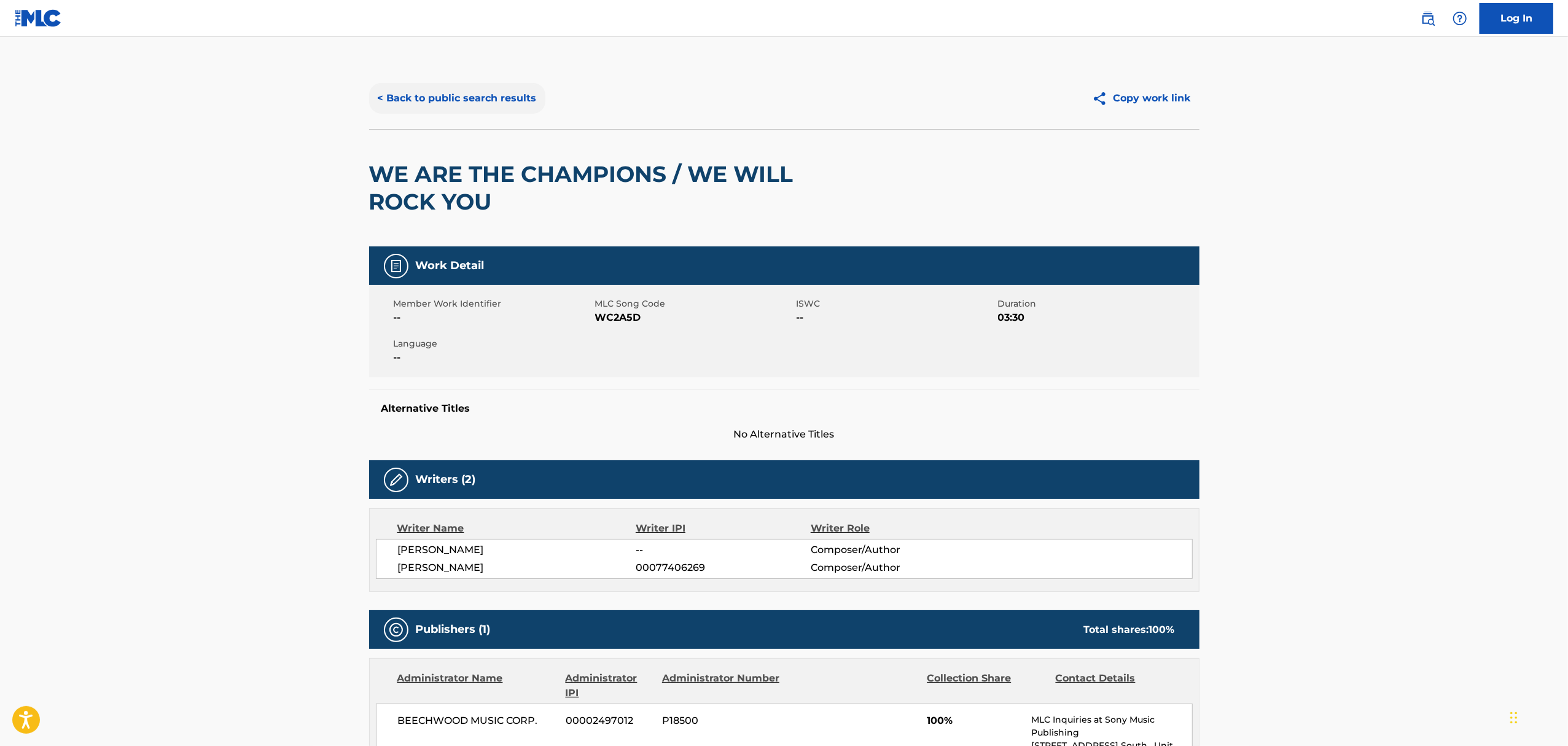
click at [519, 94] on button "< Back to public search results" at bounding box center [457, 98] width 177 height 31
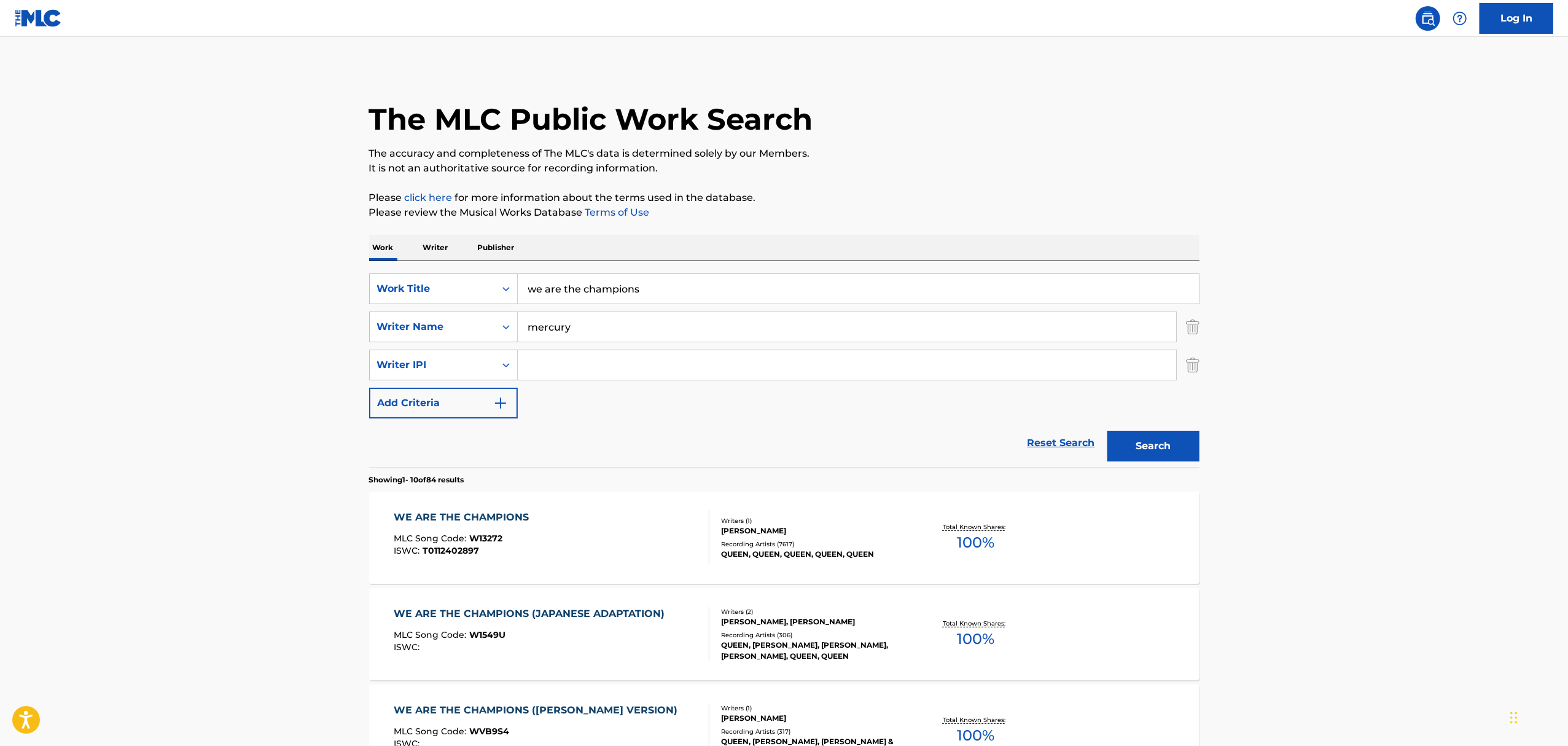
type input "all I want for christmas is you"
type input "carey"
click at [1107, 430] on button "Search" at bounding box center [1153, 446] width 92 height 31
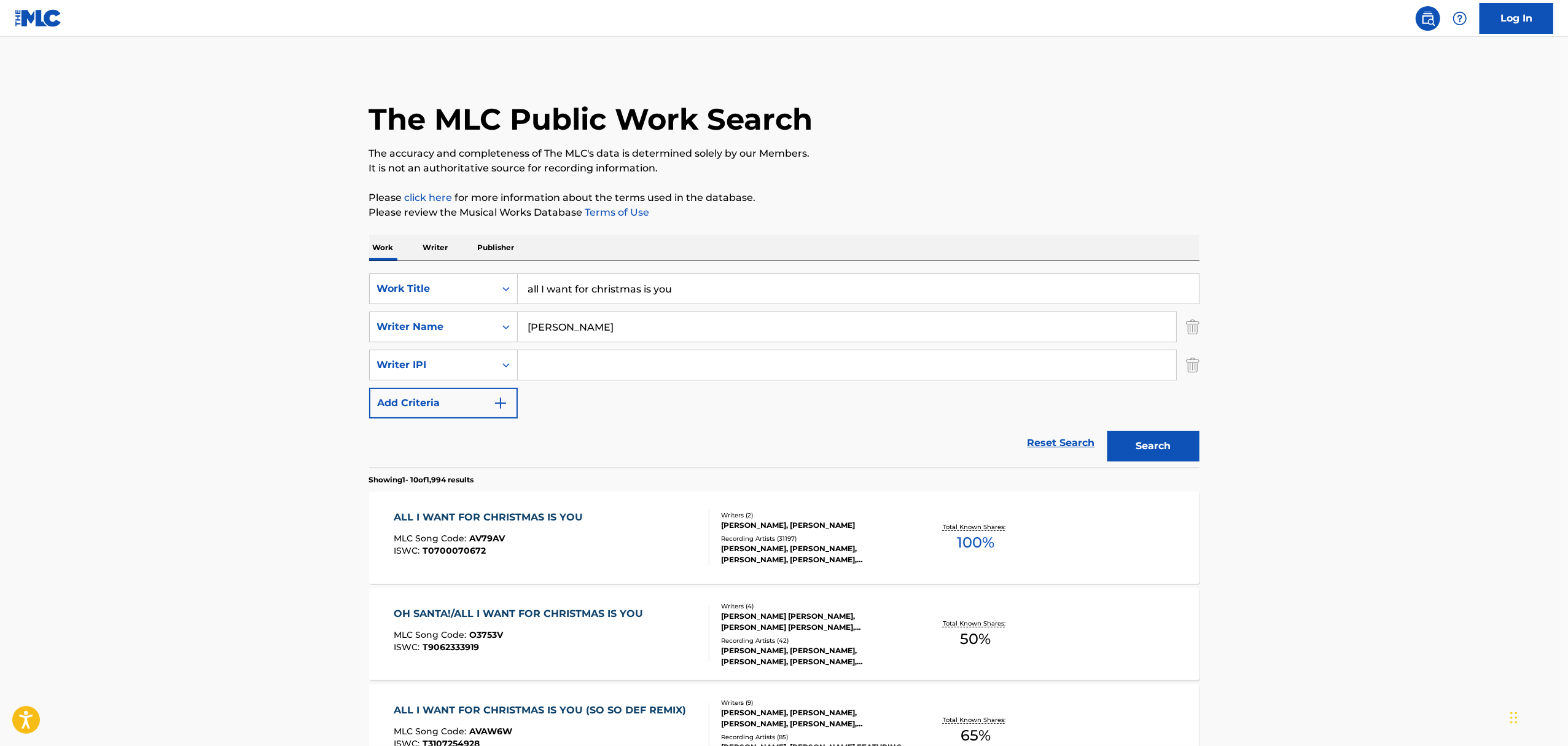
click at [769, 555] on div "MARIAH CAREY, MARIAH CAREY, MARIAH CAREY, MARIAH CAREY, MARIAH CAREY" at bounding box center [814, 554] width 185 height 22
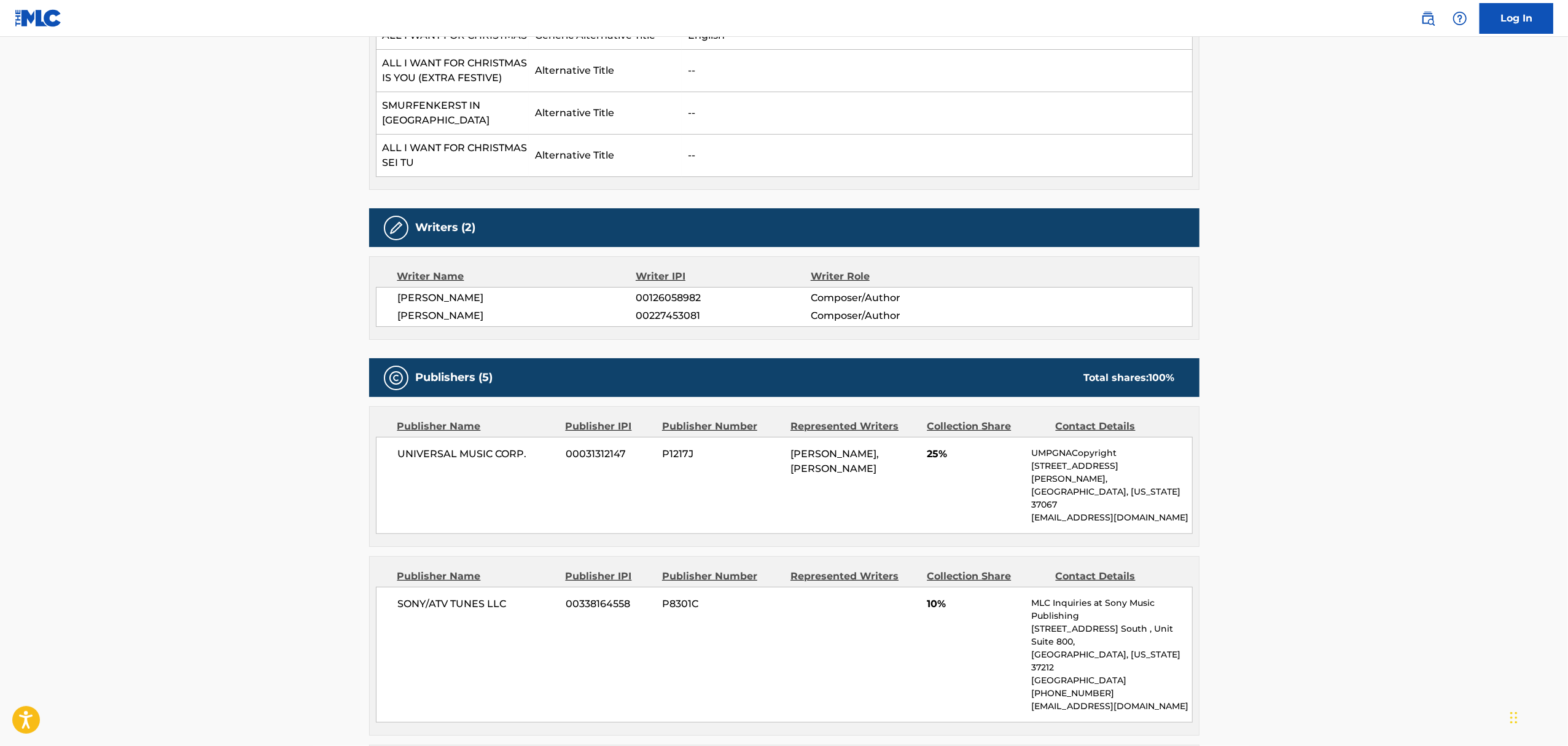
scroll to position [491, 0]
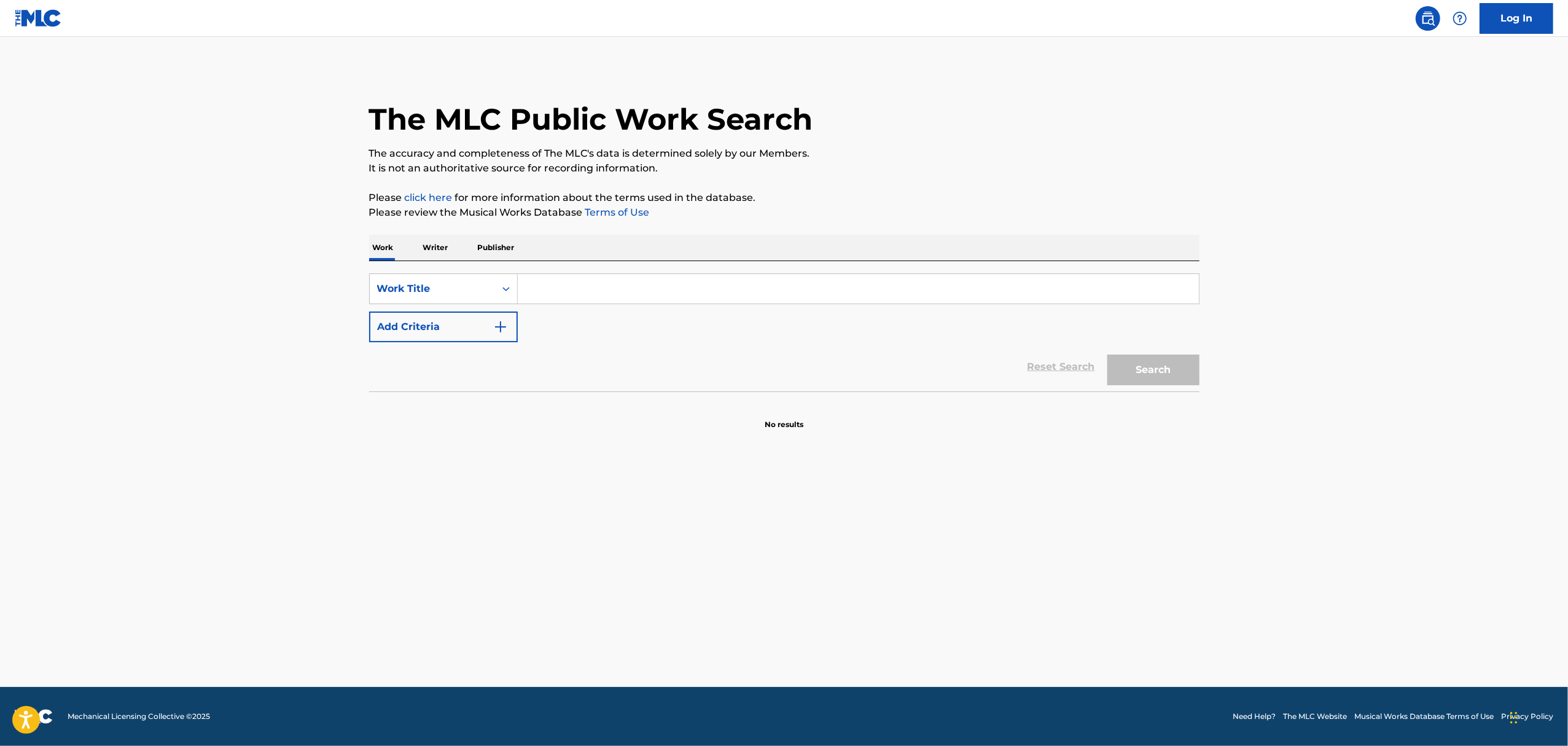
click at [615, 301] on input "Search Form" at bounding box center [858, 288] width 681 height 29
type input "I want it that way"
click at [502, 326] on img "Search Form" at bounding box center [501, 327] width 15 height 15
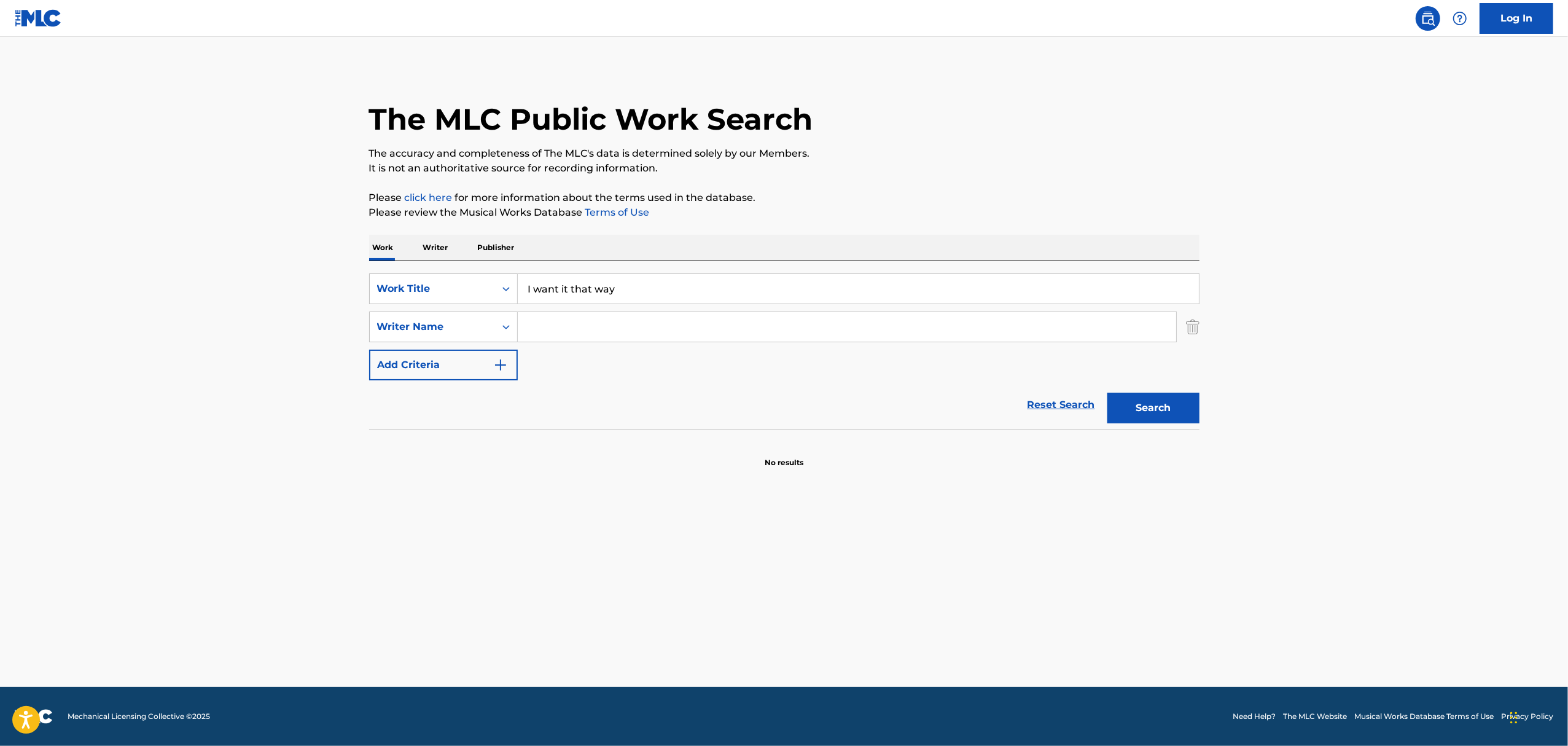
click at [632, 329] on input "Search Form" at bounding box center [847, 326] width 658 height 29
type input "martin"
click at [1107, 393] on button "Search" at bounding box center [1153, 408] width 92 height 31
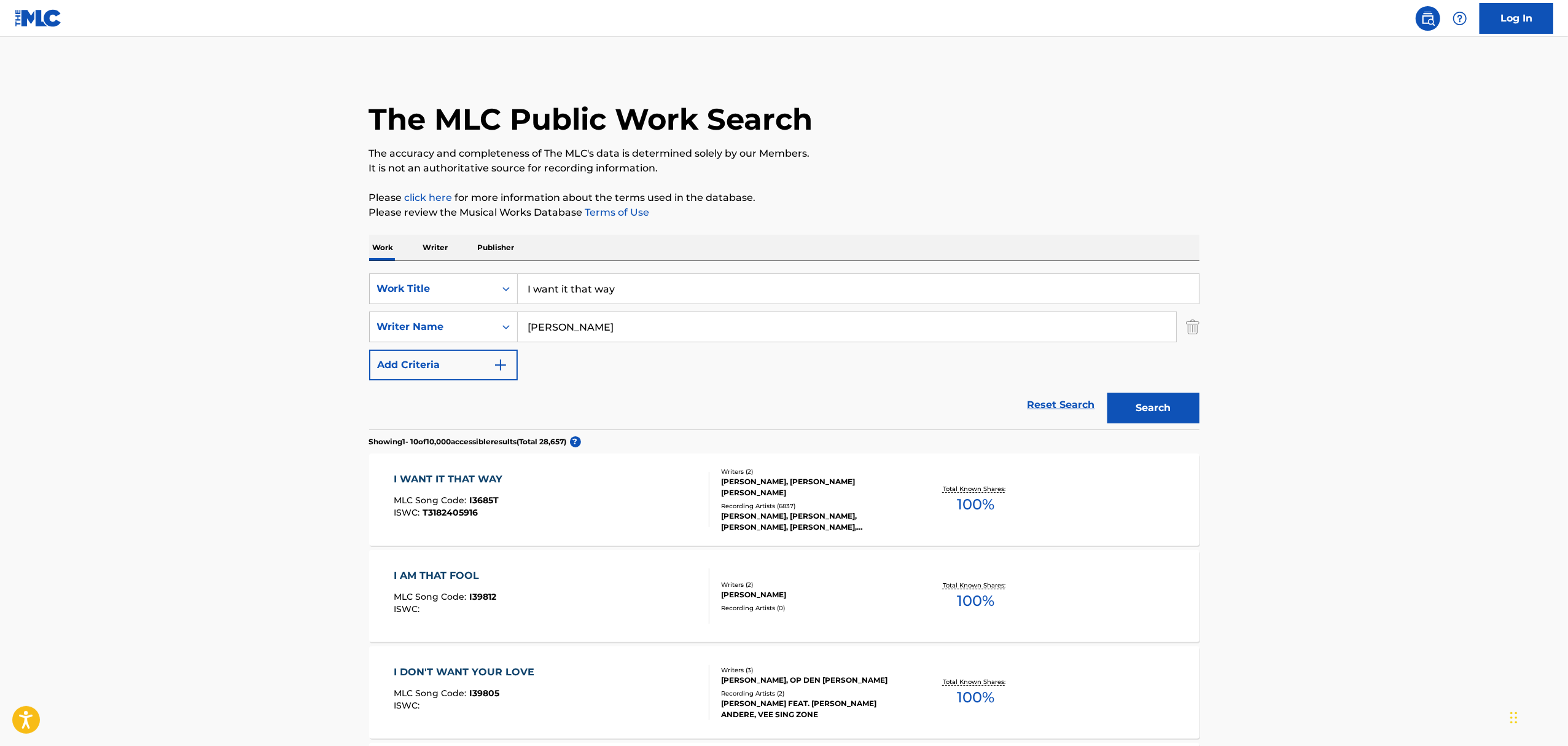
click at [741, 495] on div "ANDREAS MIKAEL CARLSSON, MARTIN MAX SANDBERG" at bounding box center [814, 487] width 185 height 22
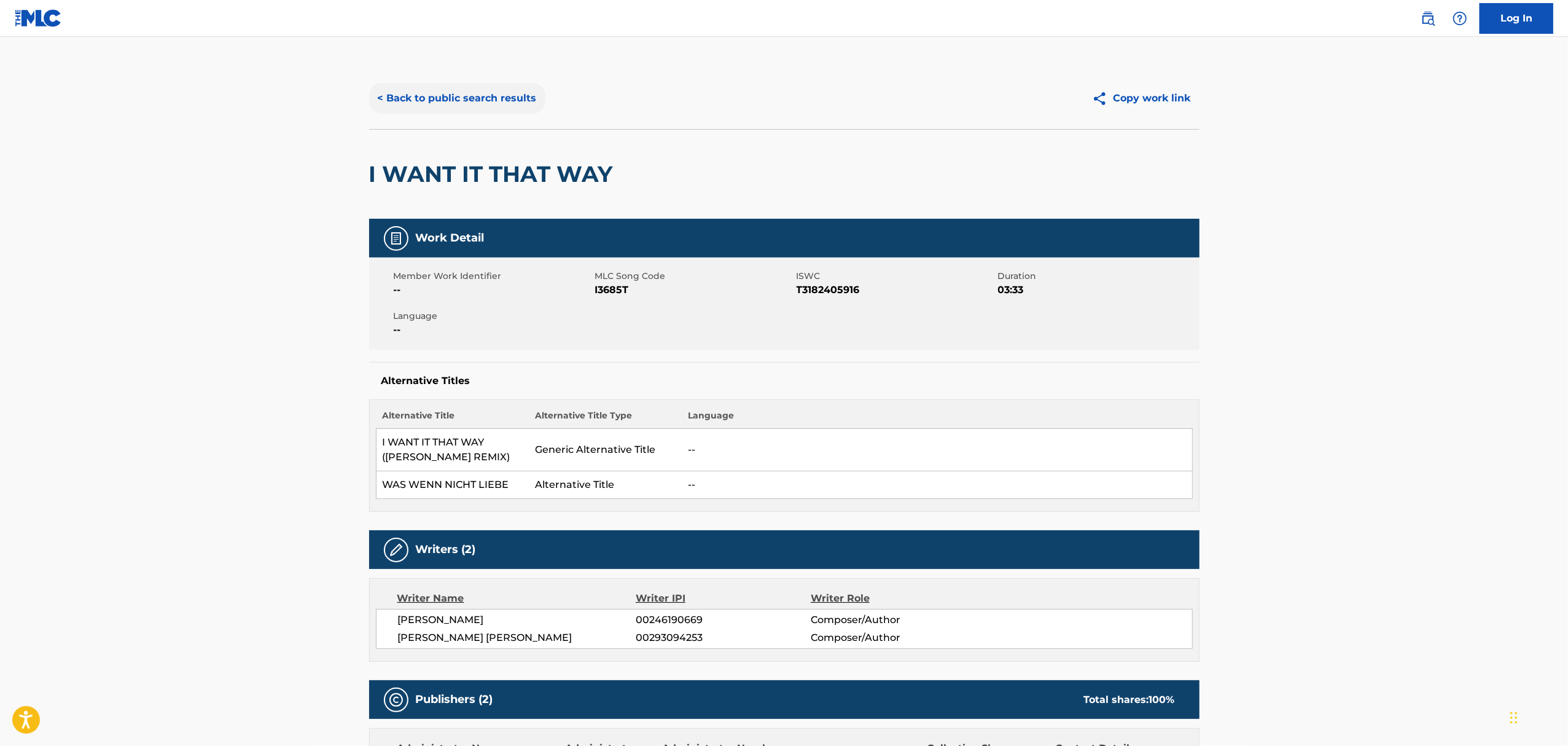
click at [480, 91] on button "< Back to public search results" at bounding box center [457, 98] width 177 height 31
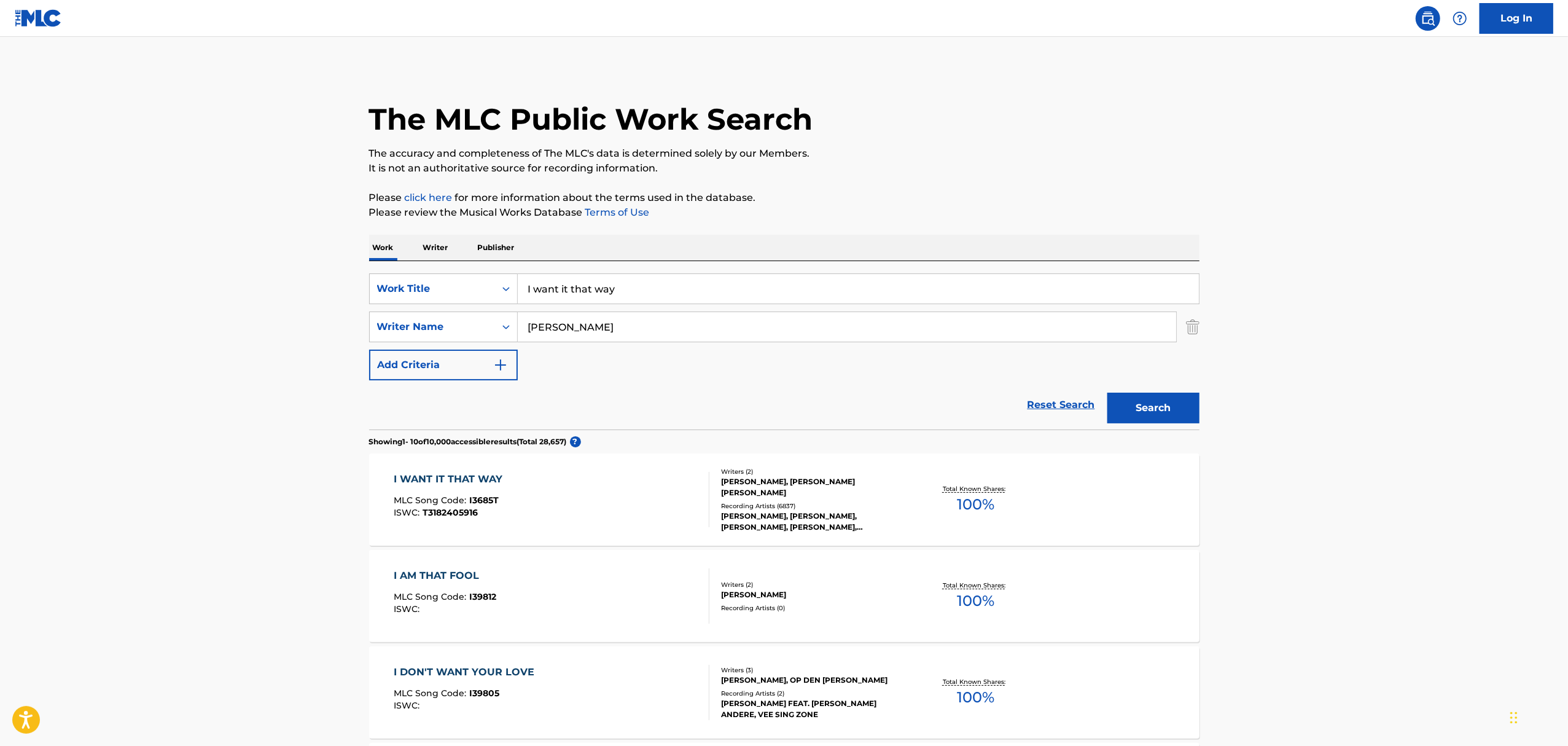
drag, startPoint x: 264, startPoint y: 280, endPoint x: 175, endPoint y: 263, distance: 90.6
click at [179, 266] on main "The MLC Public Work Search The accuracy and completeness of The MLC's data is d…" at bounding box center [784, 760] width 1568 height 1446
type input "i will always love you"
type input "parton"
click at [1107, 393] on button "Search" at bounding box center [1153, 408] width 92 height 31
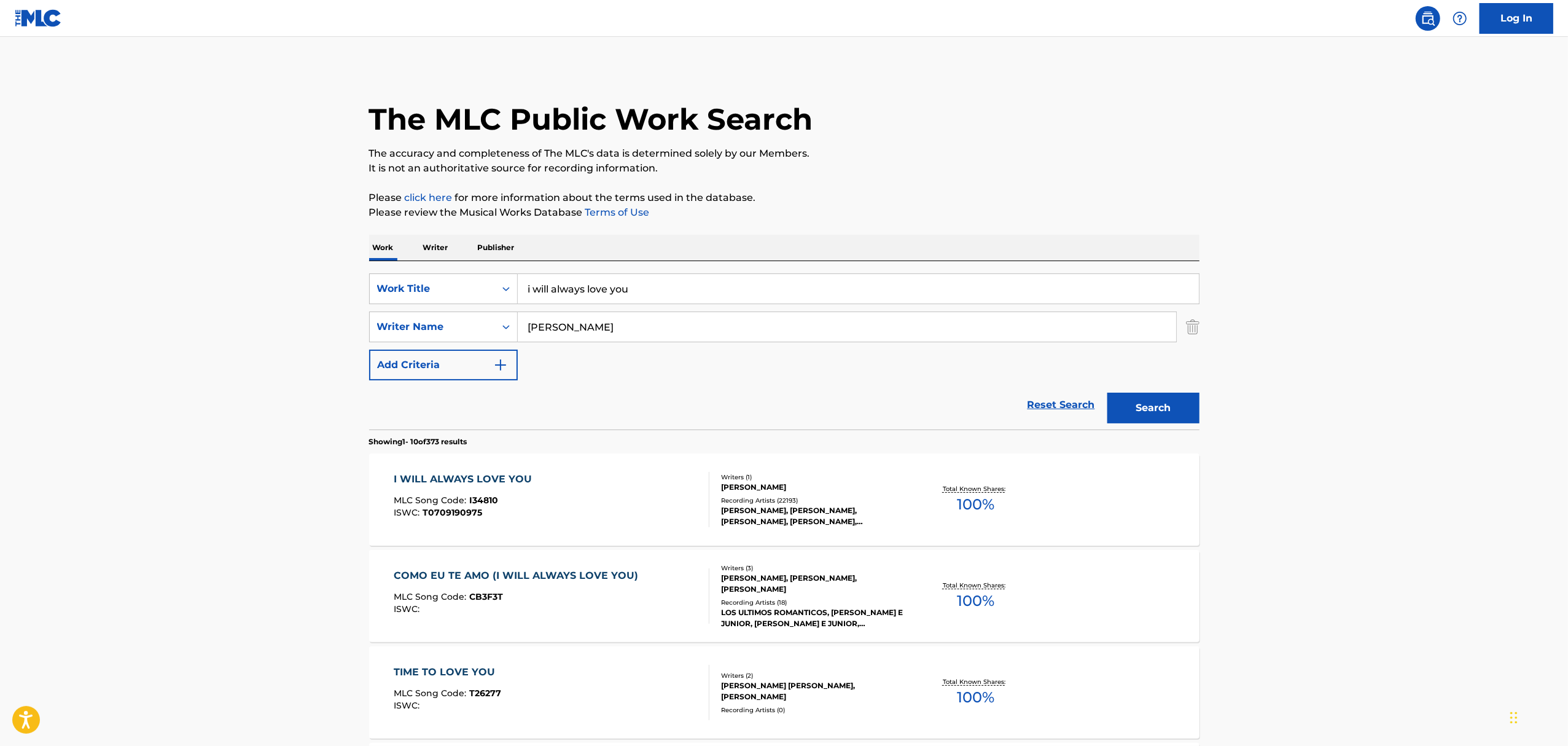
click at [737, 489] on div "DOLLY PARTON" at bounding box center [814, 487] width 185 height 11
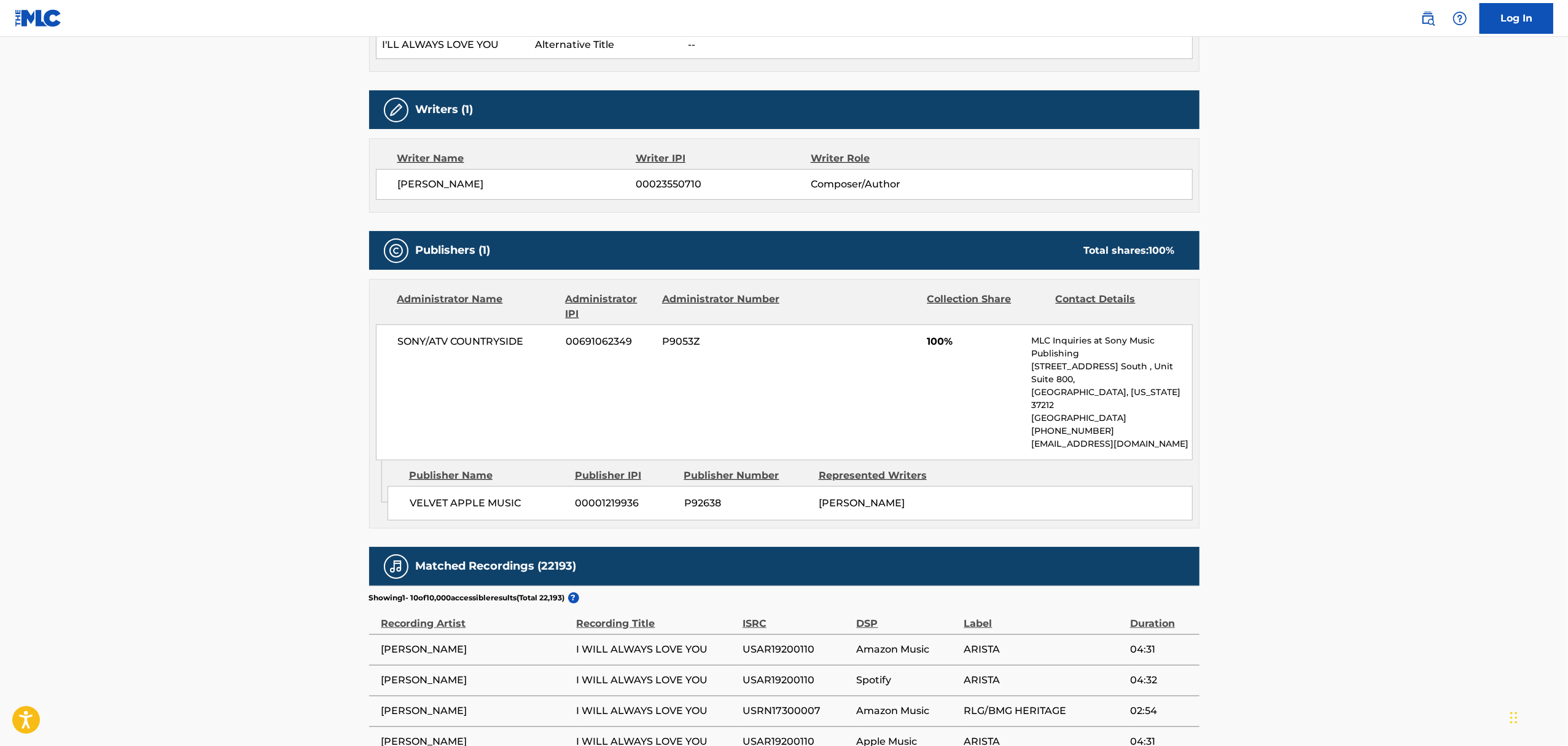
scroll to position [491, 0]
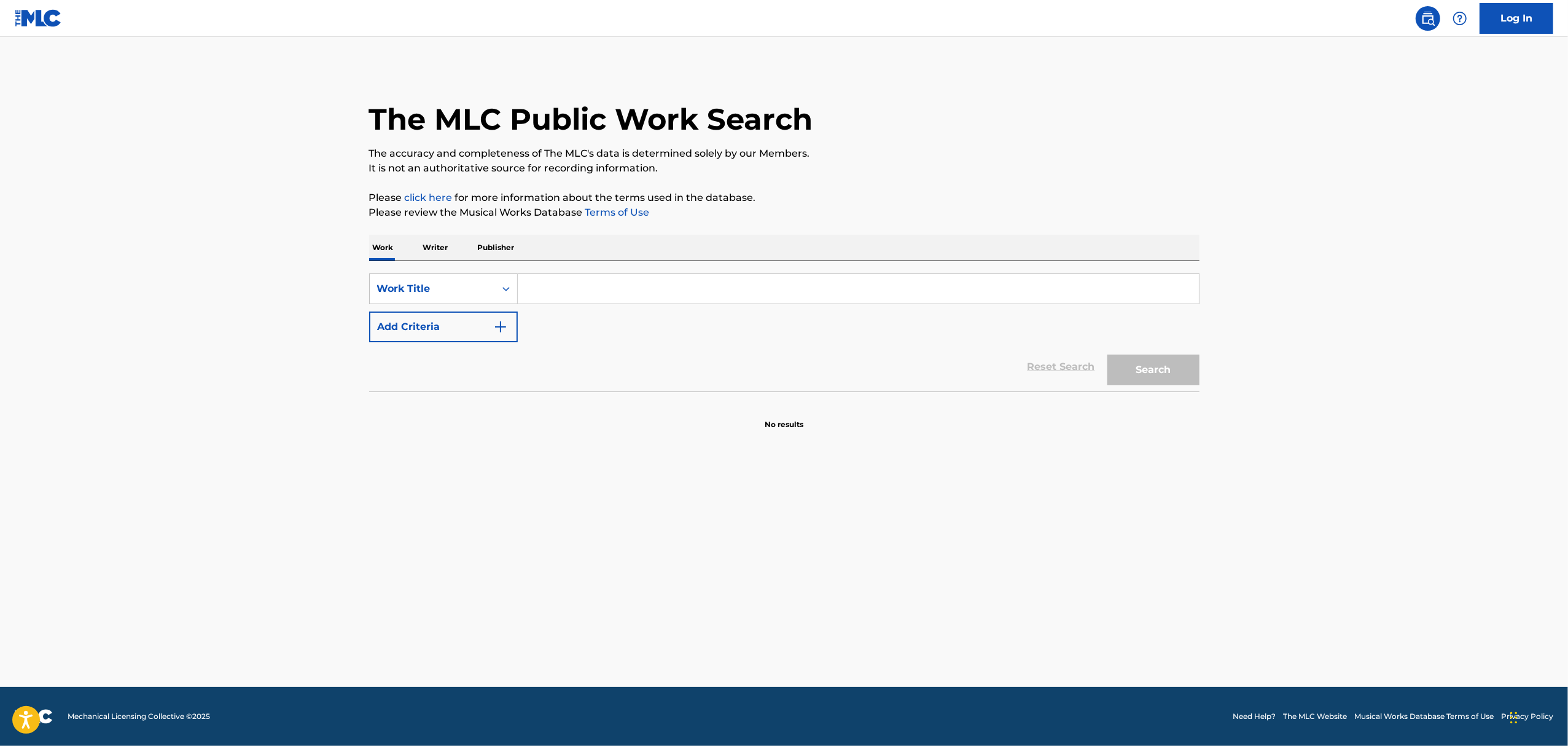
click at [623, 286] on input "Search Form" at bounding box center [858, 288] width 681 height 29
type input "red"
click at [502, 334] on img "Search Form" at bounding box center [501, 327] width 15 height 15
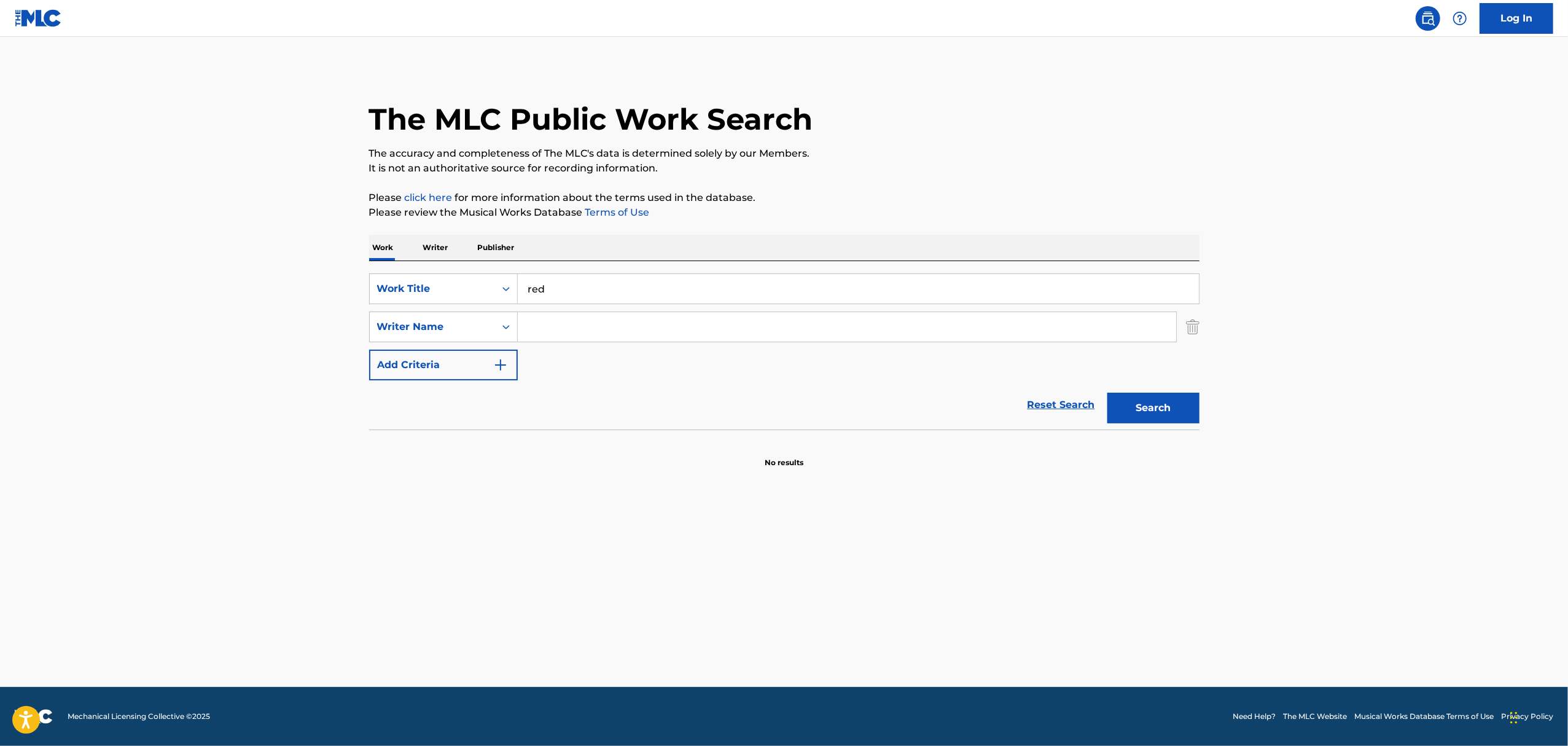
click at [561, 328] on input "Search Form" at bounding box center [847, 326] width 658 height 29
type input "swift"
click at [1107, 393] on button "Search" at bounding box center [1153, 408] width 92 height 31
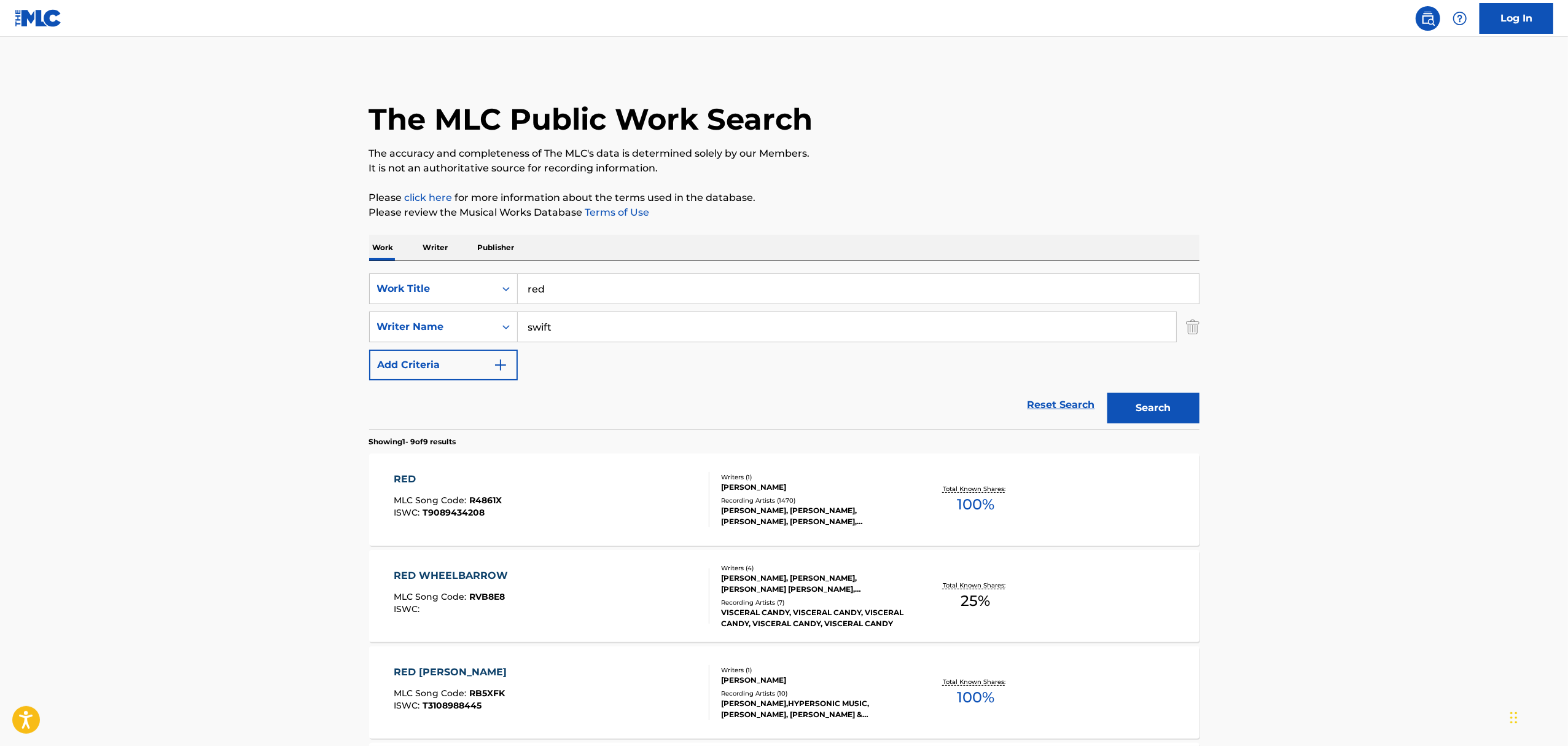
click at [757, 495] on div "Writers ( 1 ) TAYLOR ALISON SWIFT Recording Artists ( 1470 ) TAYLOR SWIFT, TAYL…" at bounding box center [808, 500] width 197 height 55
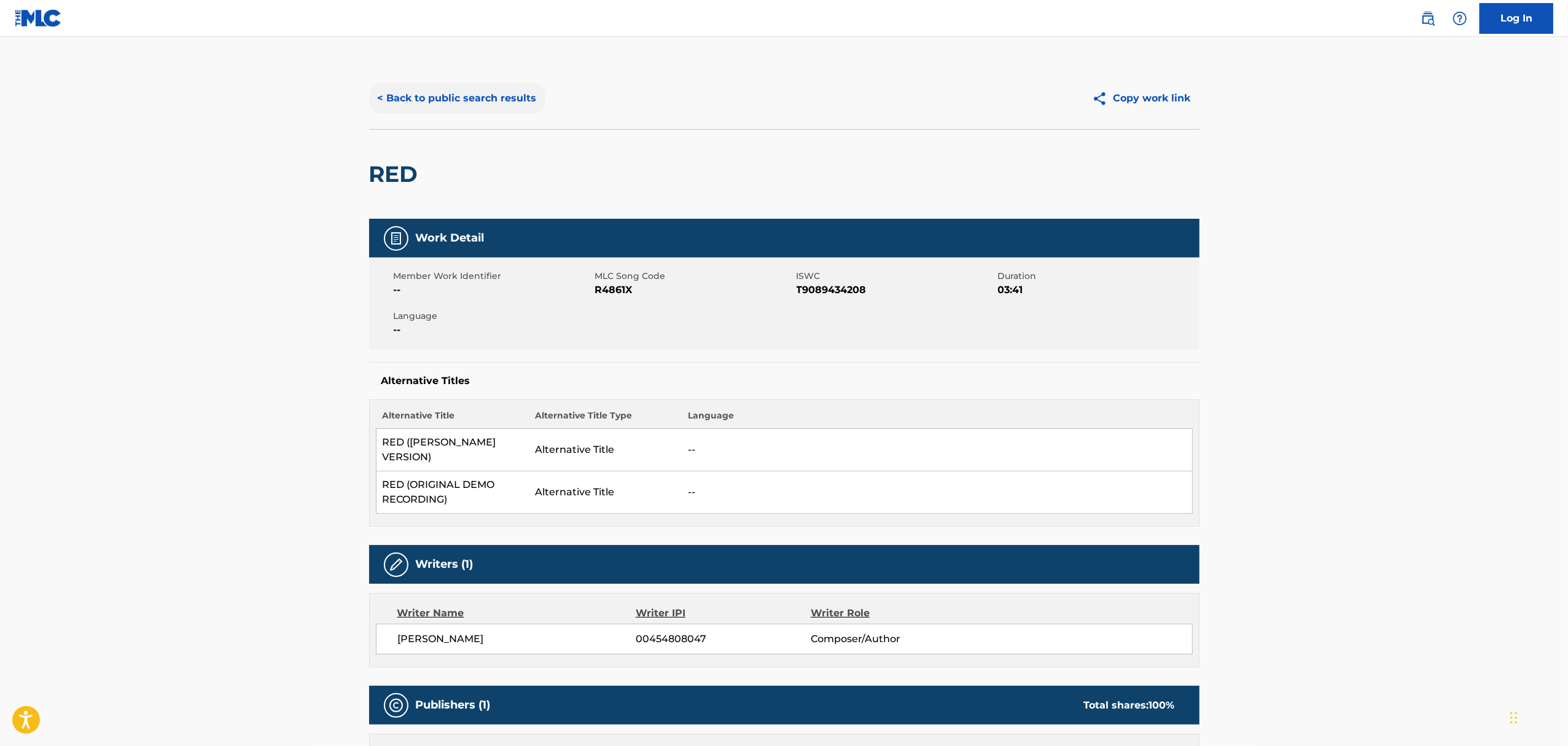
click at [463, 99] on button "< Back to public search results" at bounding box center [457, 98] width 177 height 31
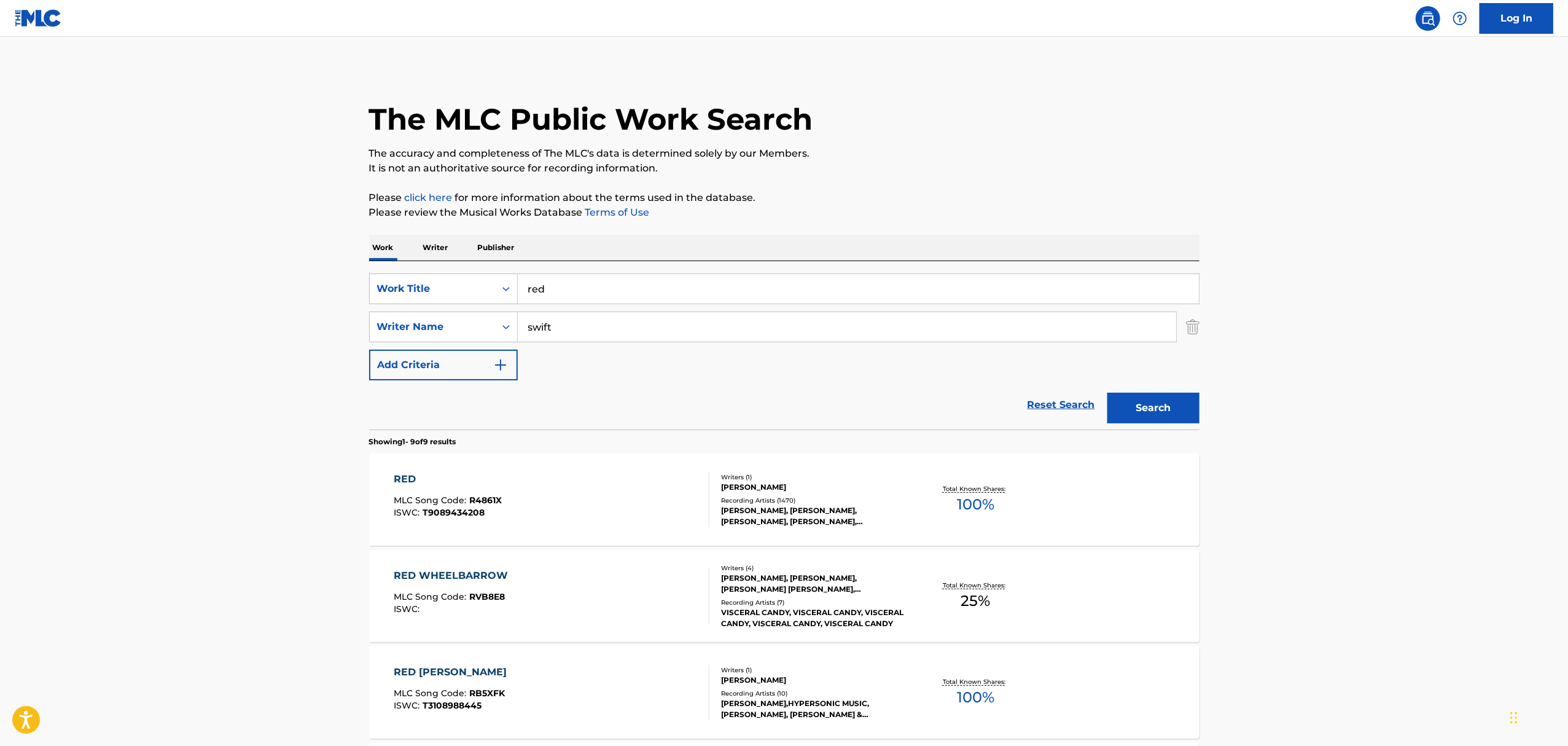
drag, startPoint x: 584, startPoint y: 293, endPoint x: 326, endPoint y: 297, distance: 258.0
click at [327, 297] on main "The MLC Public Work Search The accuracy and completeness of The MLC's data is d…" at bounding box center [784, 709] width 1568 height 1344
type input "yes and?"
type input "grande"
click at [1107, 393] on button "Search" at bounding box center [1153, 408] width 92 height 31
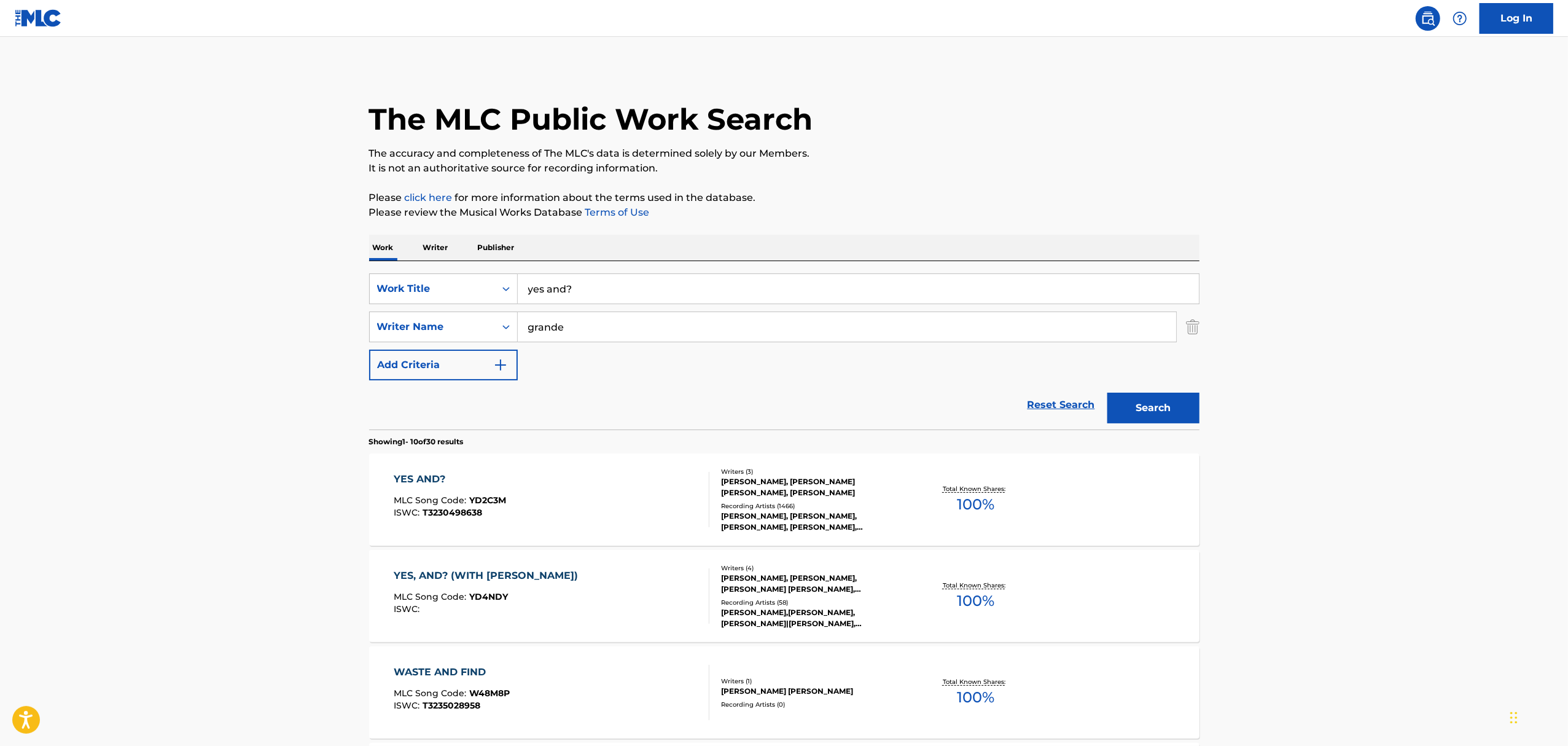
click at [767, 522] on div "ARIANA GRANDE, ARIANA GRANDE, ARIANA GRANDE, ARIANA GRANDE, ARIANA GRANDE" at bounding box center [814, 522] width 185 height 22
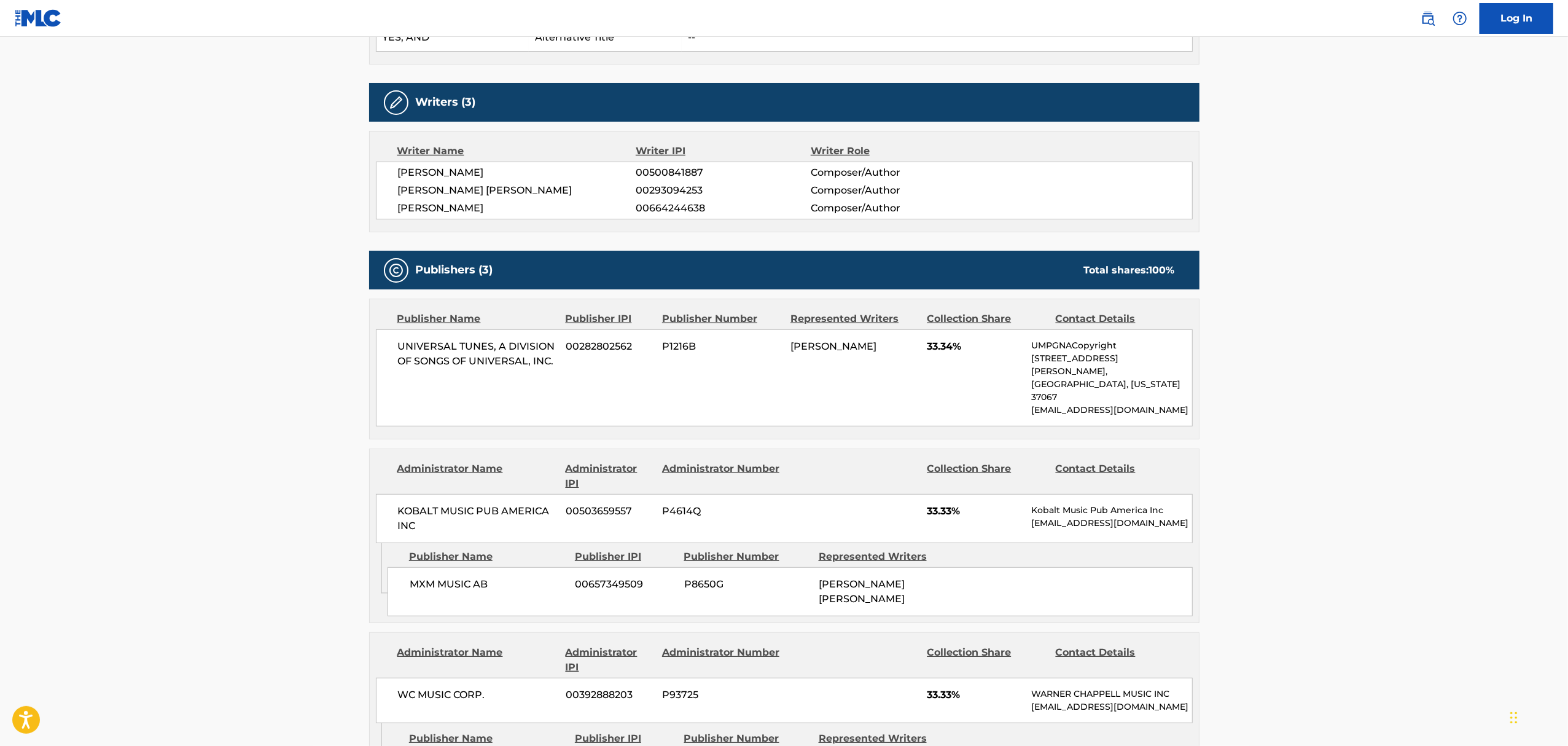
scroll to position [655, 0]
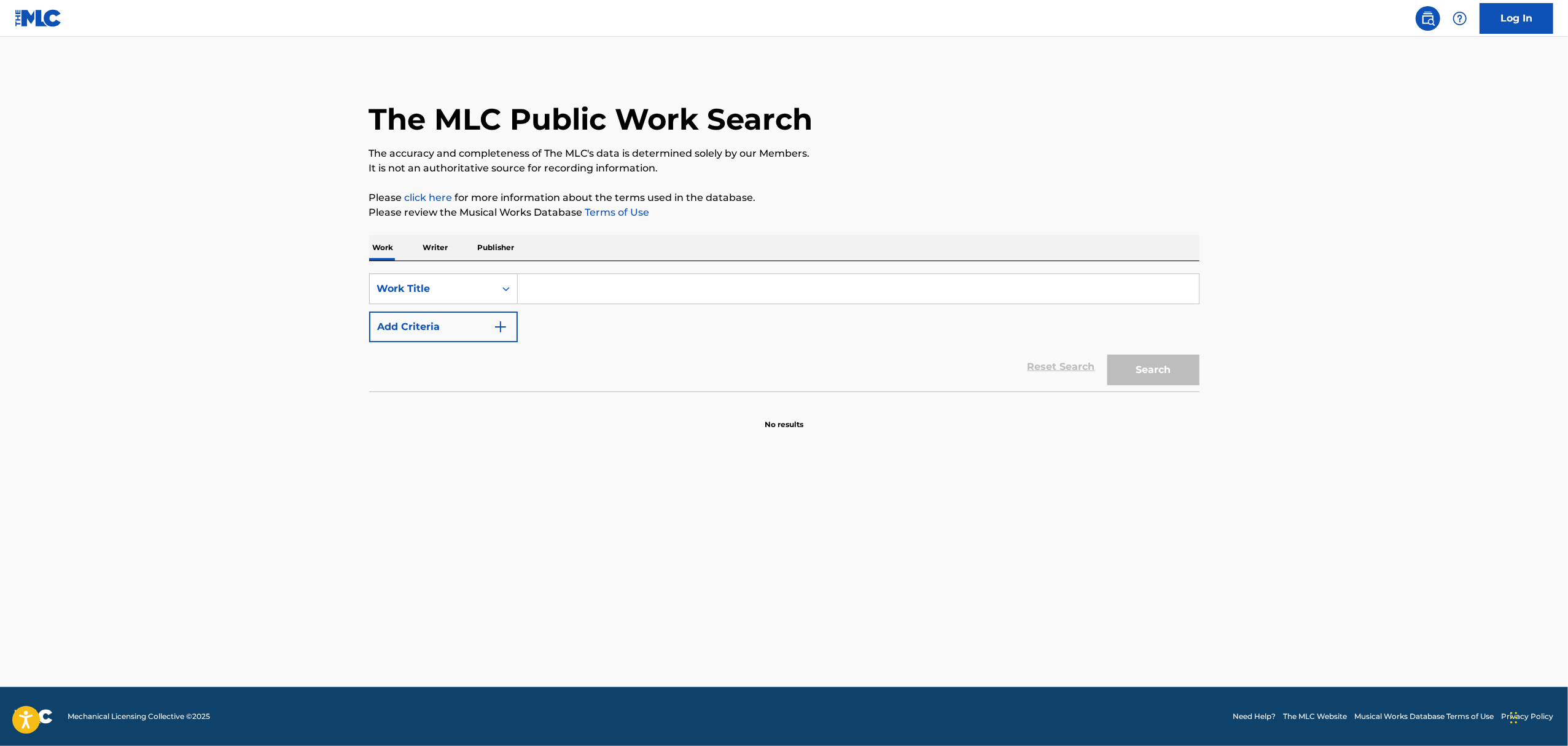
click at [621, 291] on input "Search Form" at bounding box center [858, 288] width 681 height 29
type input "let's go crazy"
click at [498, 333] on img "Search Form" at bounding box center [501, 327] width 15 height 15
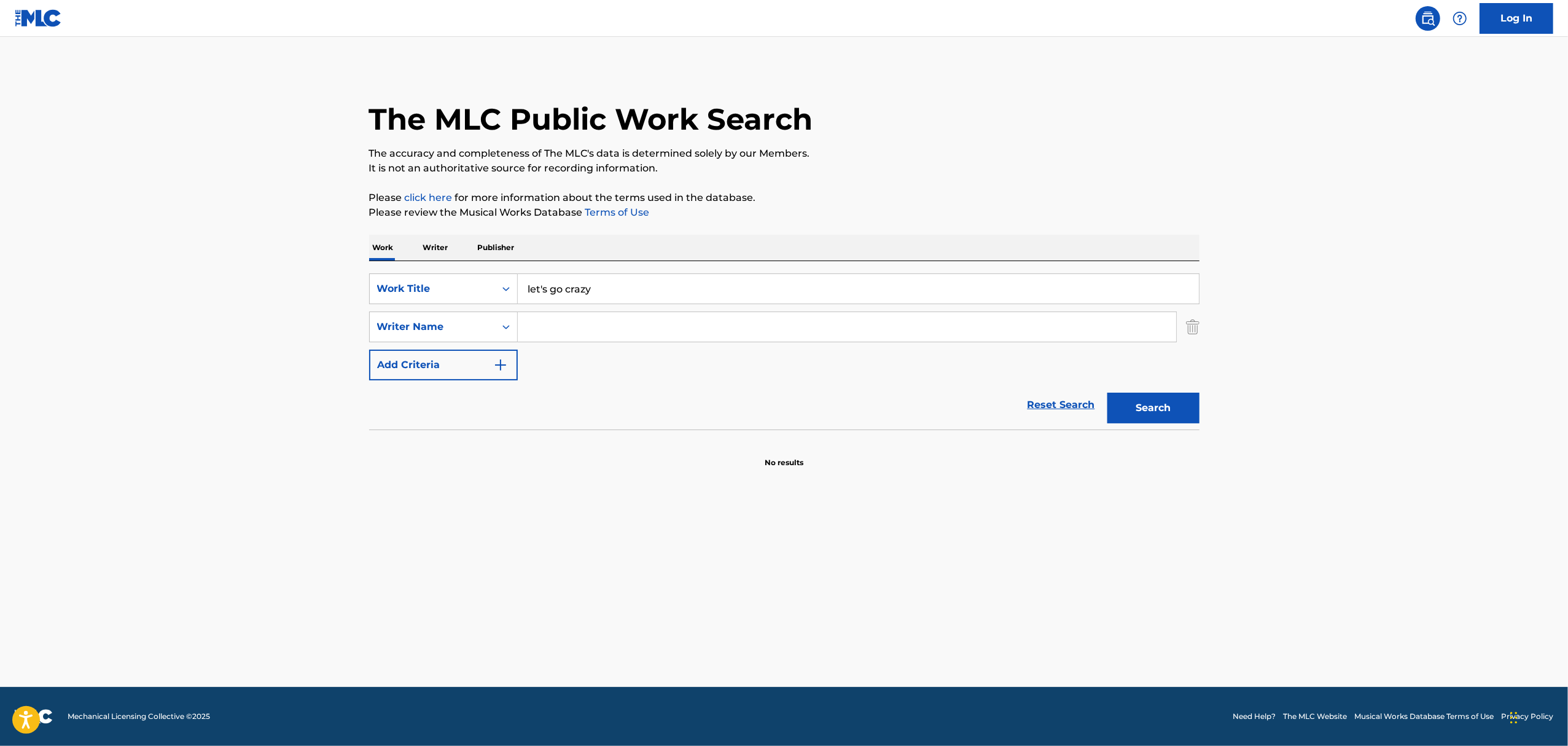
click at [543, 330] on input "Search Form" at bounding box center [847, 326] width 658 height 29
type input "[PERSON_NAME]"
click at [1107, 393] on button "Search" at bounding box center [1153, 408] width 92 height 31
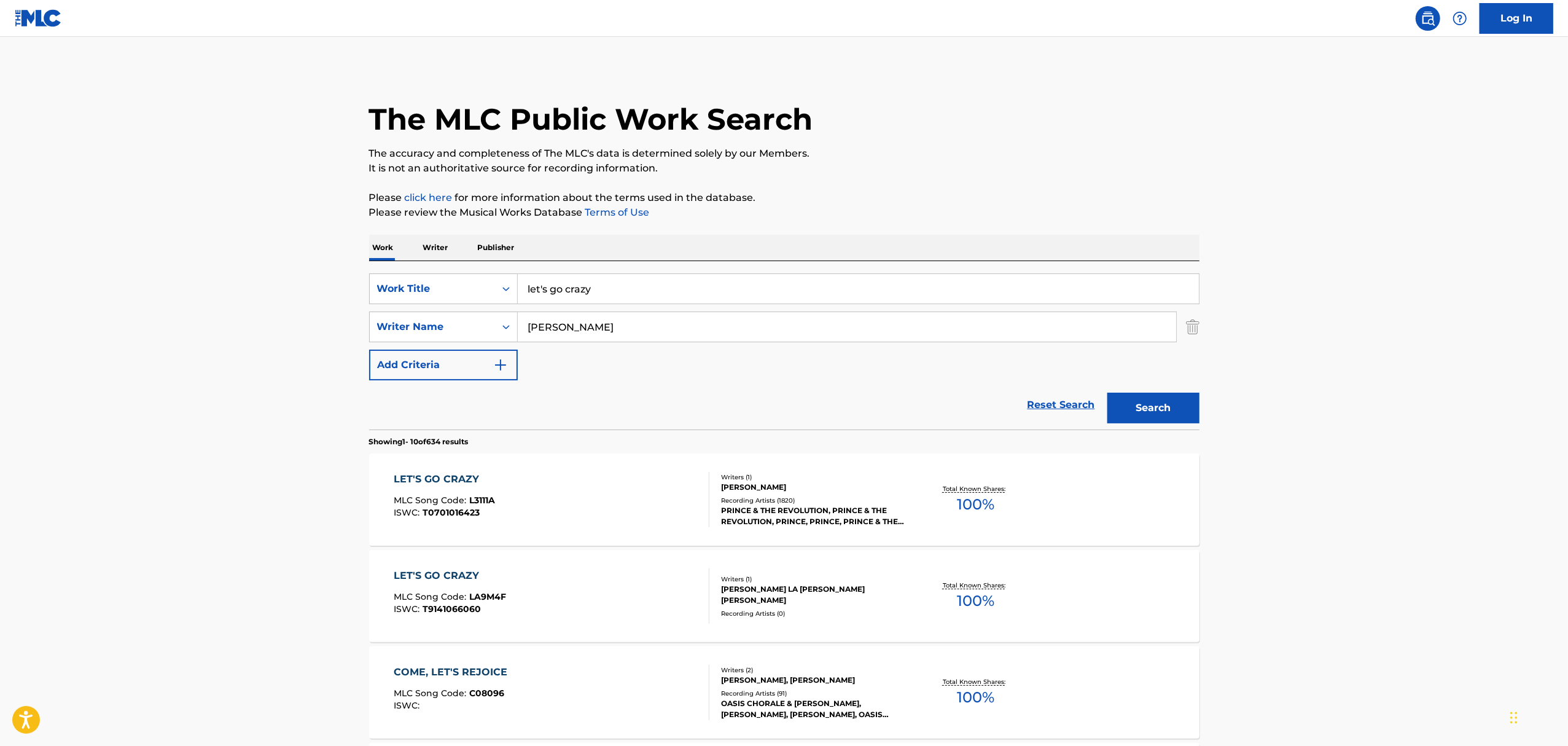
click at [774, 506] on div "PRINCE & THE REVOLUTION, PRINCE & THE REVOLUTION, PRINCE, PRINCE, PRINCE & THE …" at bounding box center [814, 516] width 185 height 22
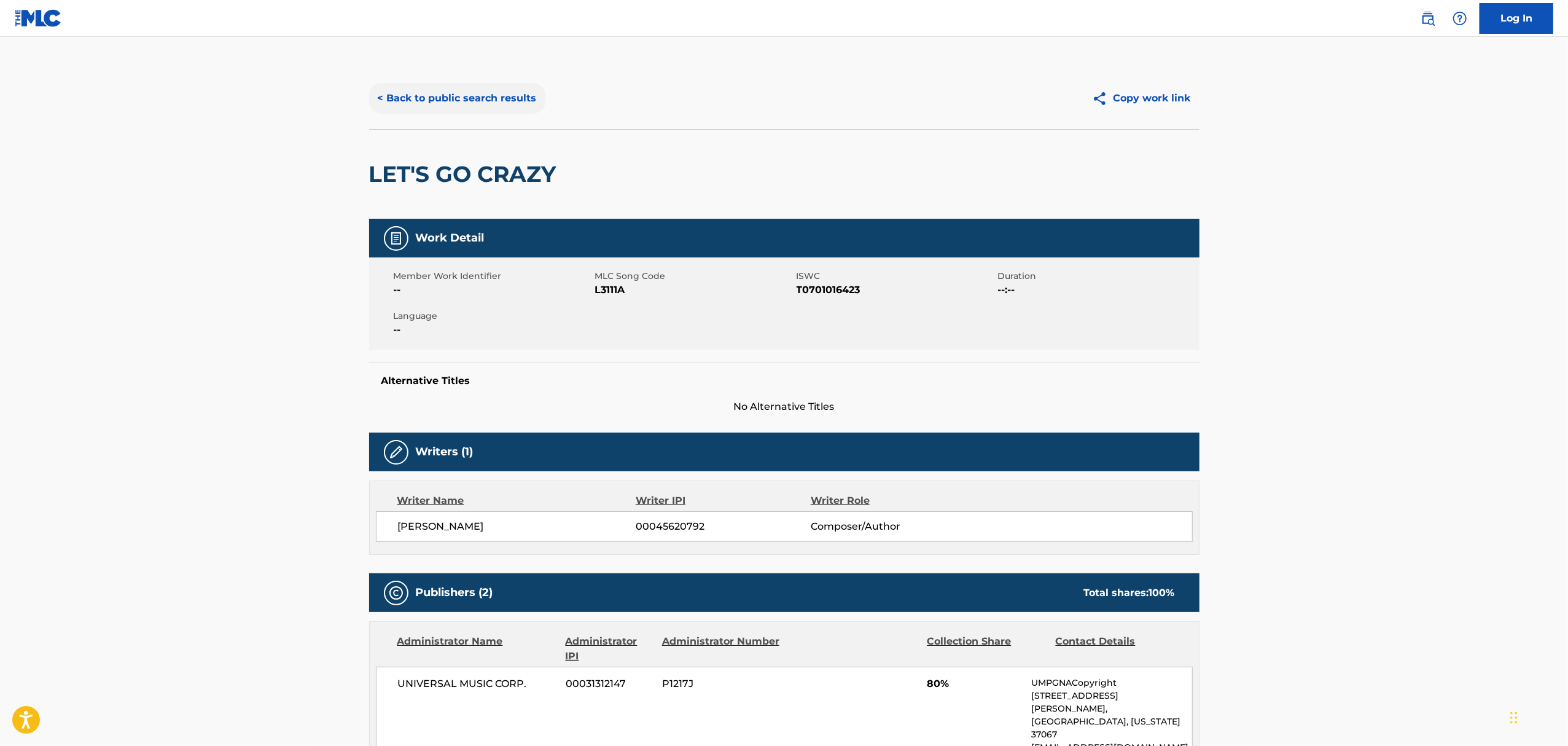
click at [483, 92] on button "< Back to public search results" at bounding box center [457, 98] width 177 height 31
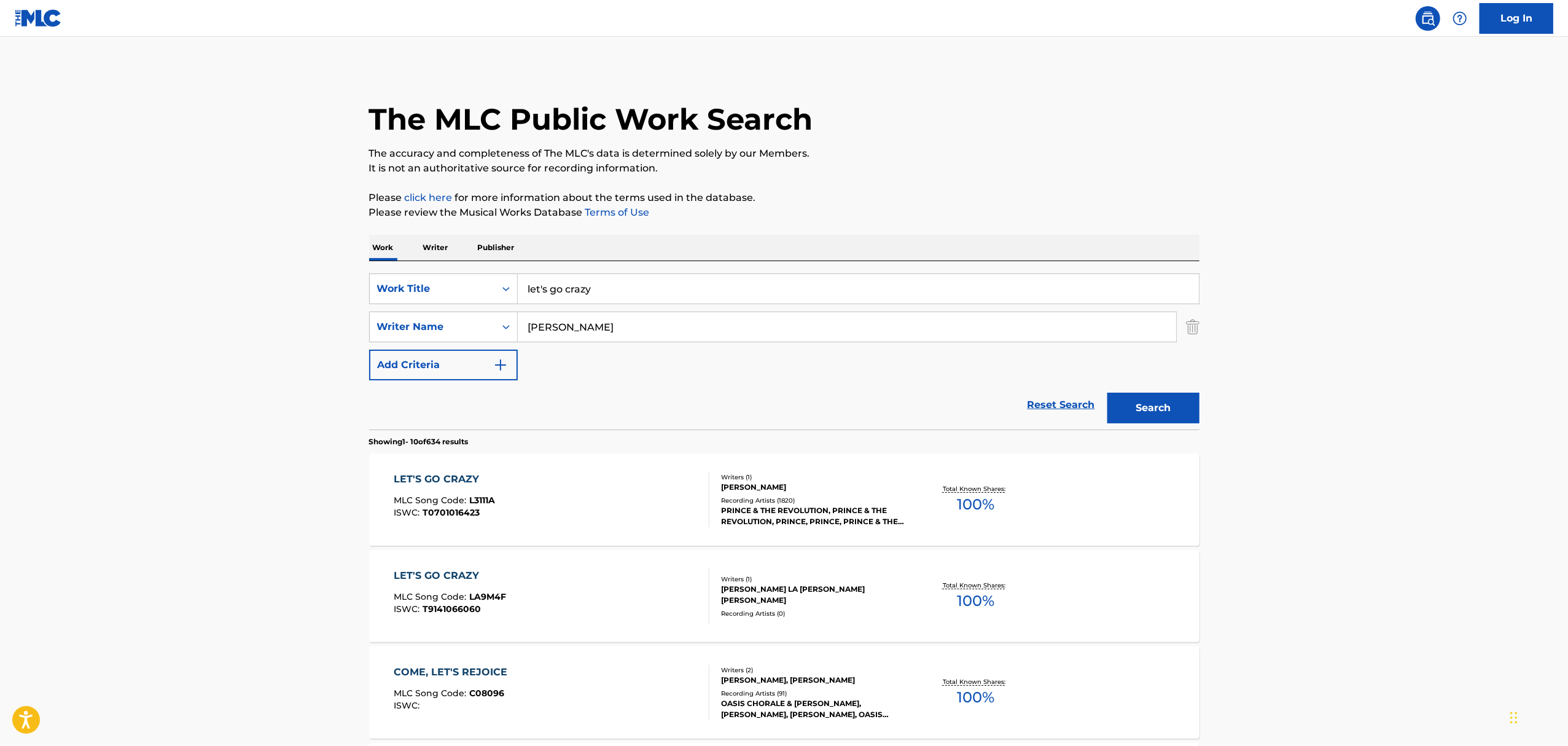
drag, startPoint x: 345, startPoint y: 271, endPoint x: 153, endPoint y: 234, distance: 195.5
click at [181, 246] on main "The MLC Public Work Search The accuracy and completeness of The MLC's data is d…" at bounding box center [784, 760] width 1568 height 1446
type input "good luck babe"
type input "[PERSON_NAME]"
click at [1107, 393] on button "Search" at bounding box center [1153, 408] width 92 height 31
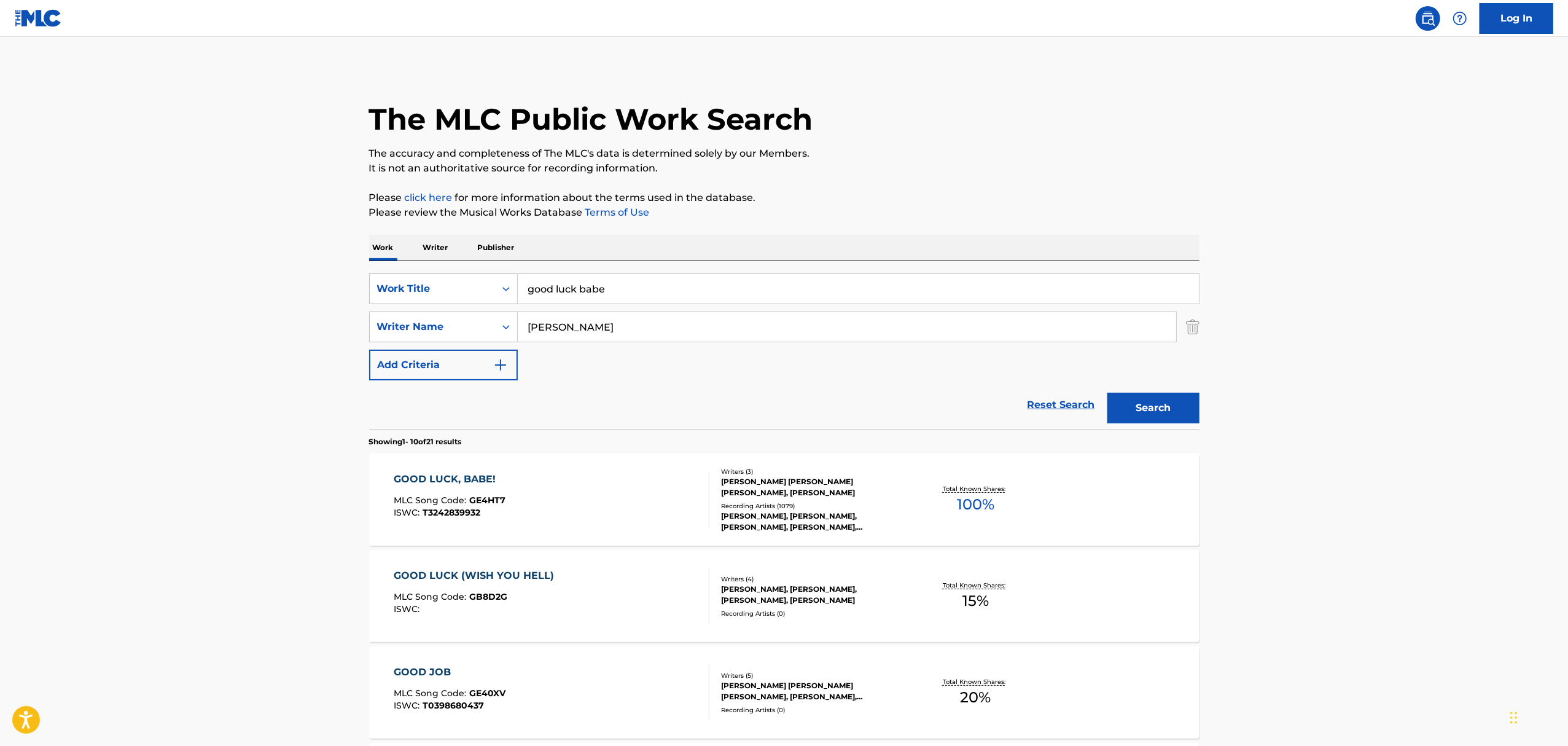
click at [823, 502] on div "Recording Artists ( 1079 )" at bounding box center [814, 505] width 185 height 9
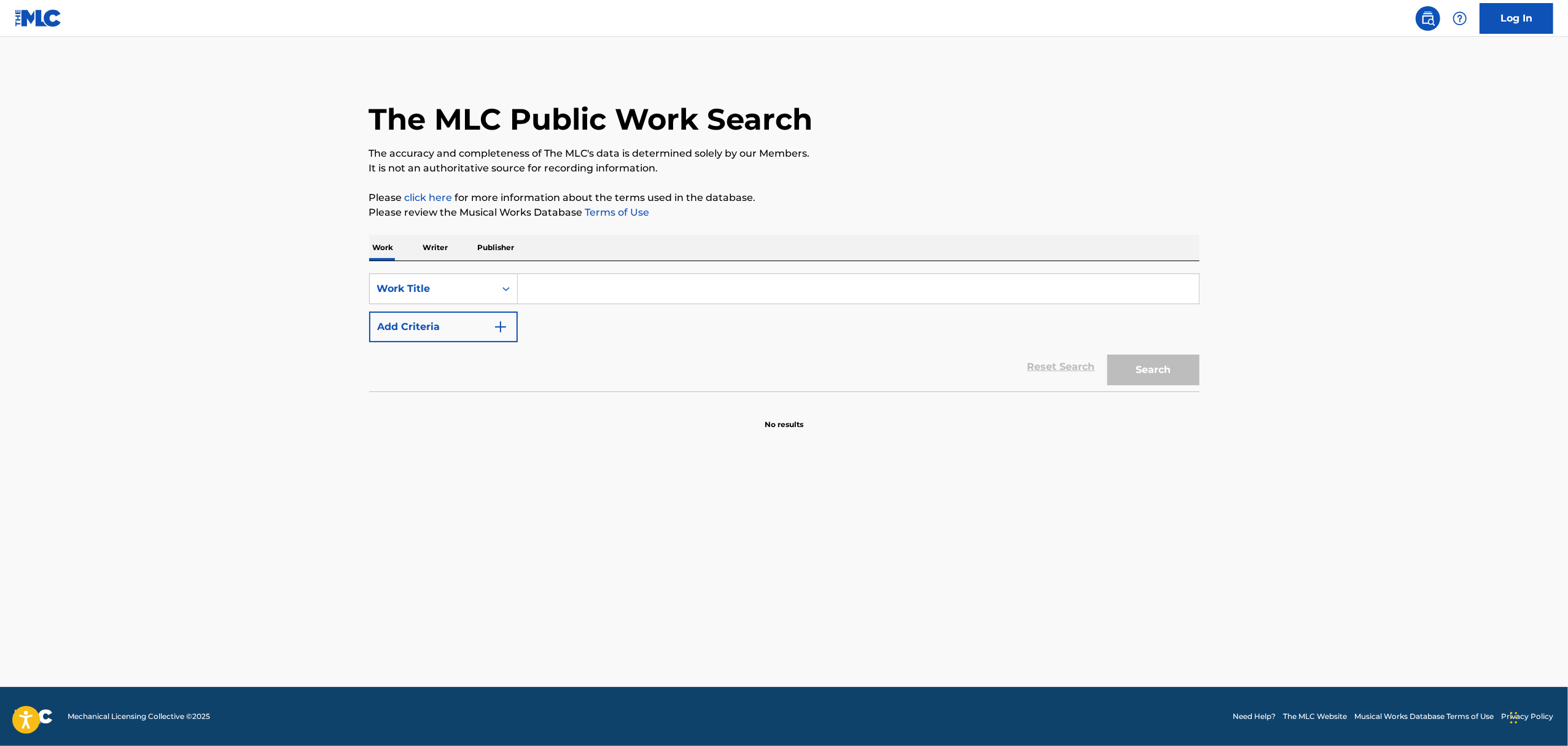
click at [597, 283] on input "Search Form" at bounding box center [858, 288] width 681 height 29
type input "material girl"
click at [1107, 355] on button "Search" at bounding box center [1153, 370] width 92 height 31
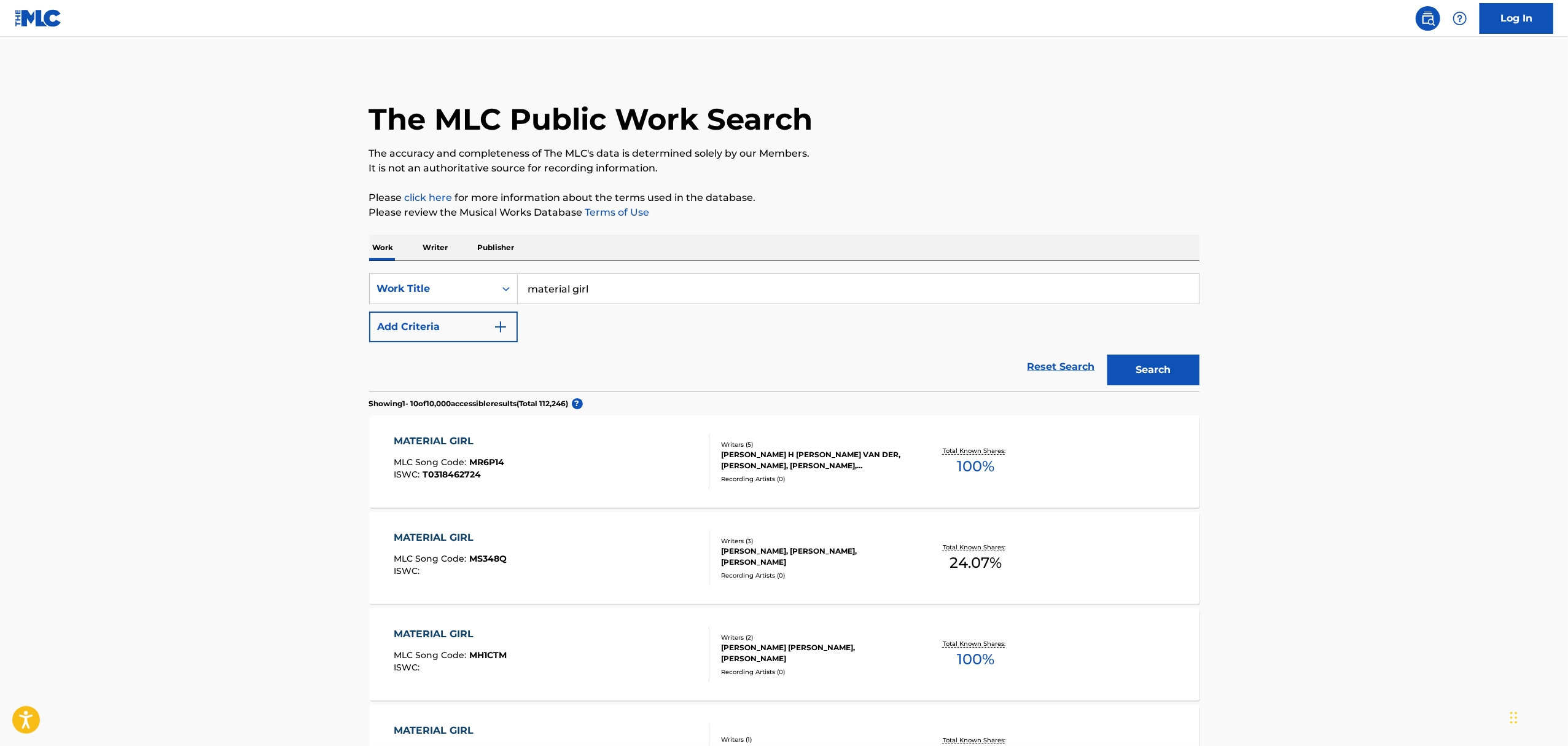
click at [861, 667] on div "Recording Artists ( 0 )" at bounding box center [814, 671] width 185 height 9
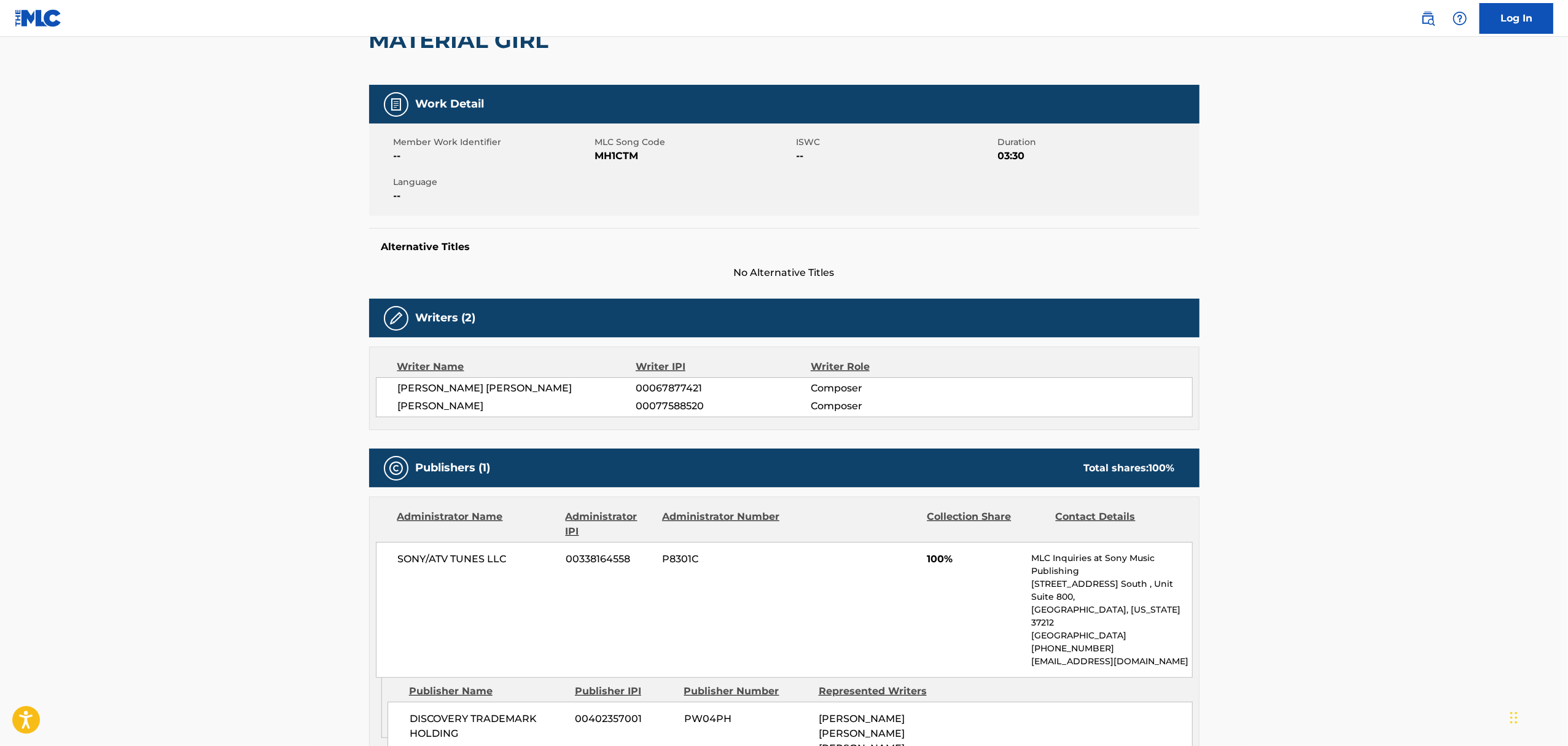
scroll to position [310, 0]
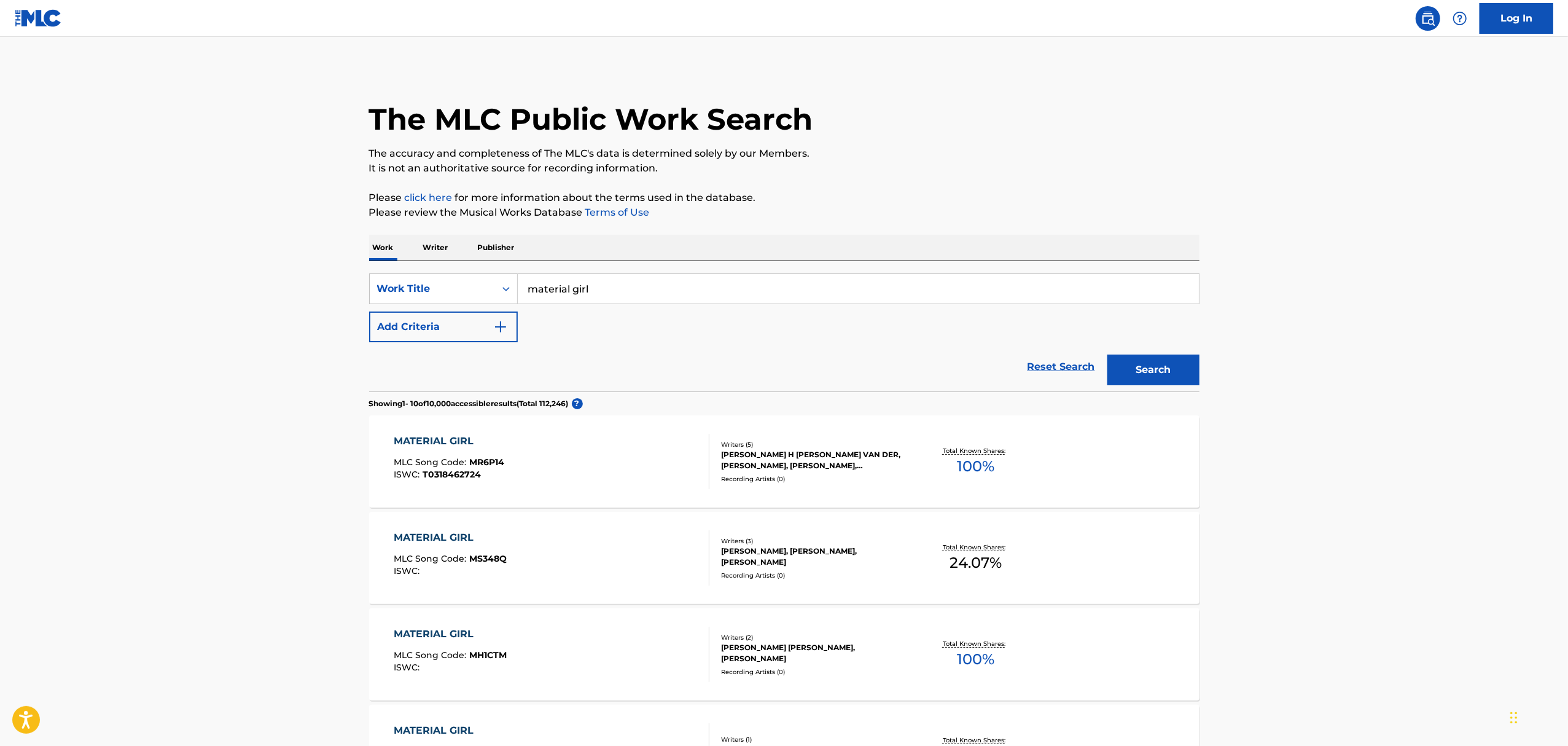
click at [751, 467] on div "PETRUS H ERIC WESTEN VAN DER, HANS TIMMERMANS, MAARTJE M J SIMONS, OLIVIER F NI…" at bounding box center [814, 460] width 185 height 22
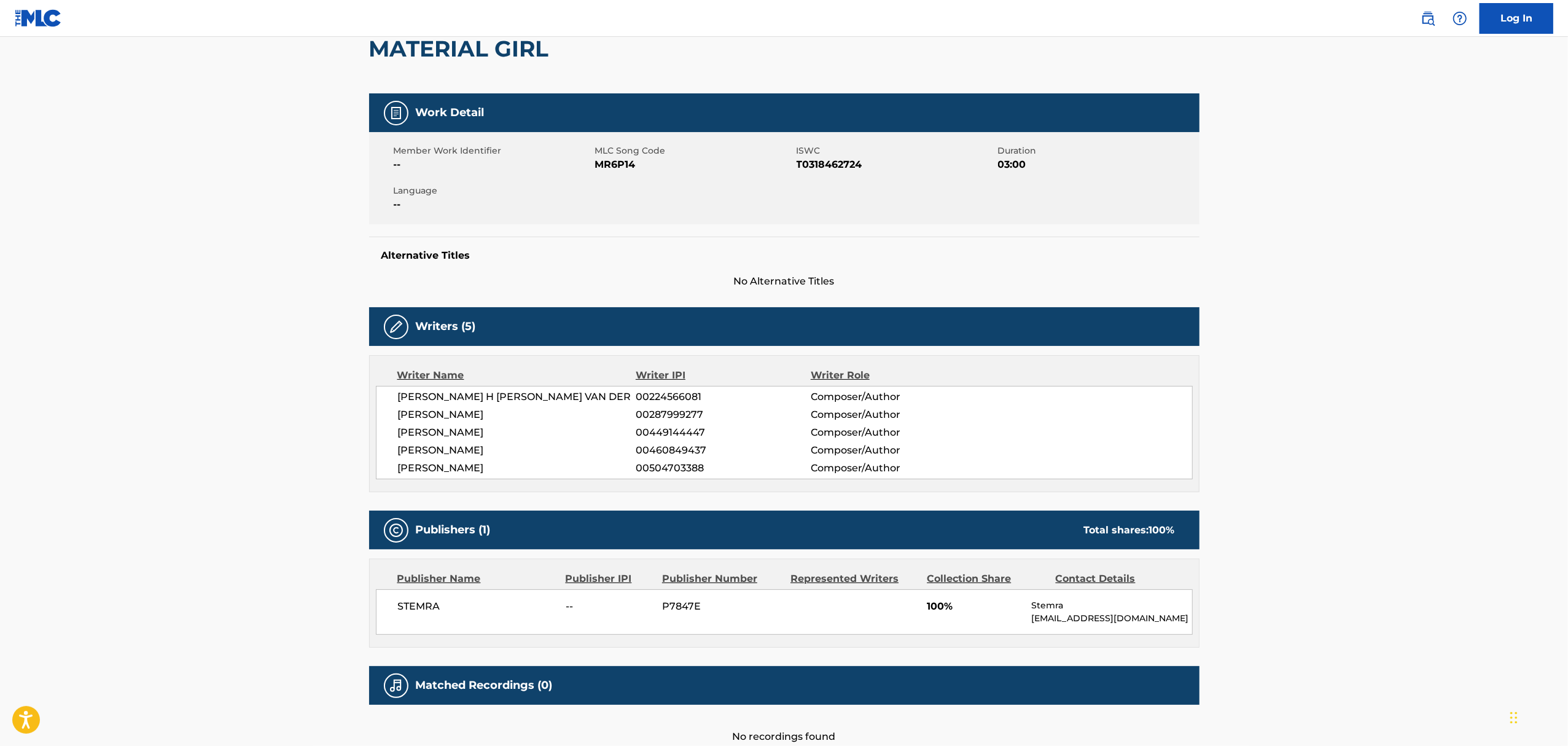
scroll to position [202, 0]
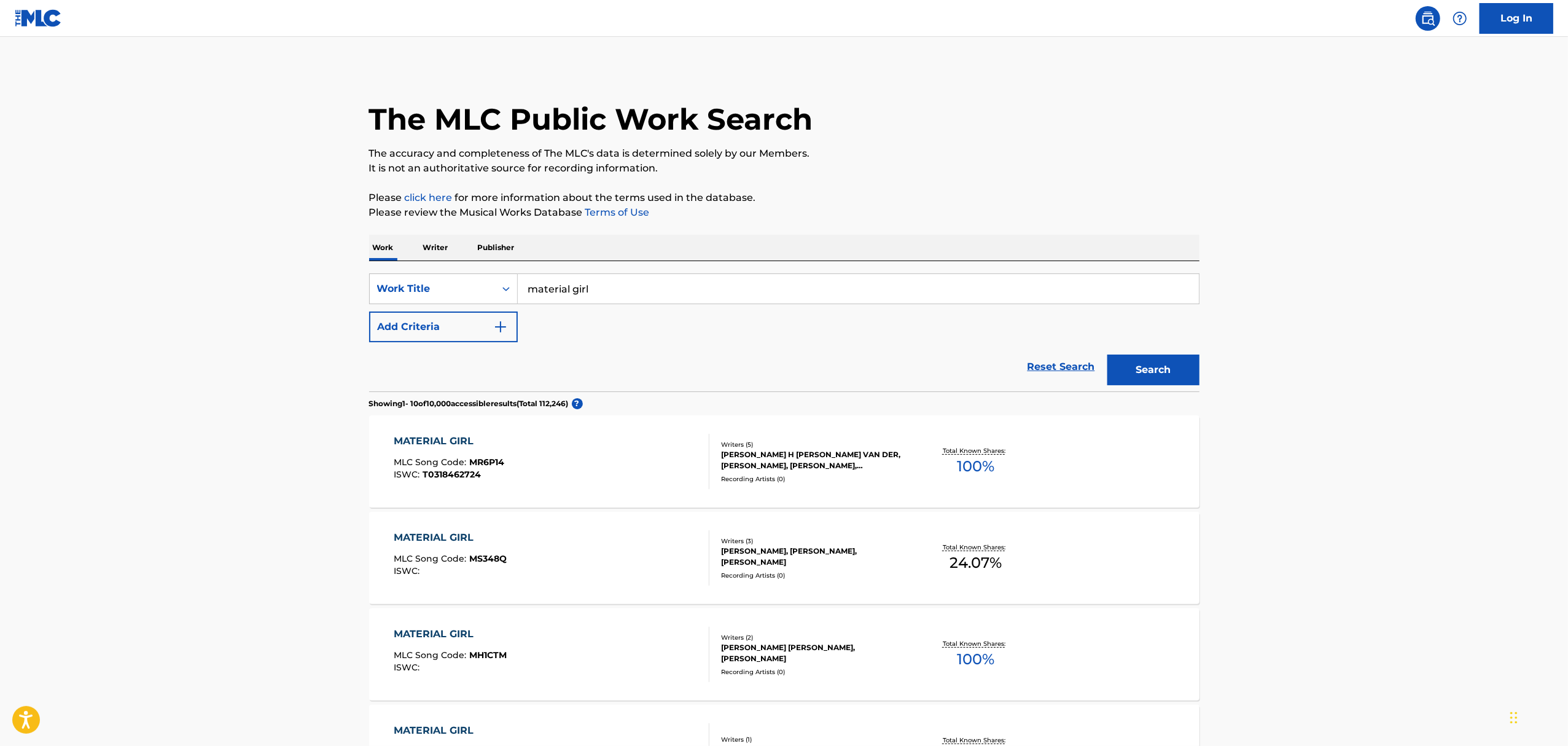
click at [736, 561] on div "TEODORA SPIRIC, THOMAS THURNER, ILAYDA THOBER" at bounding box center [814, 556] width 185 height 22
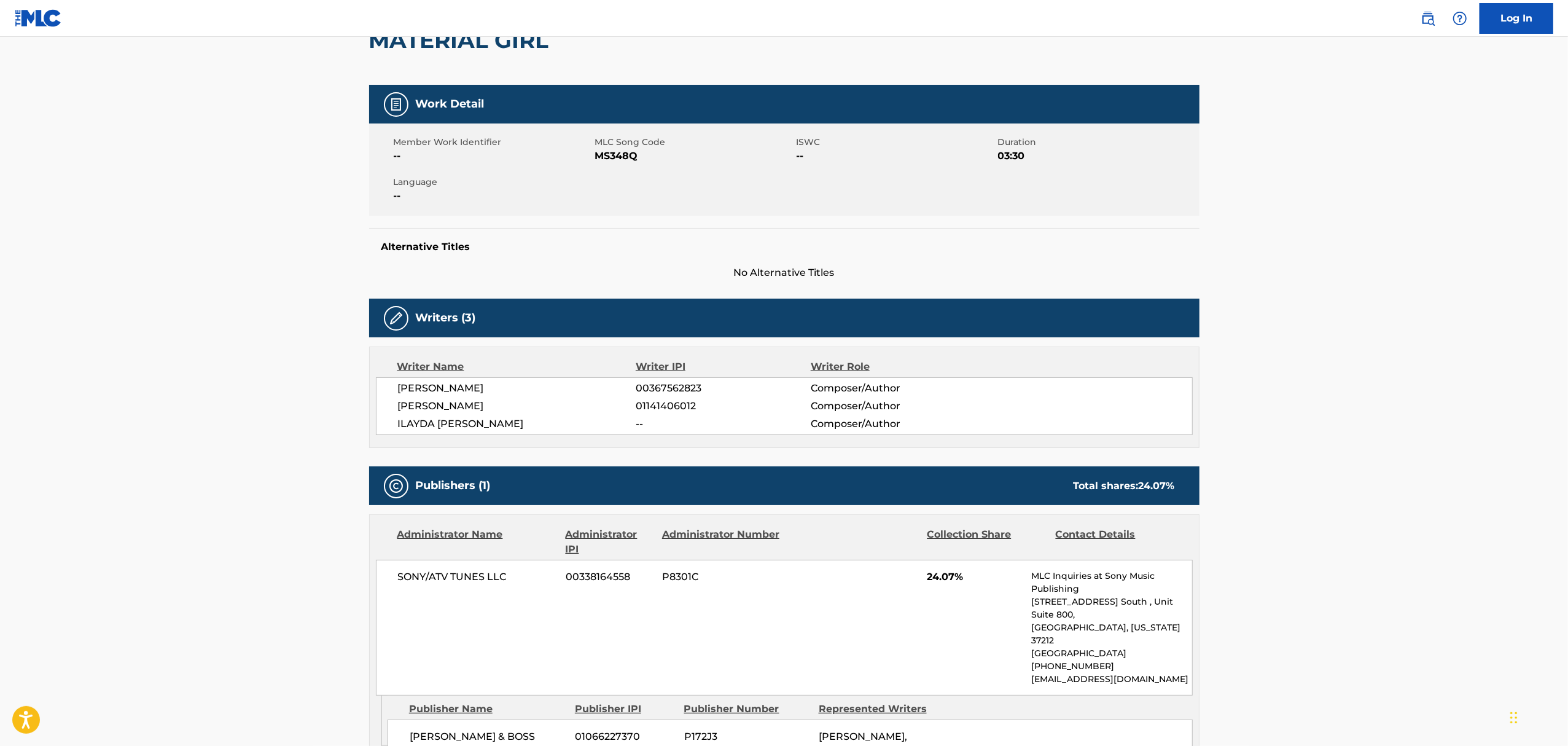
scroll to position [313, 0]
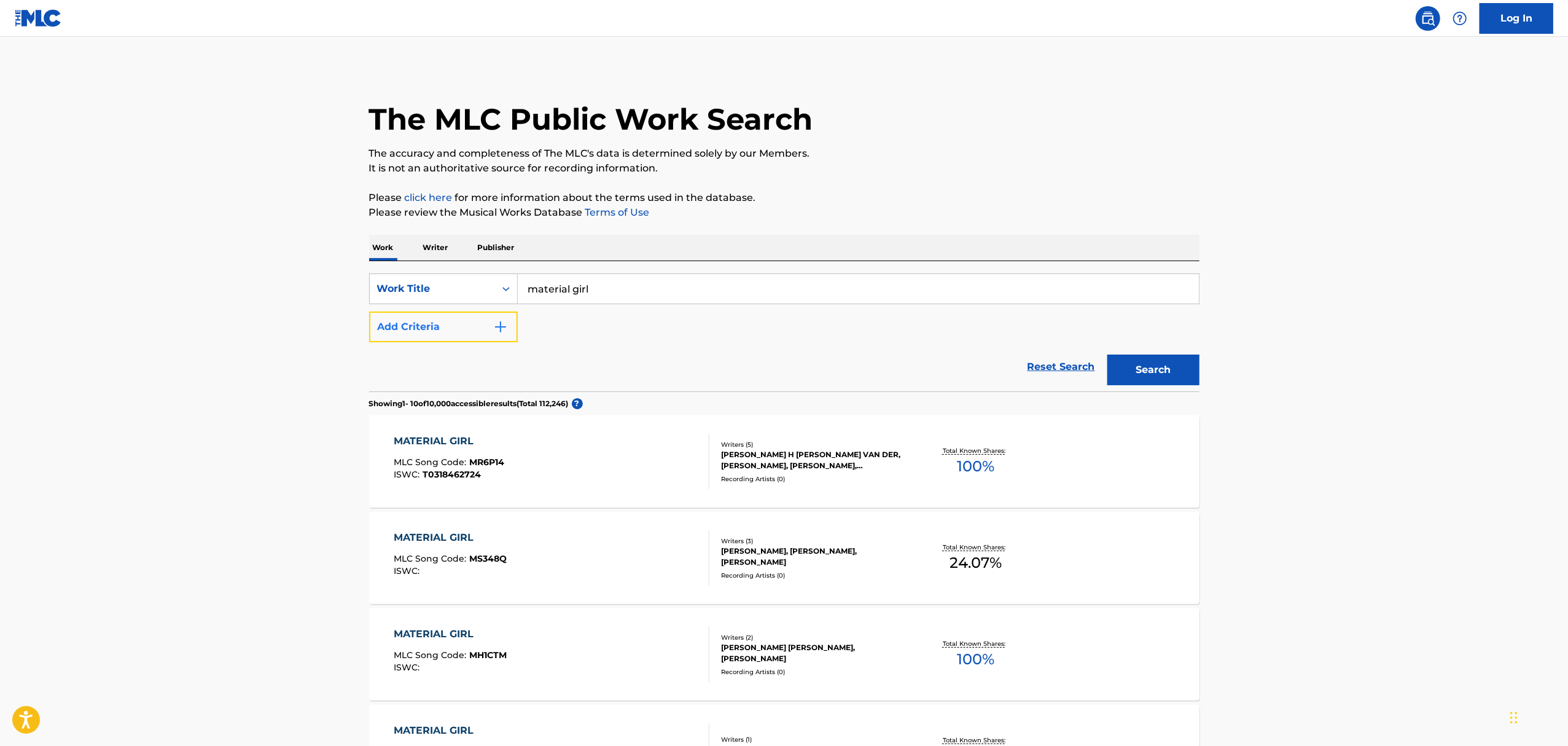
click at [509, 333] on button "Add Criteria" at bounding box center [443, 326] width 149 height 31
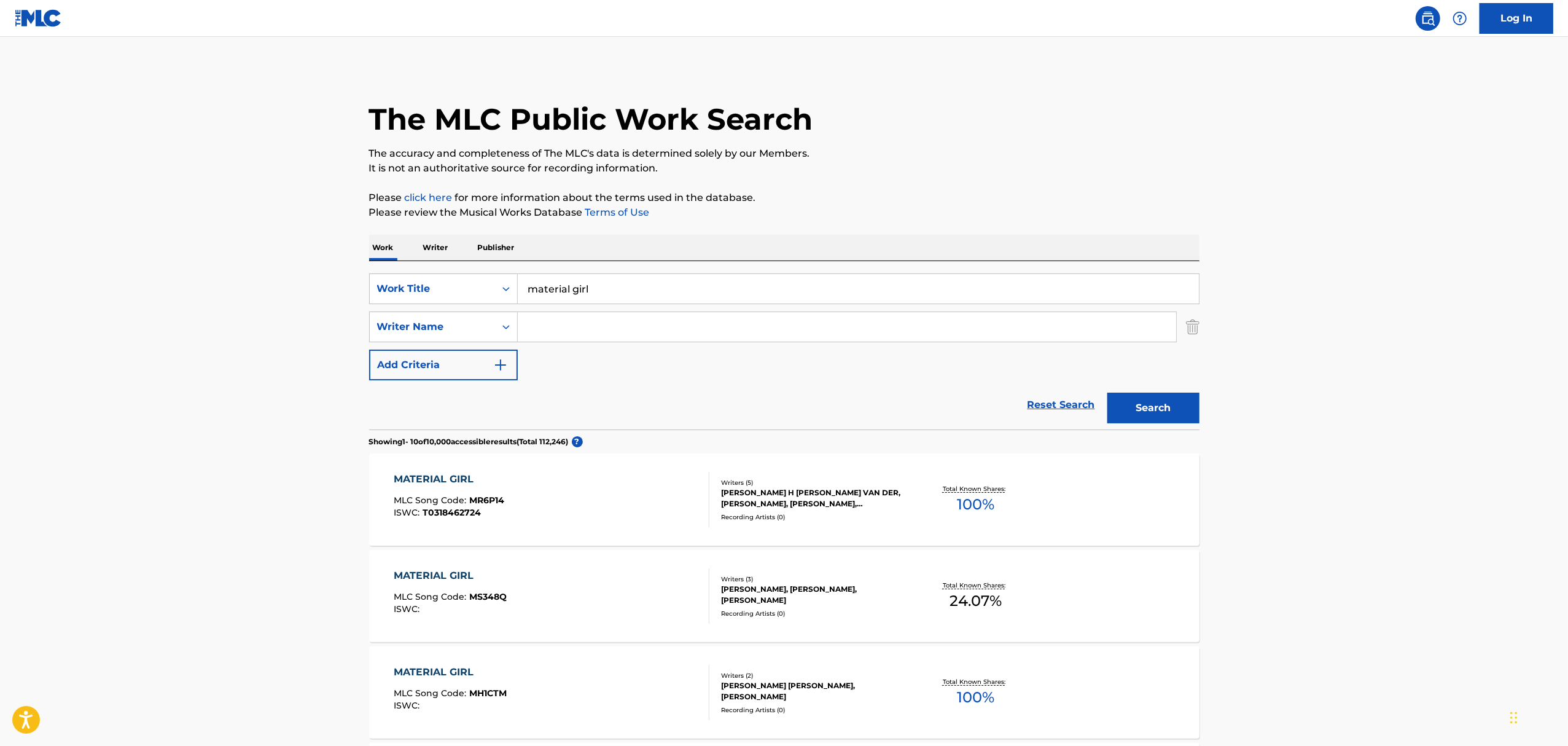
click at [539, 331] on input "Search Form" at bounding box center [847, 326] width 658 height 29
type input "brown"
click at [1107, 393] on button "Search" at bounding box center [1153, 408] width 92 height 31
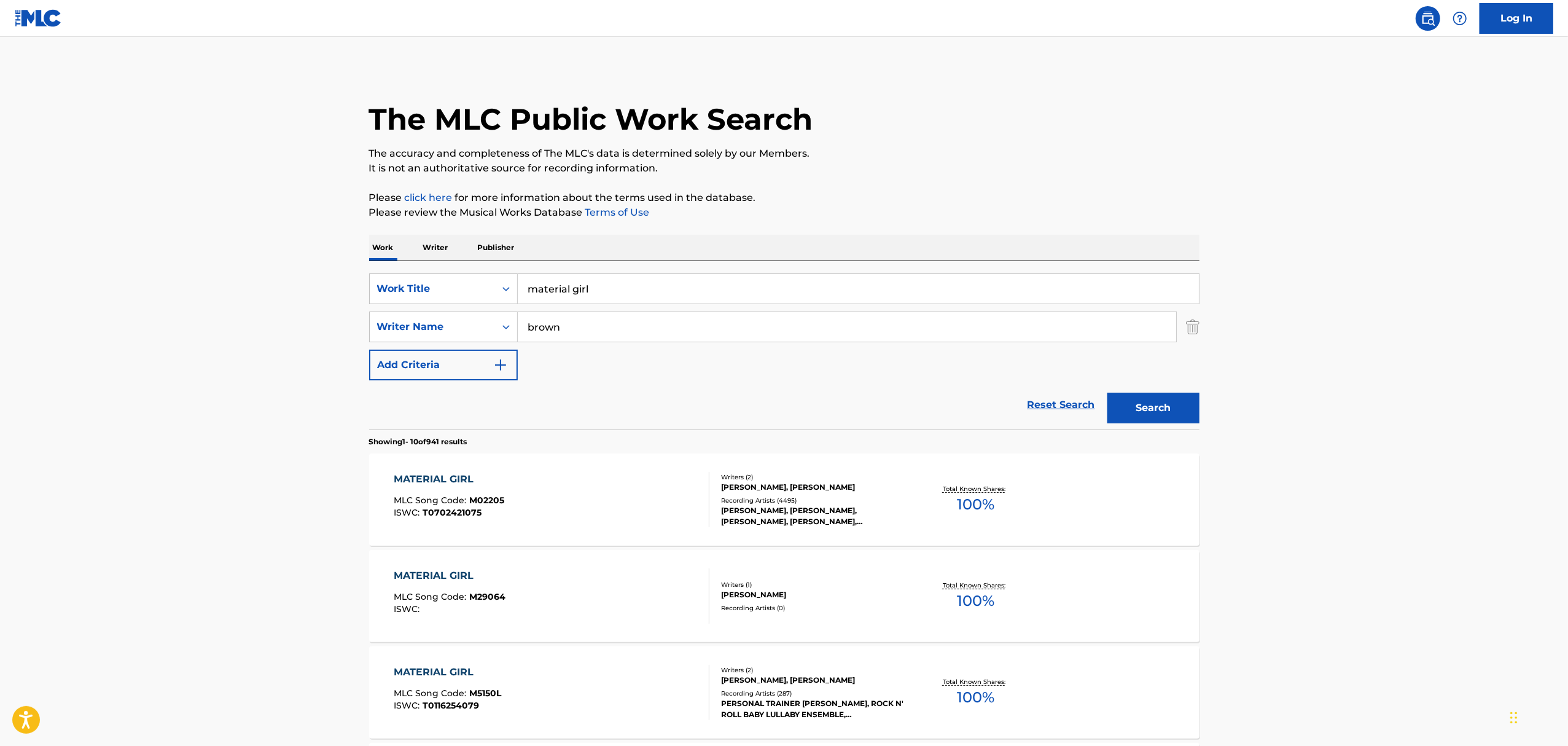
click at [758, 497] on div "Recording Artists ( 4495 )" at bounding box center [814, 500] width 185 height 9
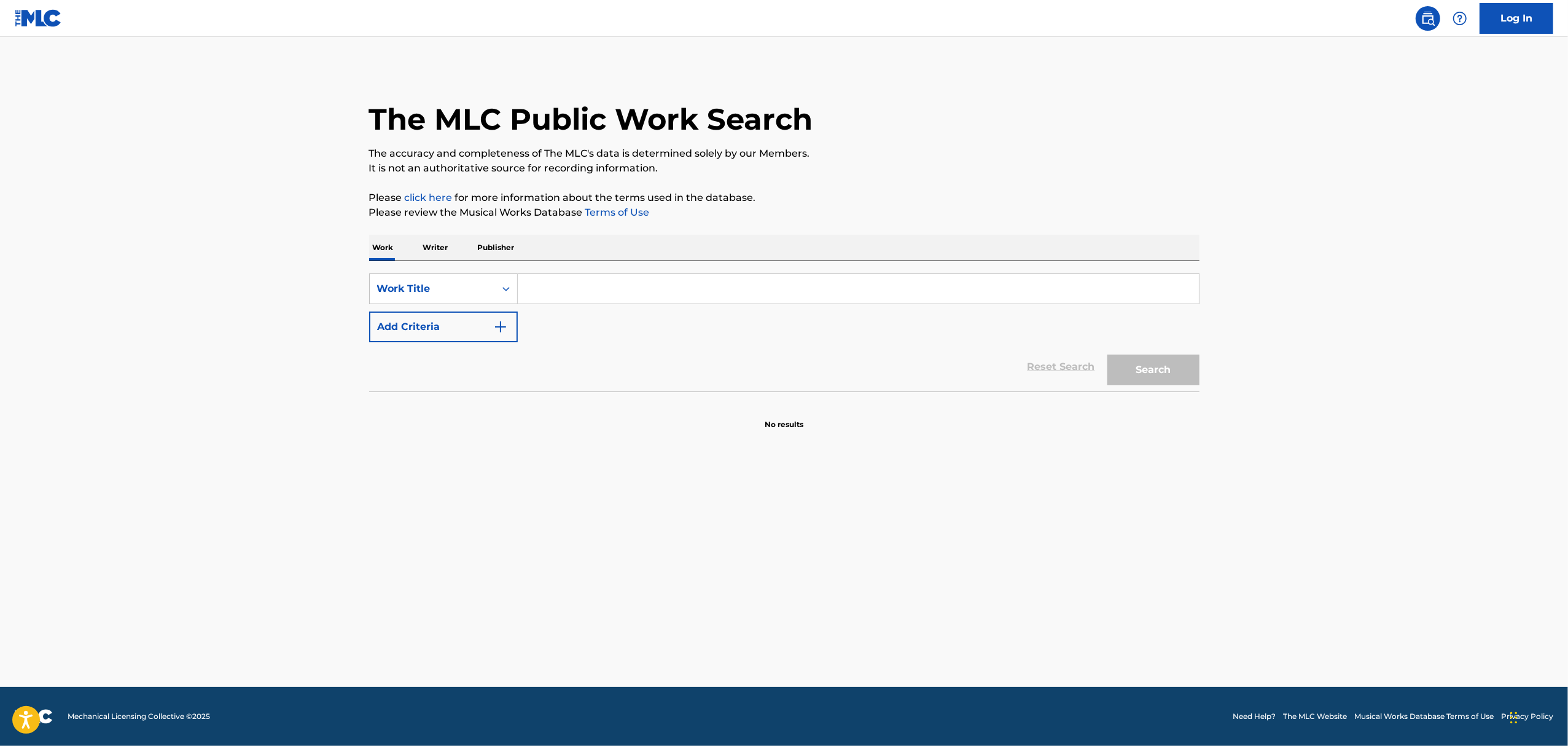
click at [603, 281] on input "Search Form" at bounding box center [858, 288] width 681 height 29
type input "born in the usa"
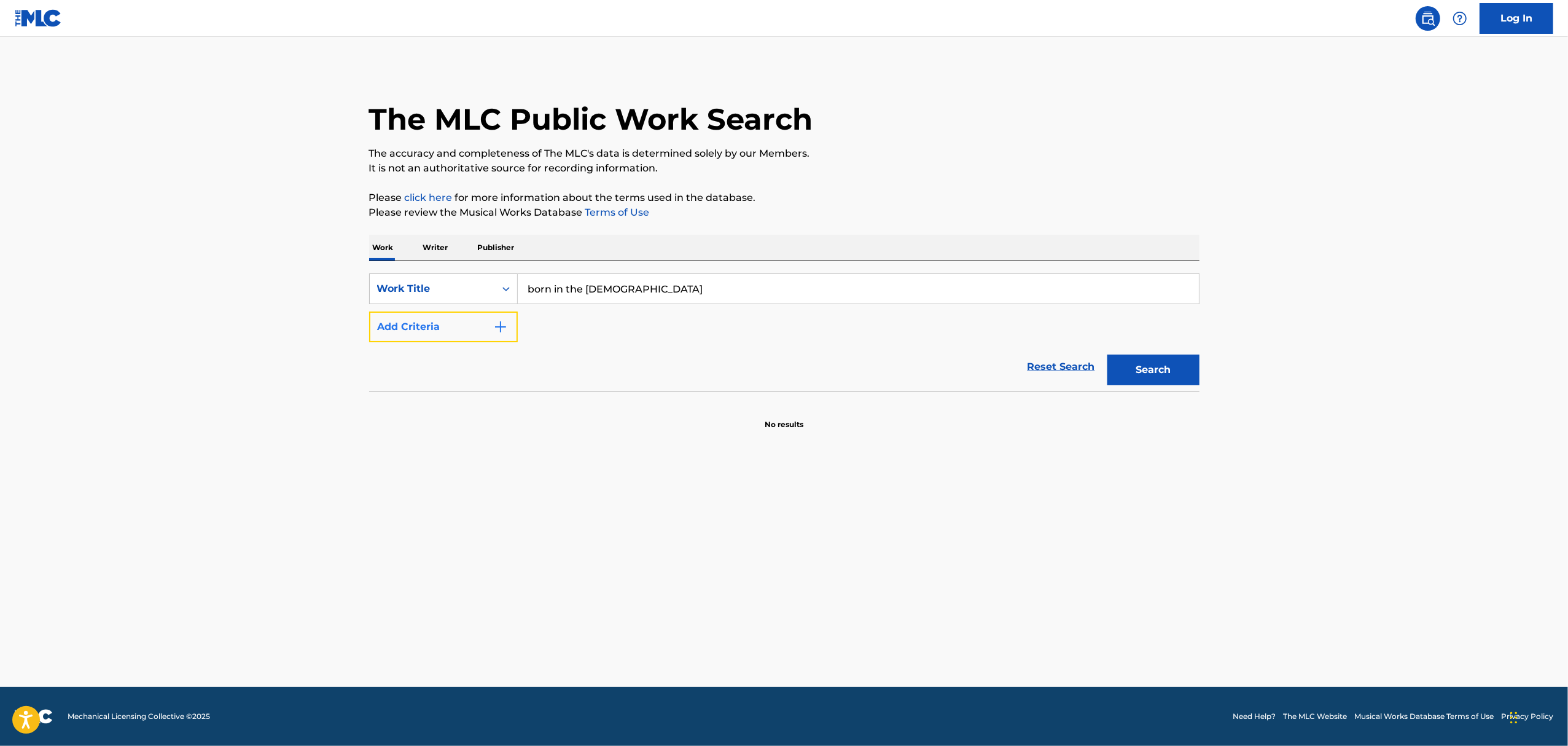
click at [511, 333] on button "Add Criteria" at bounding box center [443, 326] width 149 height 31
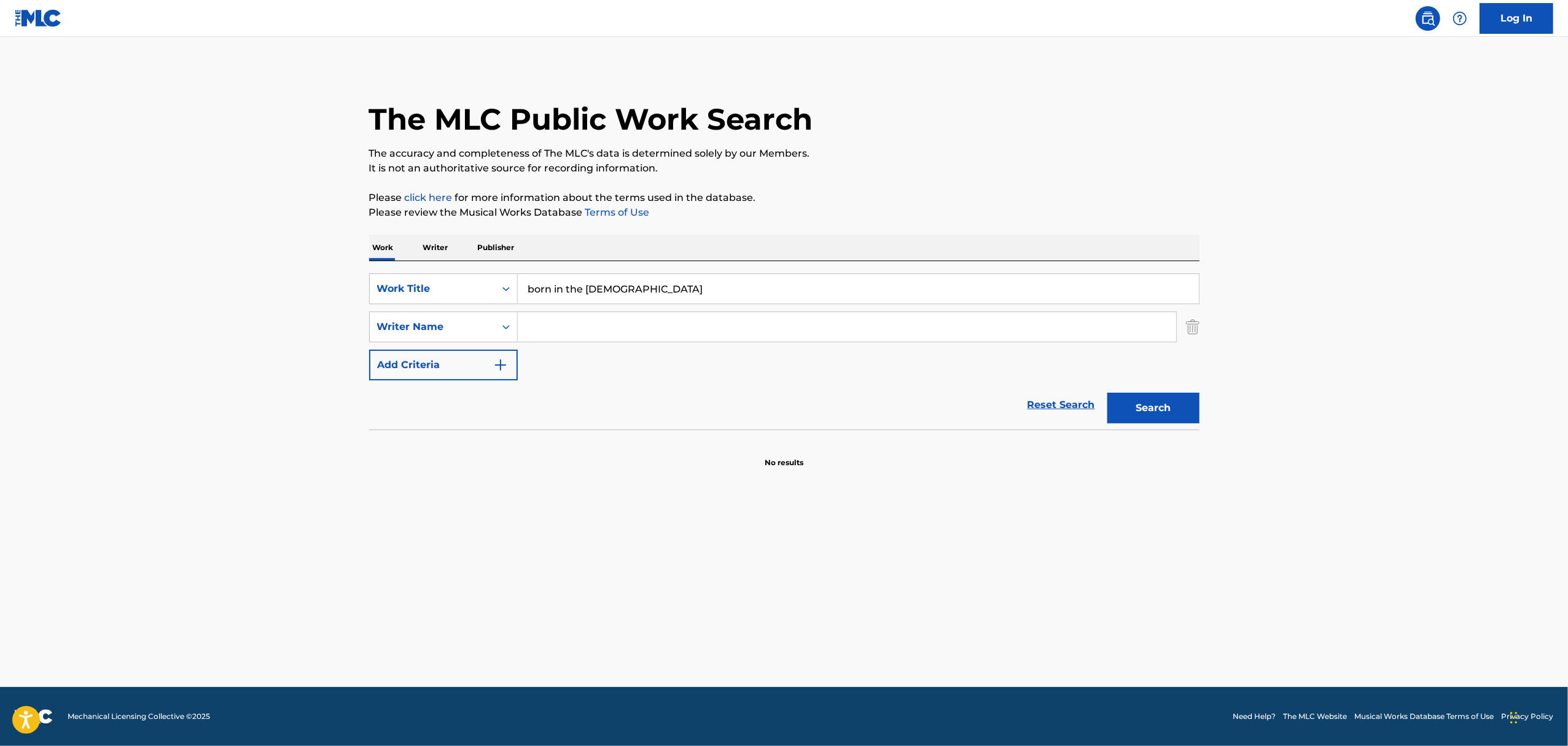
click at [529, 325] on input "Search Form" at bounding box center [847, 326] width 658 height 29
type input "springsteen"
click at [1107, 393] on button "Search" at bounding box center [1153, 408] width 92 height 31
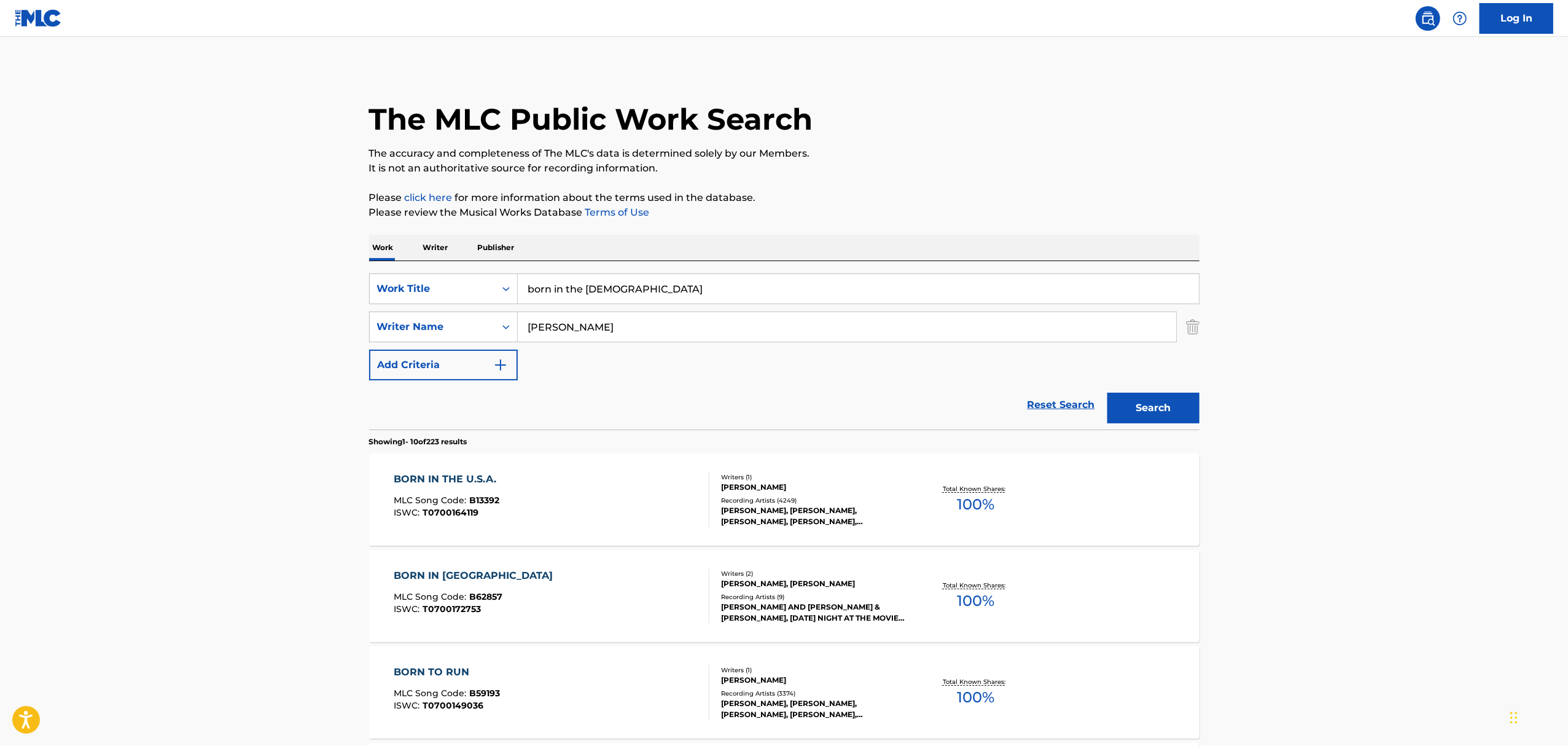
click at [771, 505] on div "BRUCE SPRINGSTEEN, BRUCE SPRINGSTEEN, BRUCE SPRINGSTEEN, BRUCE SPRINGSTEEN, BRU…" at bounding box center [814, 516] width 185 height 22
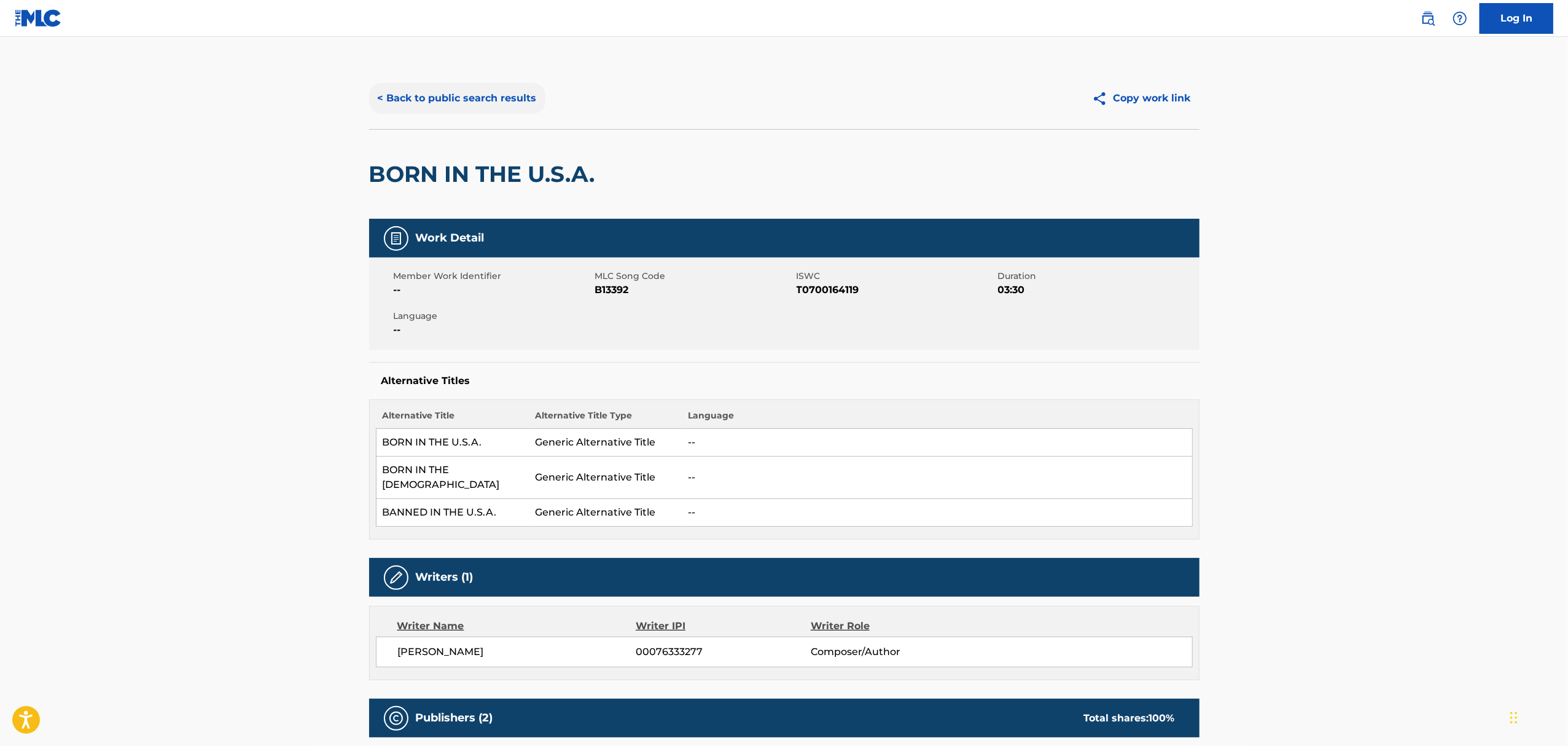
click at [512, 99] on button "< Back to public search results" at bounding box center [457, 98] width 177 height 31
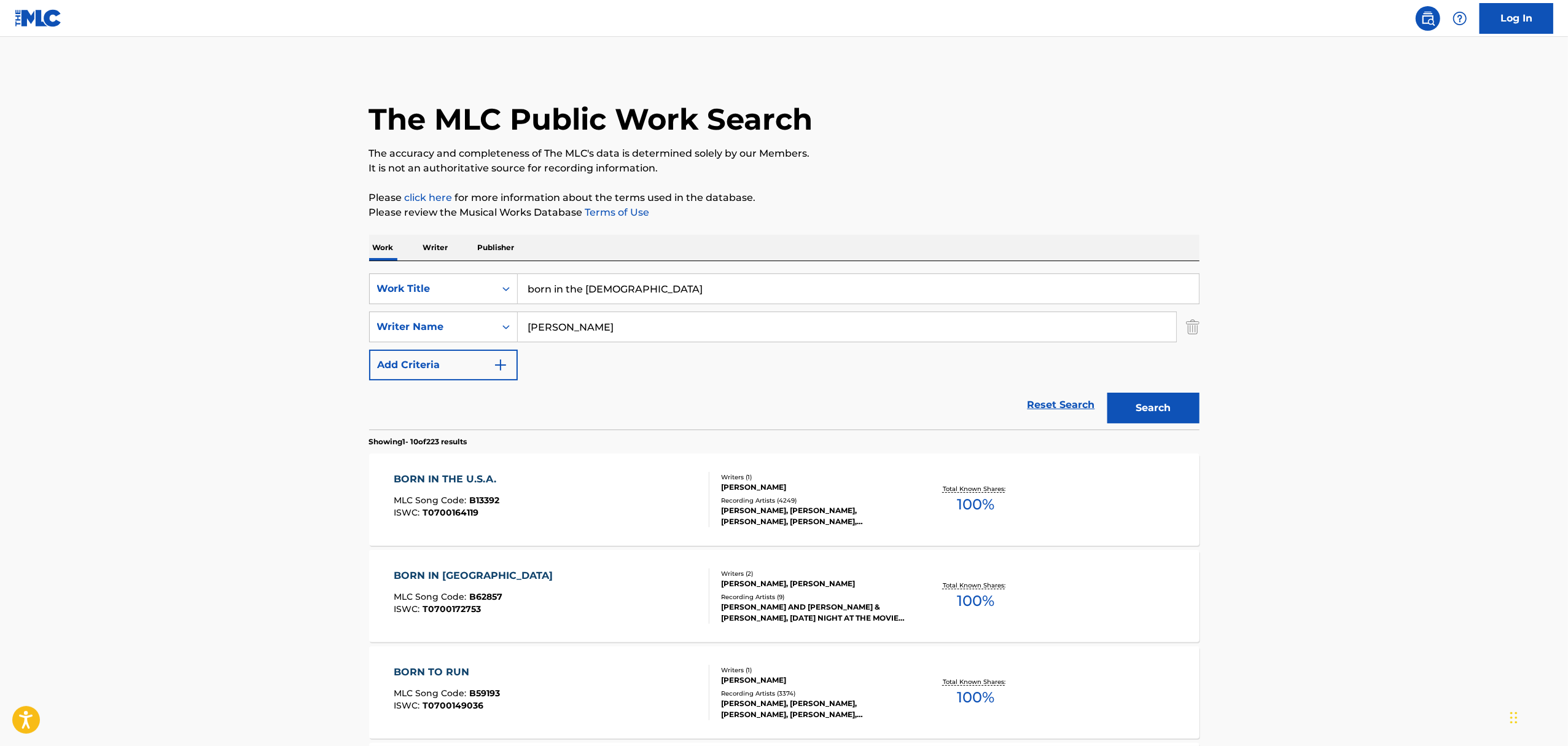
drag, startPoint x: 621, startPoint y: 290, endPoint x: 63, endPoint y: 256, distance: 559.0
click at [131, 298] on main "The MLC Public Work Search The accuracy and completeness of The MLC's data is d…" at bounding box center [784, 760] width 1568 height 1446
type input "nuevayol"
type input "martinez"
click at [1107, 393] on button "Search" at bounding box center [1153, 408] width 92 height 31
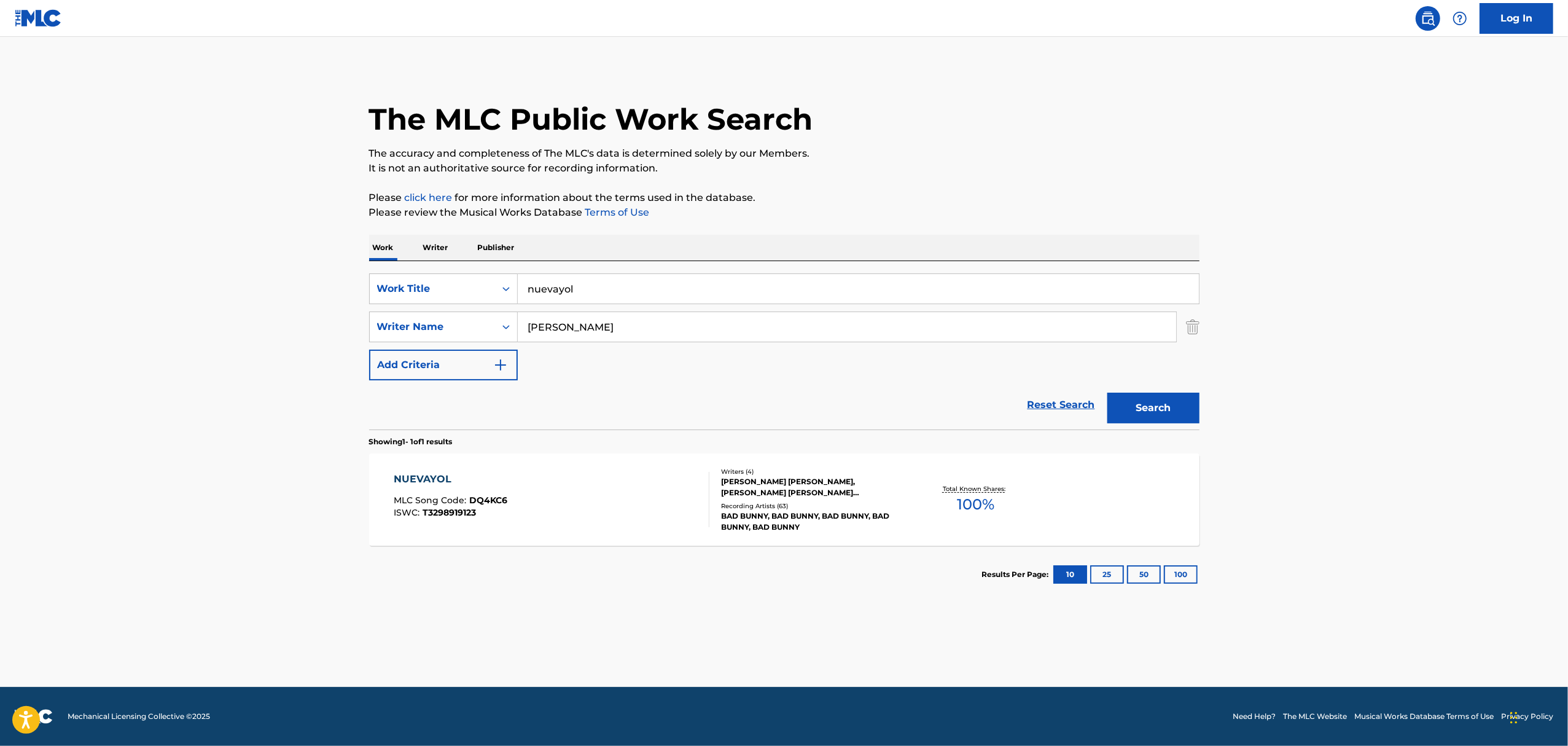
click at [823, 500] on div "Writers ( 4 ) MARCO DANIEL BORRERO, JUSTI BARRETO, BENITO ANTONIO MARTINEZ OCAS…" at bounding box center [808, 500] width 197 height 66
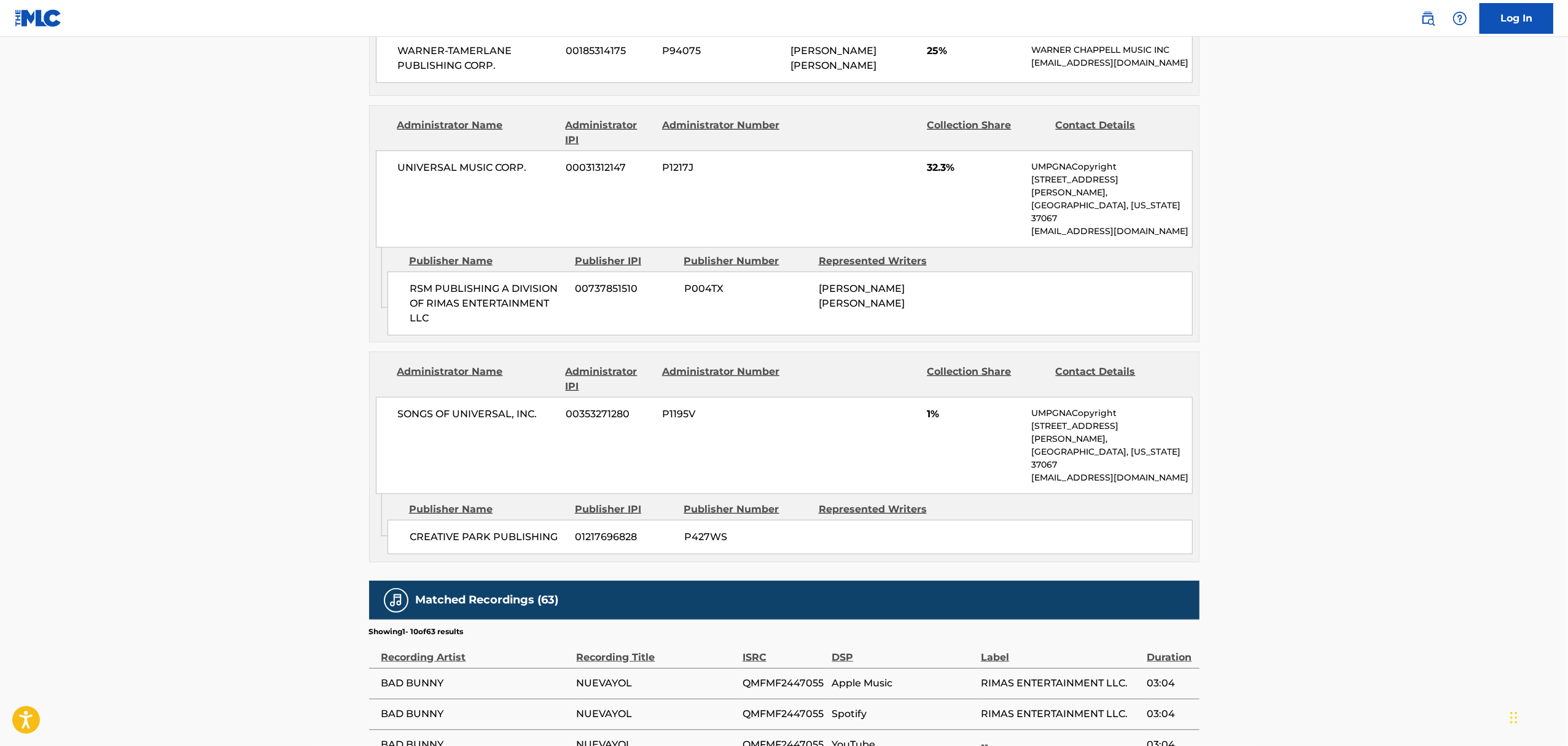
scroll to position [983, 0]
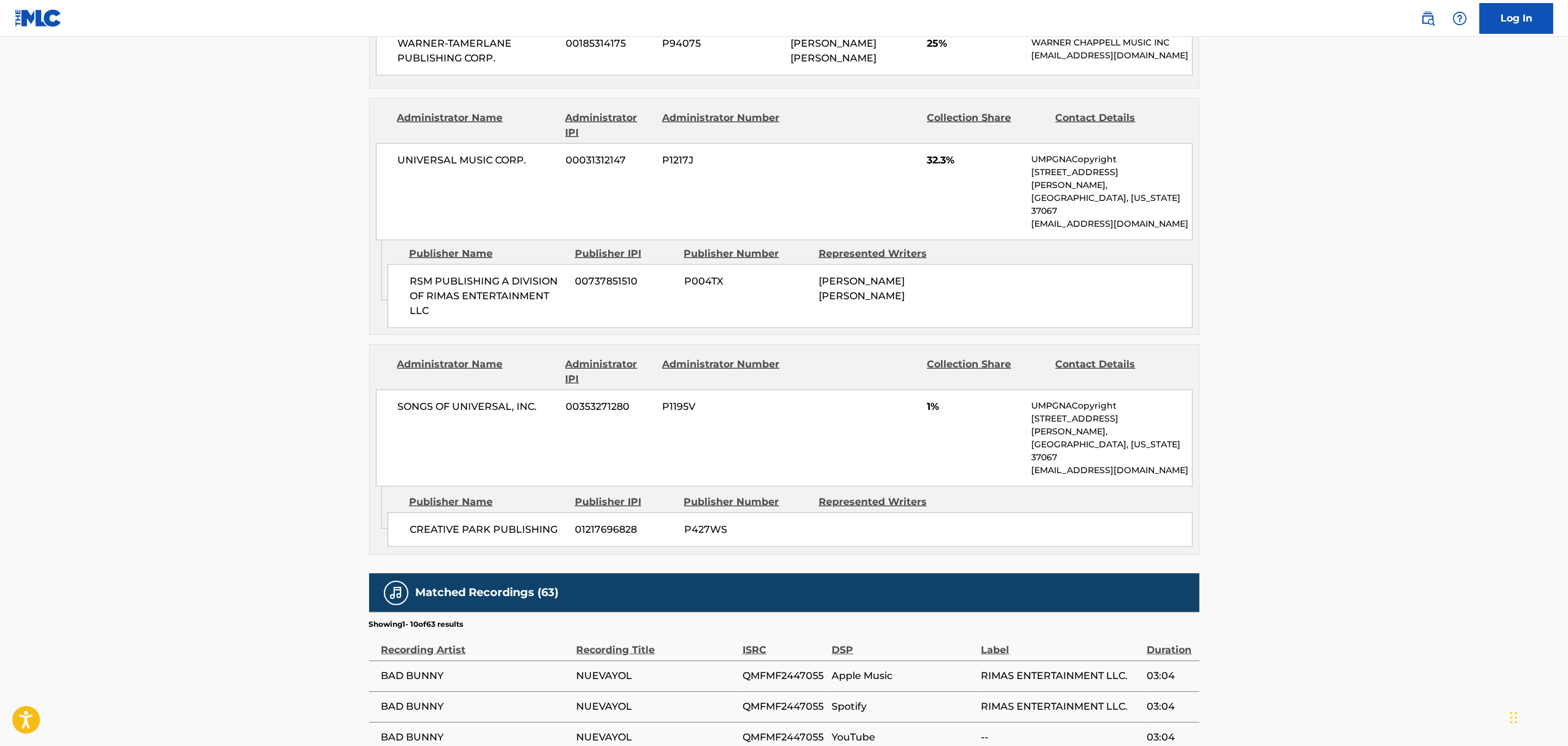
click at [289, 400] on main "< Back to public search results Copy work link NUEVAYOL Work Detail Member Work…" at bounding box center [784, 42] width 1568 height 1977
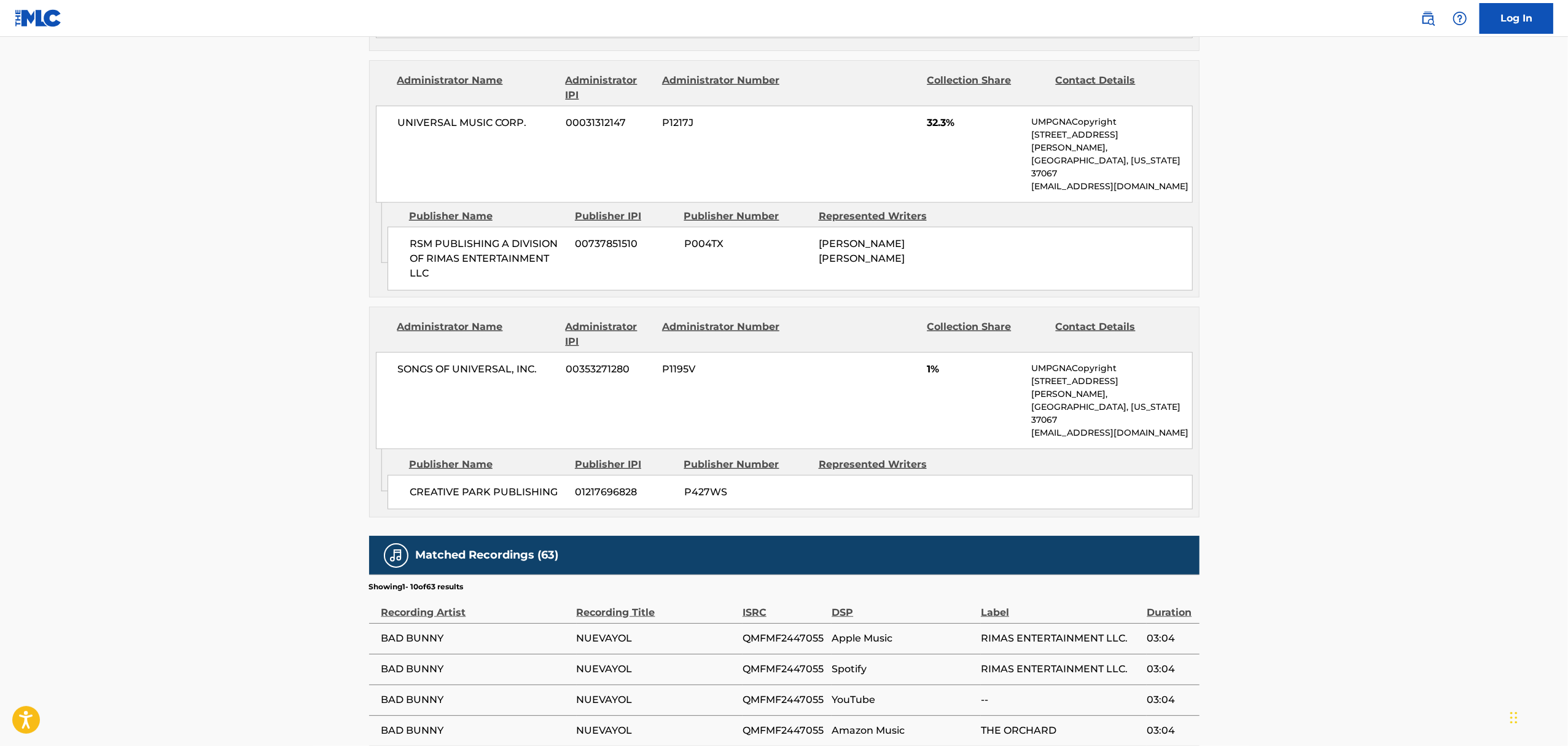
scroll to position [1064, 0]
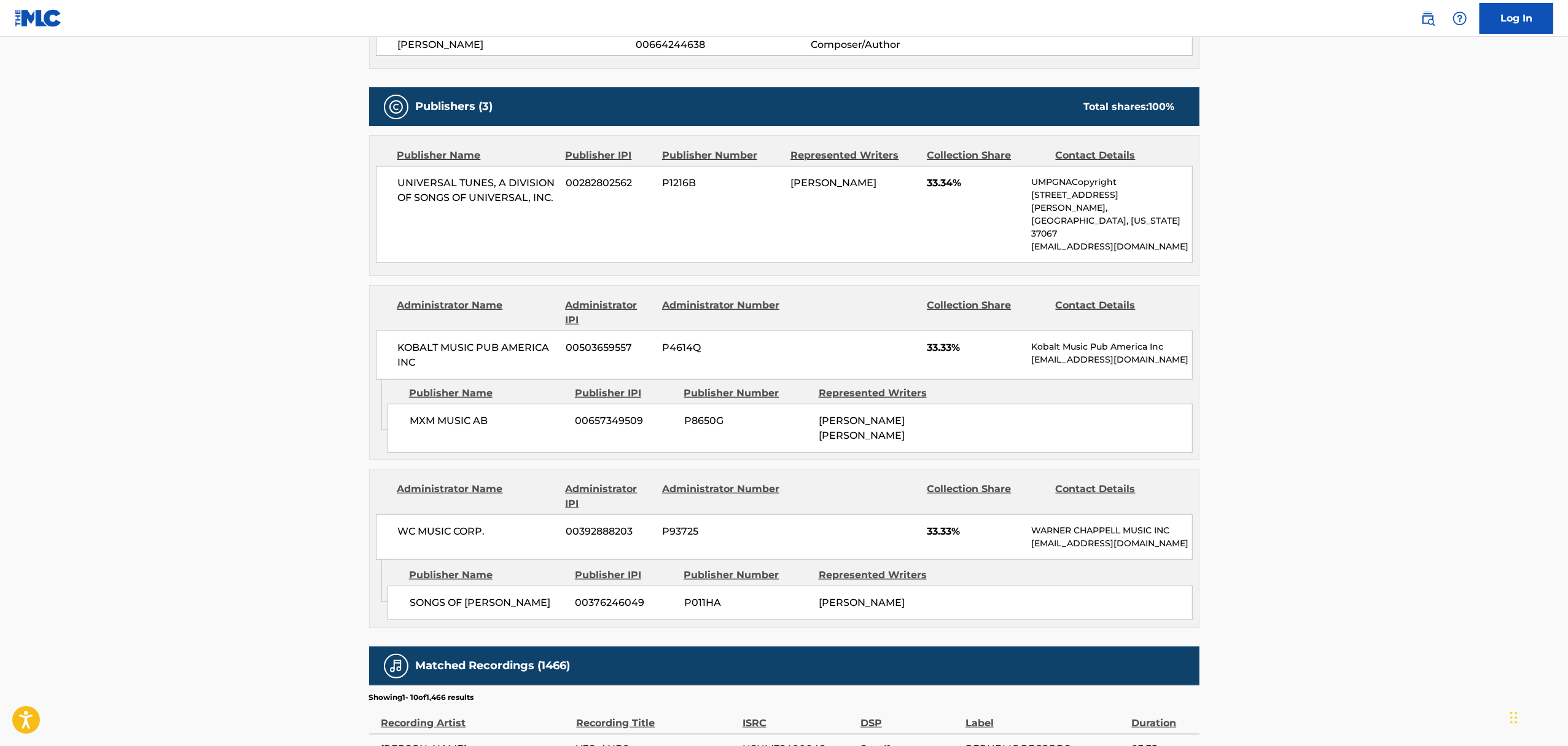
scroll to position [737, 0]
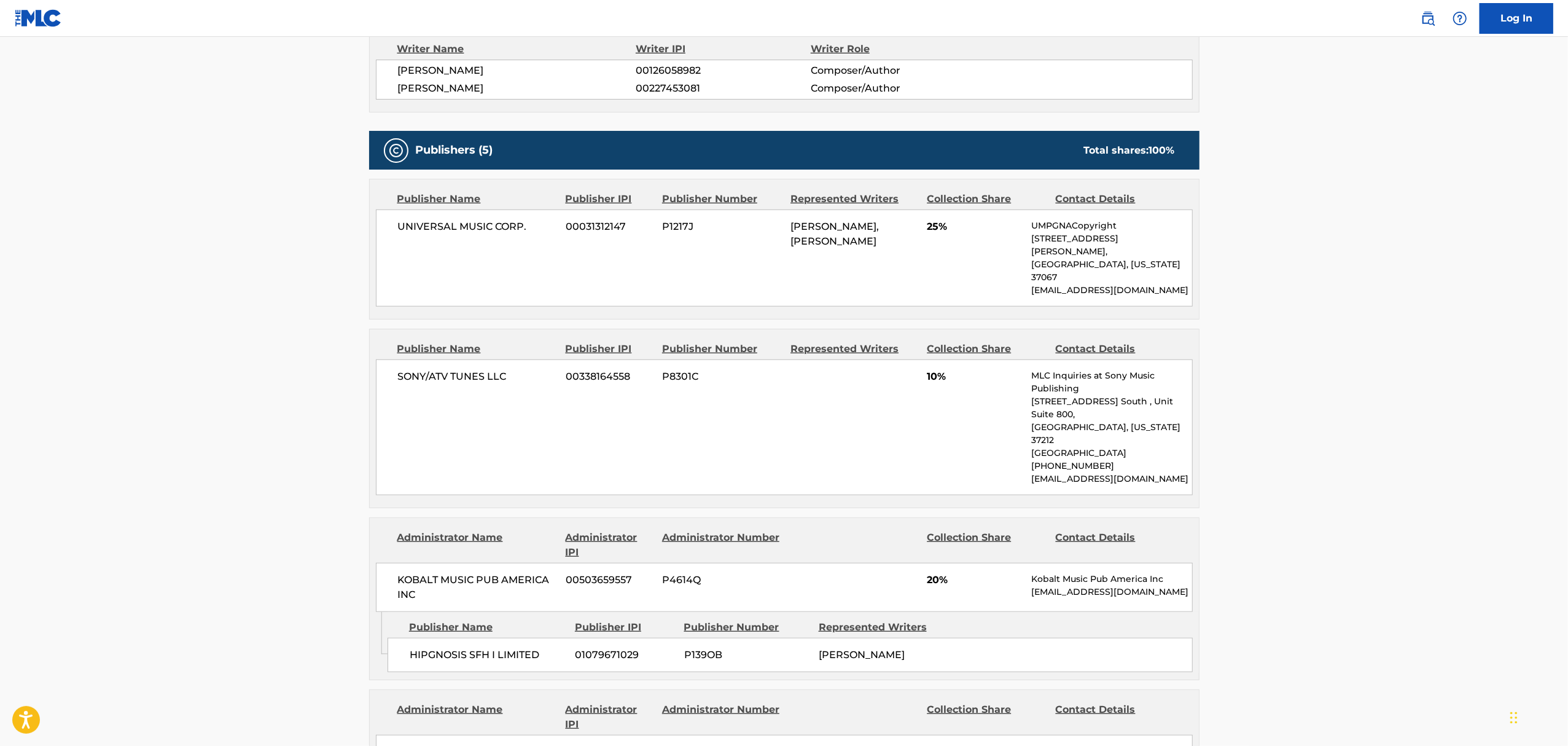
scroll to position [901, 0]
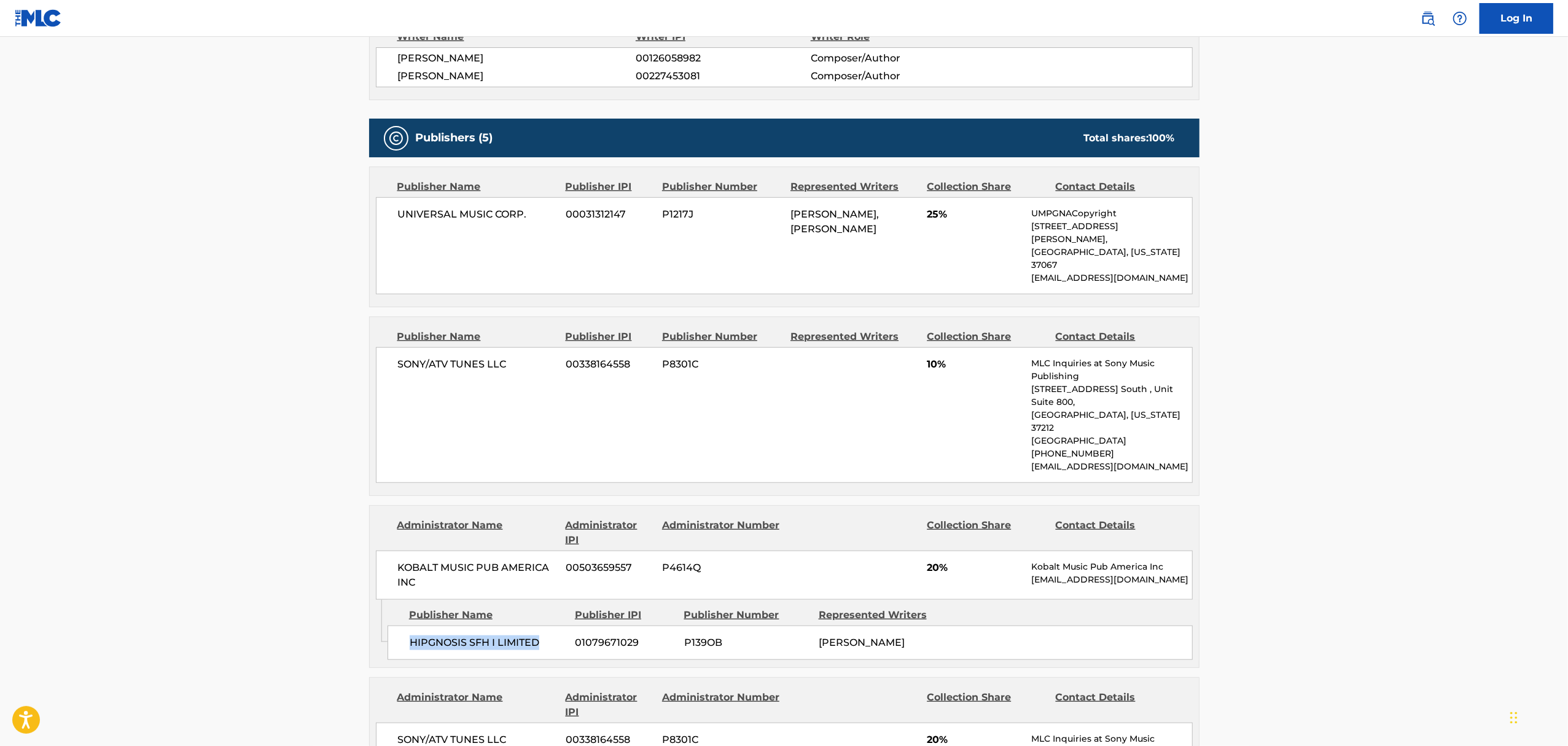
drag, startPoint x: 411, startPoint y: 597, endPoint x: 539, endPoint y: 595, distance: 128.0
click at [539, 635] on span "HIPGNOSIS SFH I LIMITED" at bounding box center [488, 643] width 157 height 15
copy span "HIPGNOSIS SFH I LIMITED"
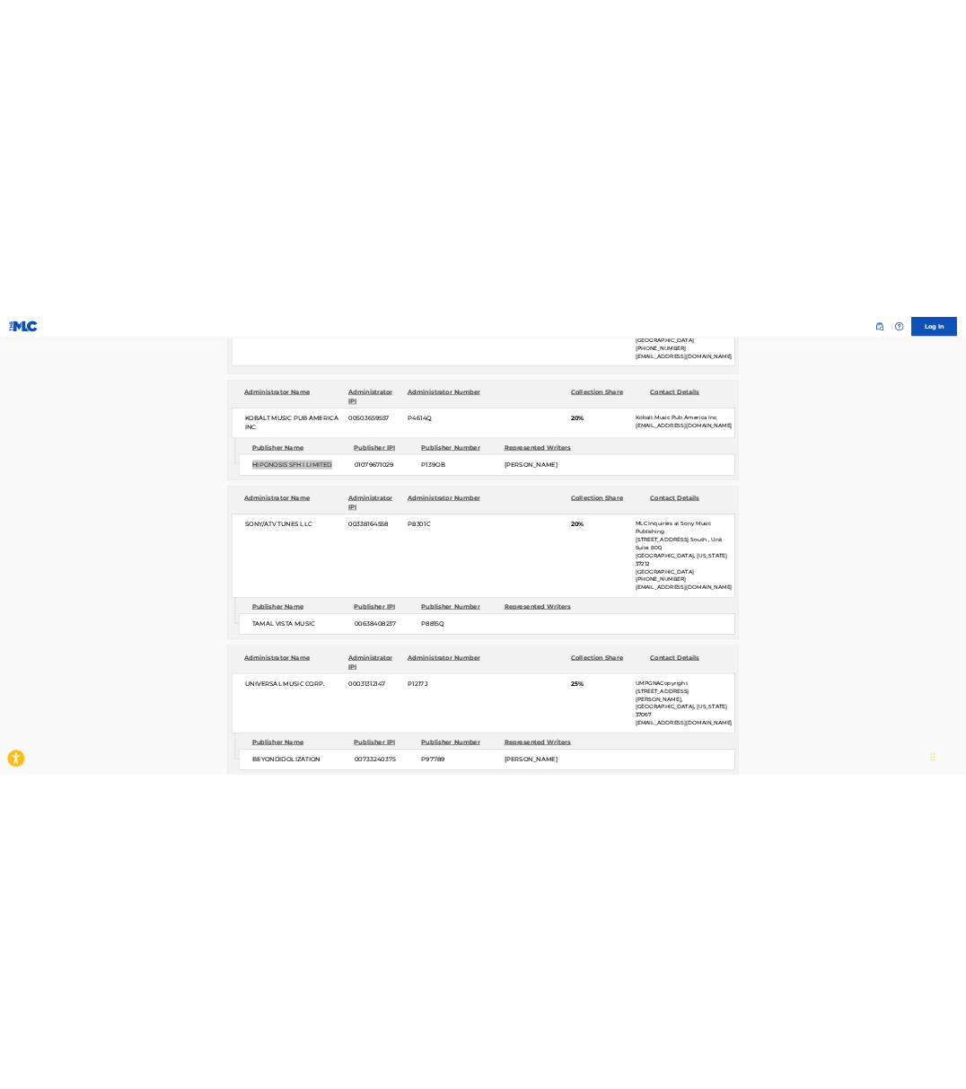
scroll to position [1914, 0]
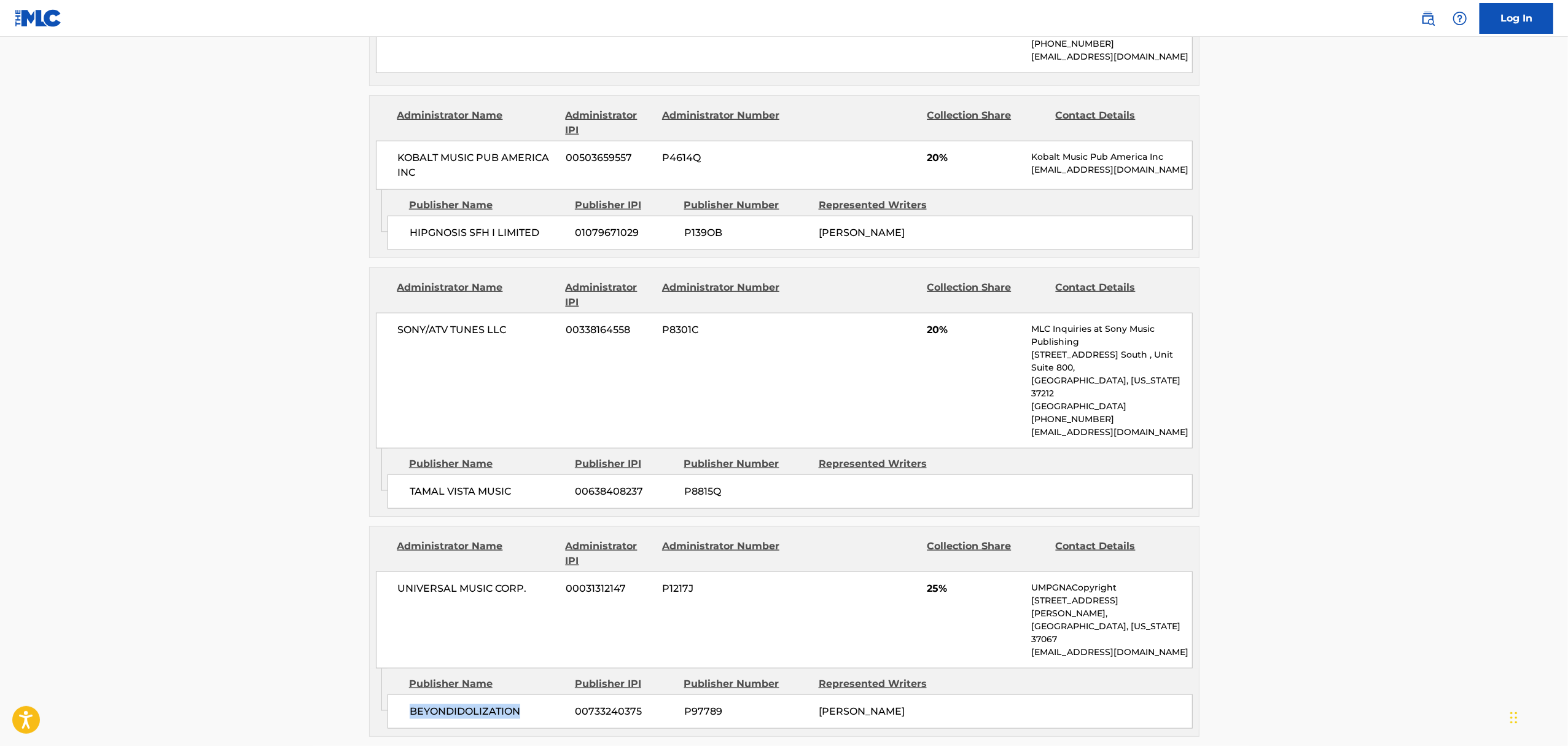
drag, startPoint x: 408, startPoint y: 617, endPoint x: 530, endPoint y: 618, distance: 122.0
click at [530, 694] on div "BEYONDIDOLIZATION 00733240375 P97789 MARIAH CAREY" at bounding box center [790, 711] width 806 height 34
copy span "BEYONDIDOLIZATION"
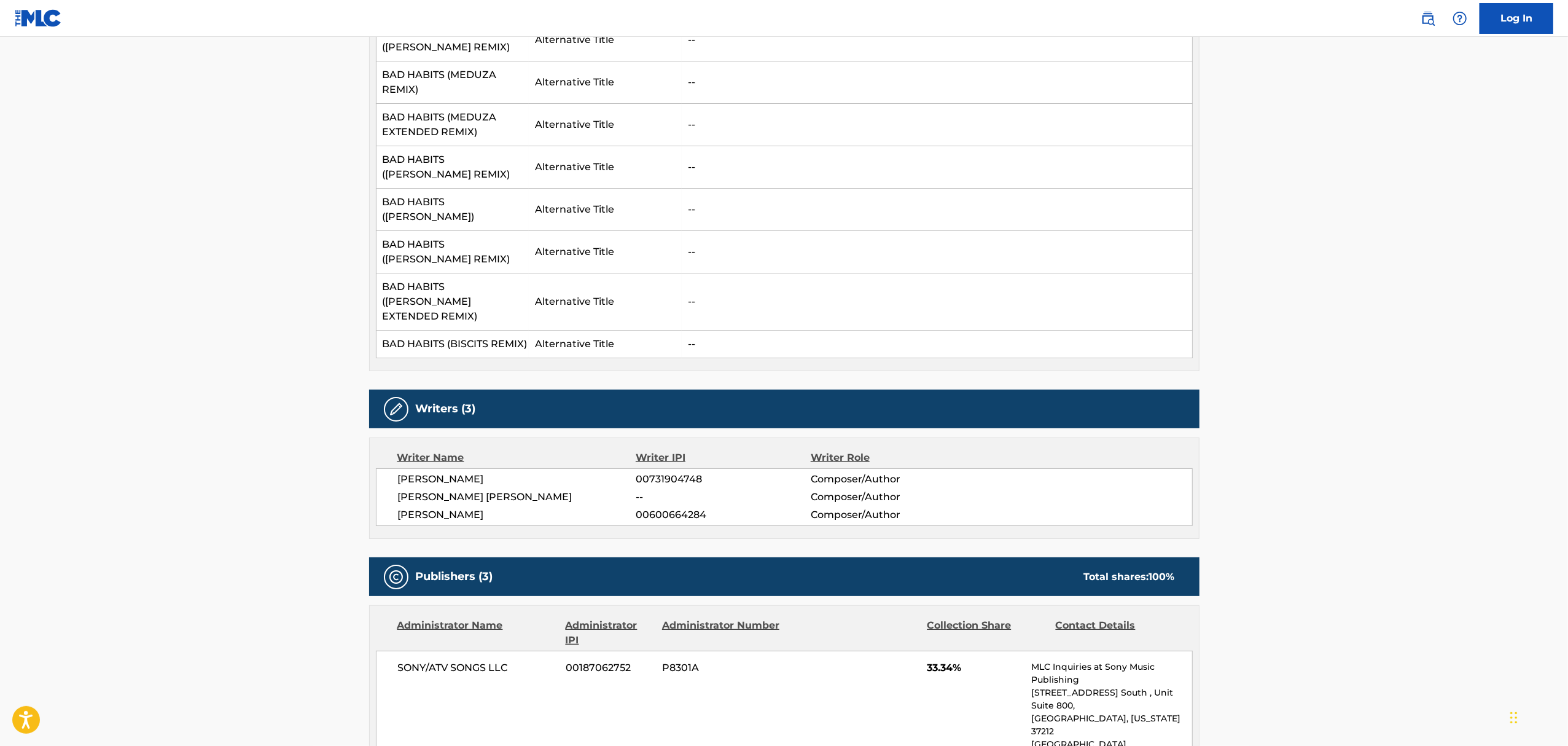
scroll to position [491, 0]
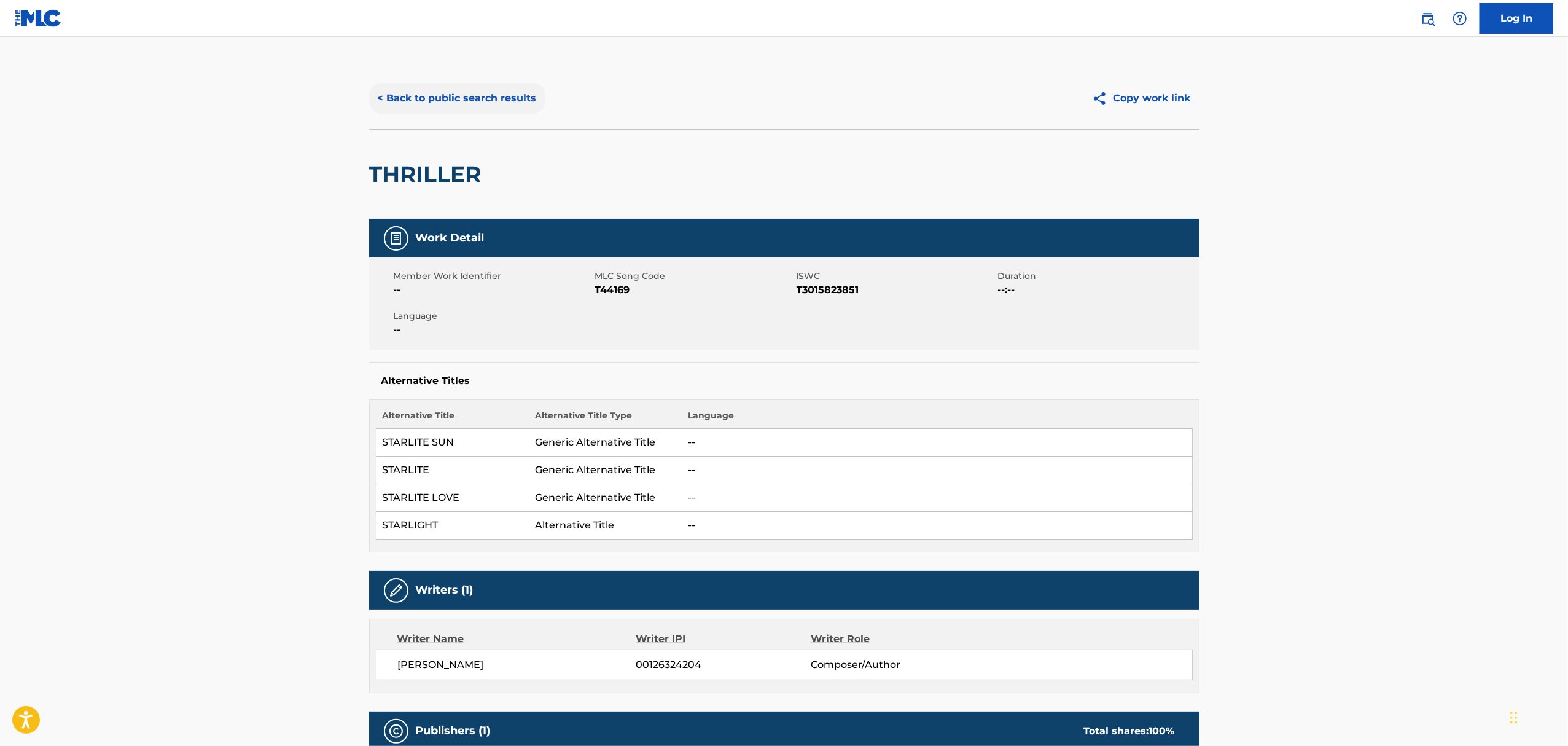
click at [463, 99] on button "< Back to public search results" at bounding box center [457, 98] width 177 height 31
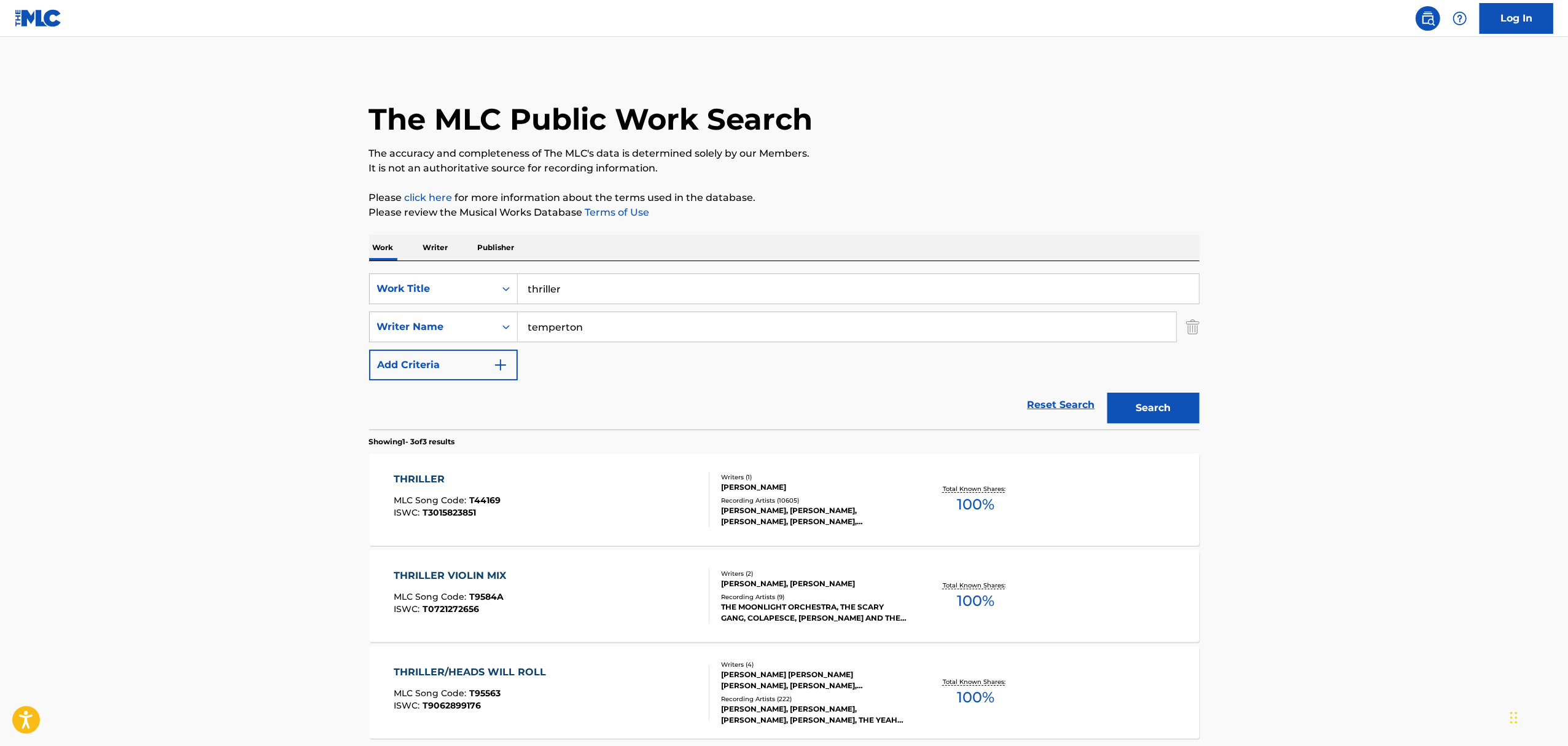
drag, startPoint x: 591, startPoint y: 293, endPoint x: 118, endPoint y: 293, distance: 473.0
click at [136, 297] on main "The MLC Public Work Search The accuracy and completeness of The MLC's data is d…" at bounding box center [784, 420] width 1568 height 765
type input "yes, and?"
type input "grande"
click at [1107, 393] on button "Search" at bounding box center [1153, 408] width 92 height 31
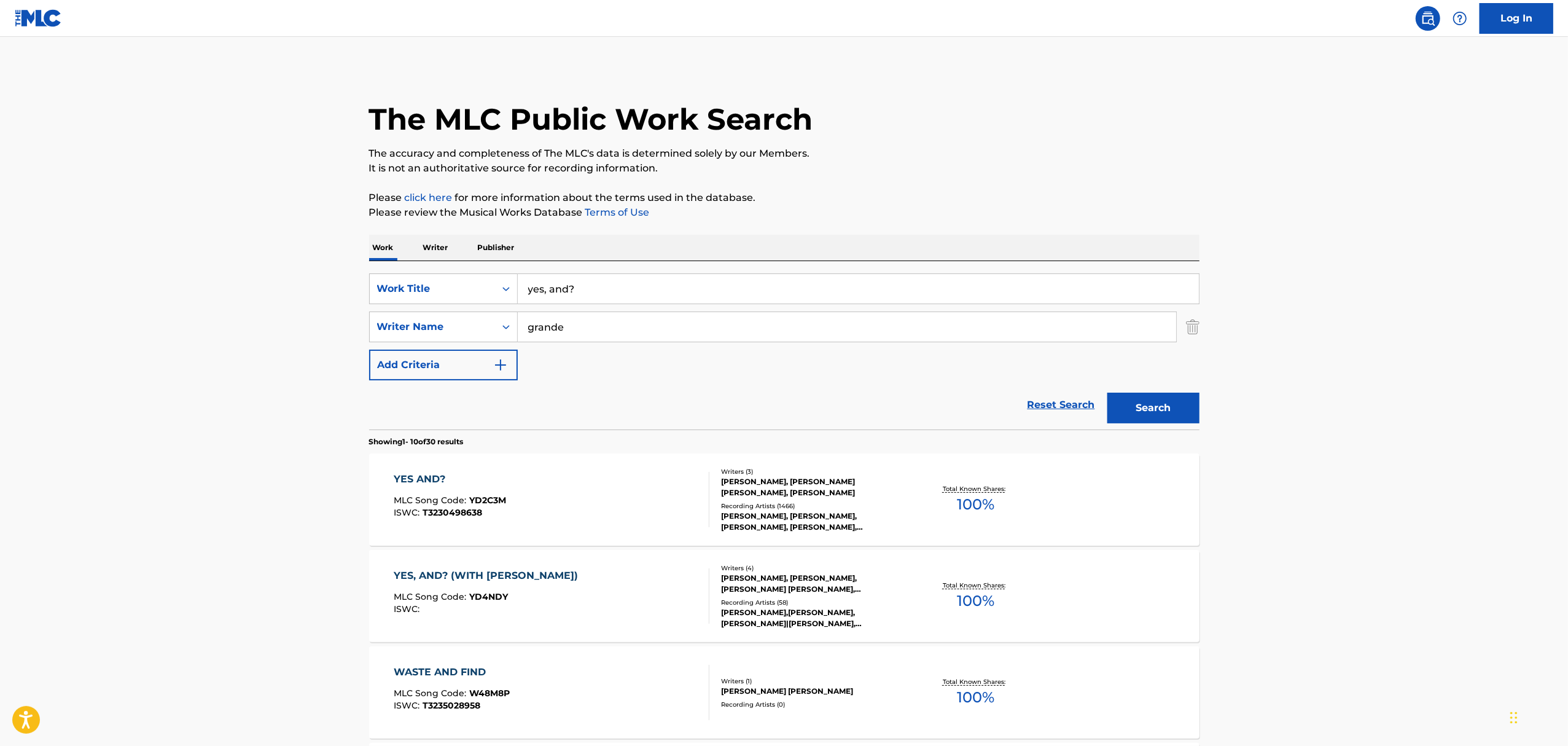
click at [788, 519] on div "[PERSON_NAME], [PERSON_NAME], [PERSON_NAME], [PERSON_NAME], [PERSON_NAME]" at bounding box center [814, 522] width 185 height 22
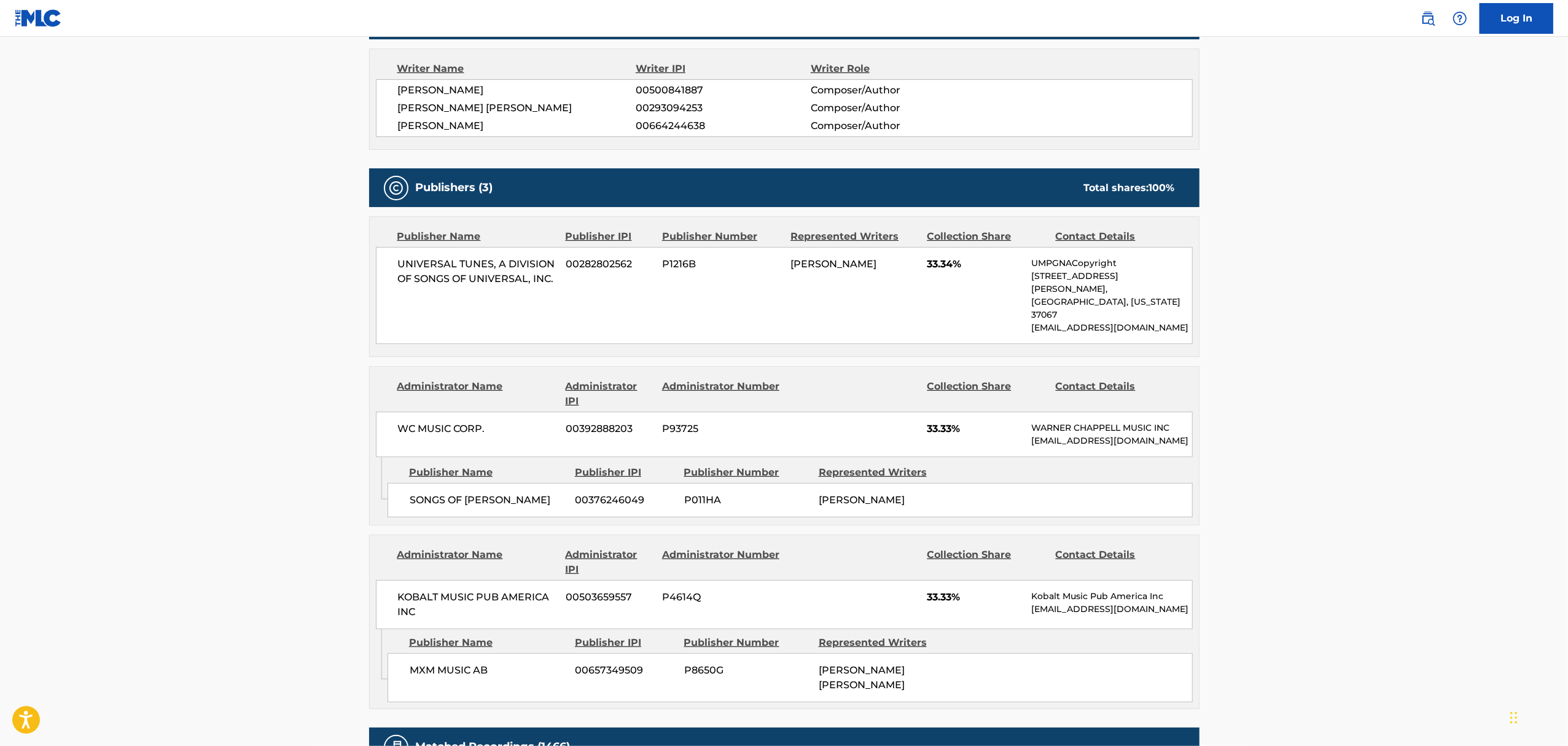
scroll to position [819, 0]
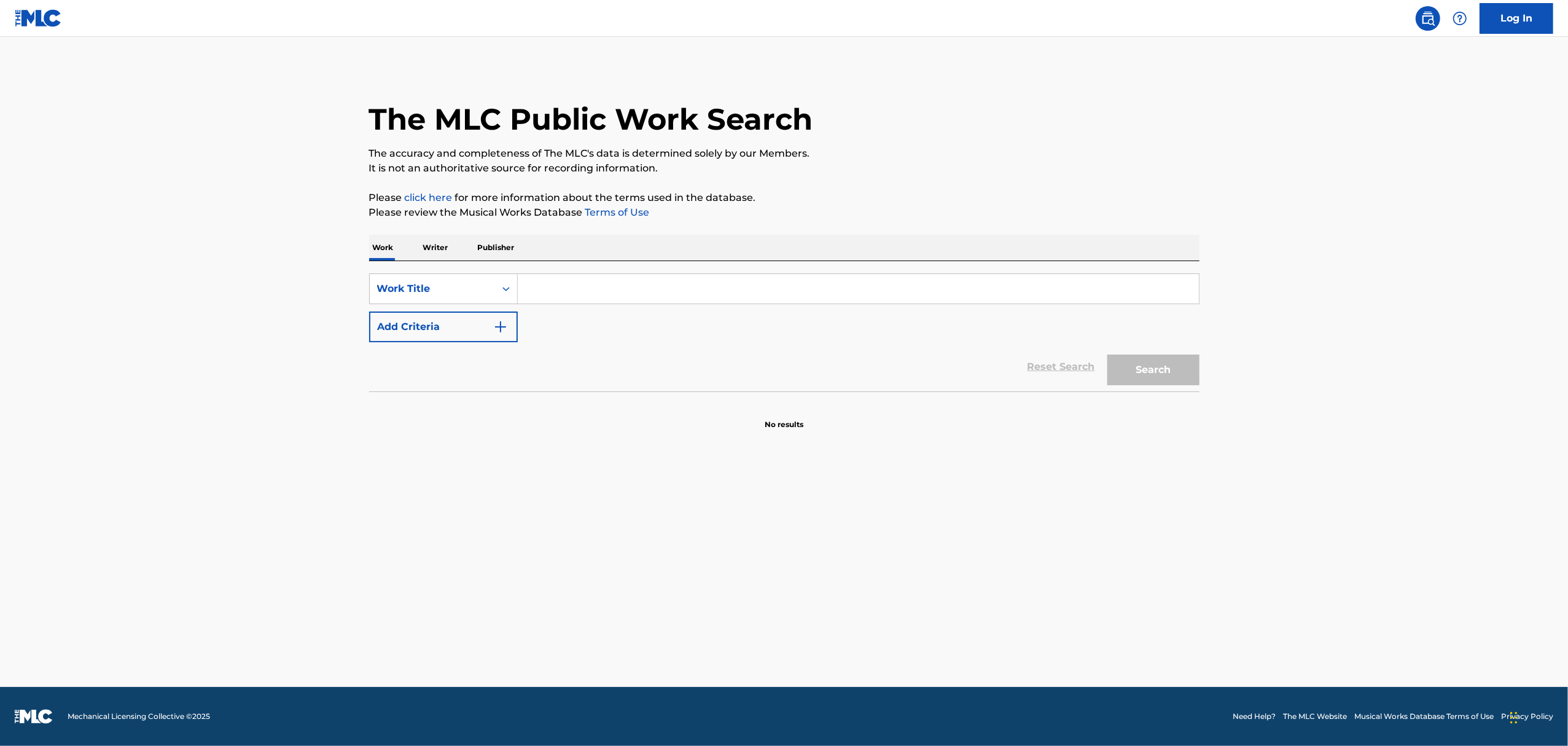
drag, startPoint x: 578, startPoint y: 293, endPoint x: 580, endPoint y: 285, distance: 8.2
click at [578, 293] on input "Search Form" at bounding box center [858, 288] width 681 height 29
type input "yes and"
click at [500, 328] on img "Search Form" at bounding box center [501, 327] width 15 height 15
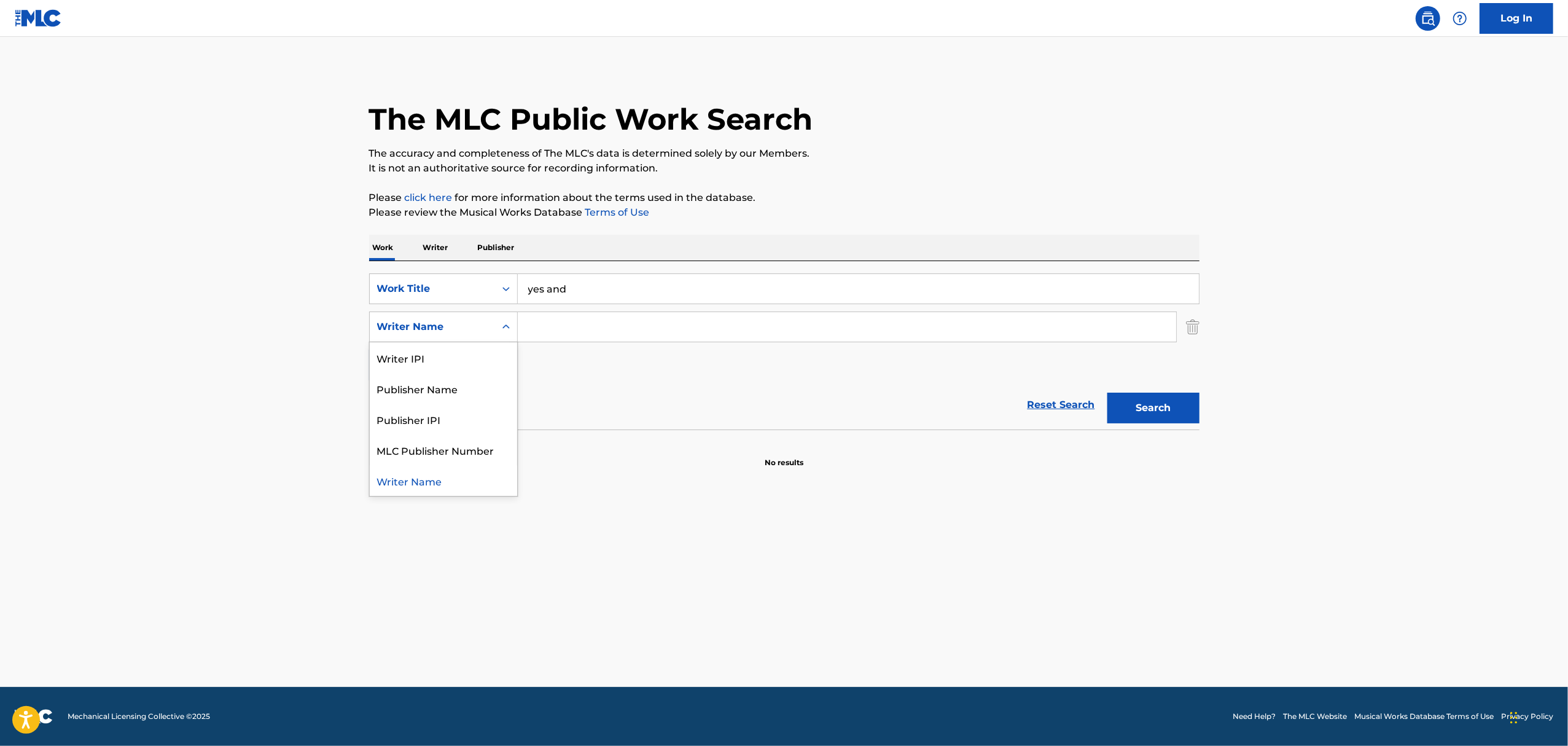
click at [451, 333] on div "Writer Name" at bounding box center [433, 327] width 111 height 15
click at [535, 324] on input "Search Form" at bounding box center [847, 326] width 658 height 29
type input "grande"
click at [1107, 393] on button "Search" at bounding box center [1153, 408] width 92 height 31
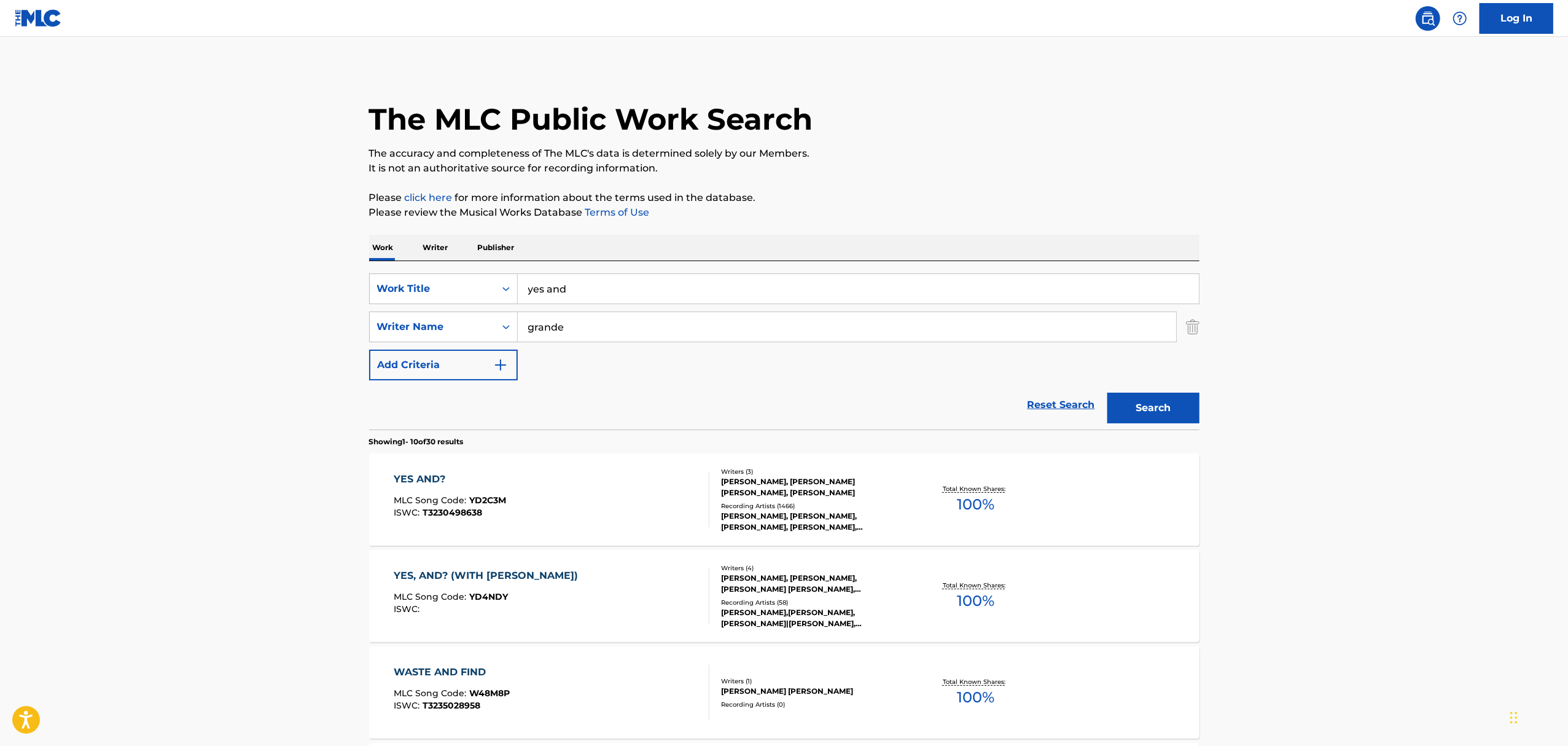
click at [806, 526] on div "[PERSON_NAME], [PERSON_NAME], [PERSON_NAME], [PERSON_NAME], [PERSON_NAME]" at bounding box center [814, 522] width 185 height 22
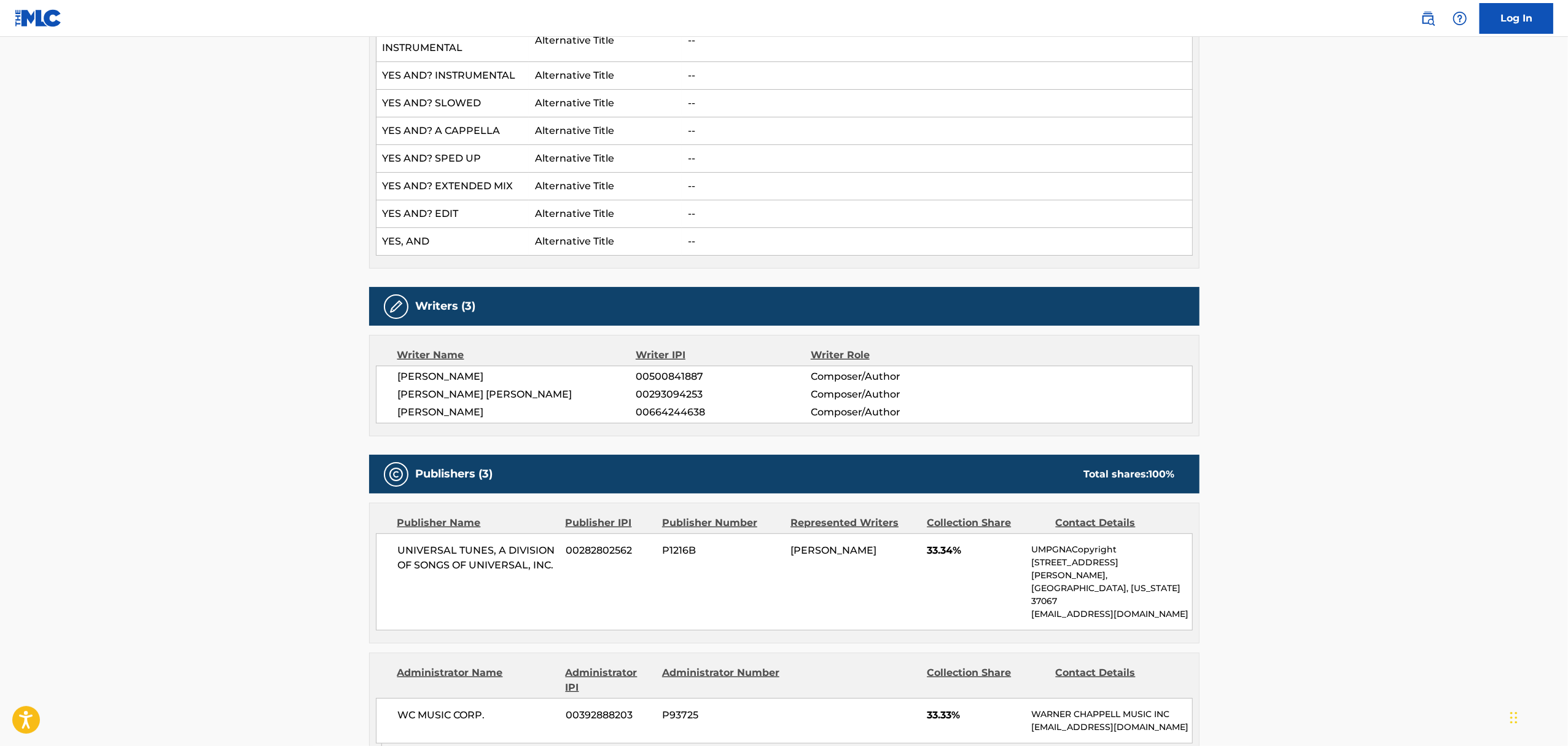
scroll to position [819, 0]
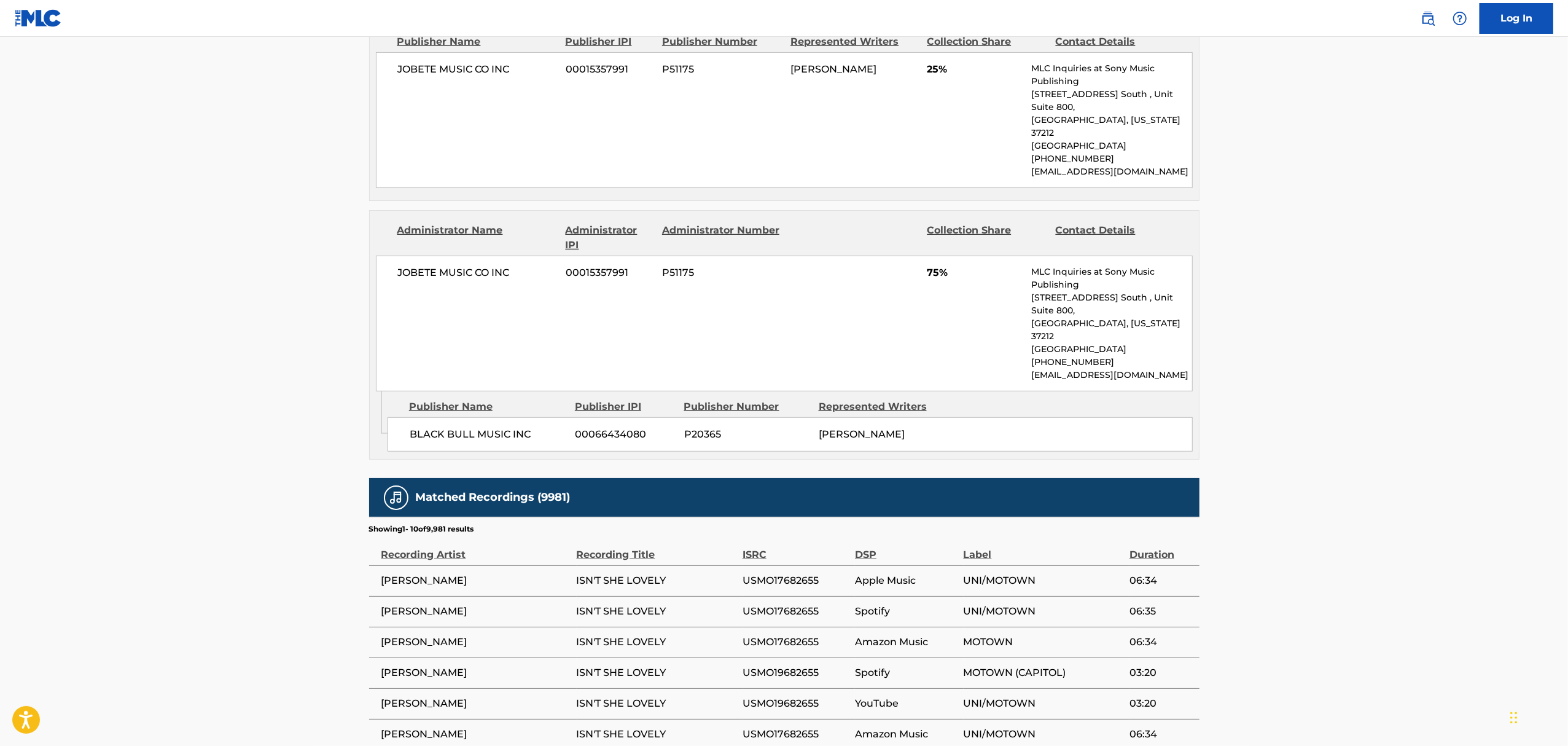
scroll to position [573, 0]
